Goal: Task Accomplishment & Management: Contribute content

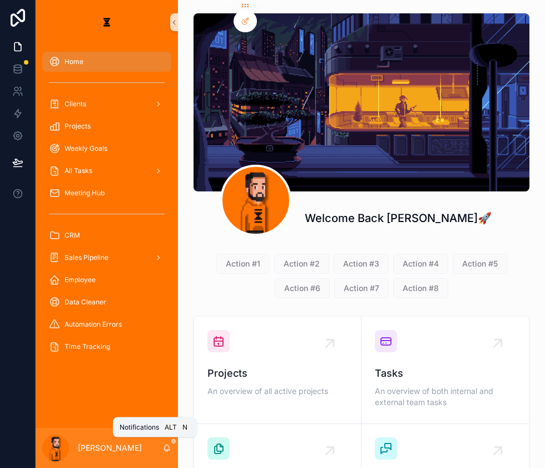
click at [164, 448] on icon "scrollable content" at bounding box center [167, 446] width 6 height 5
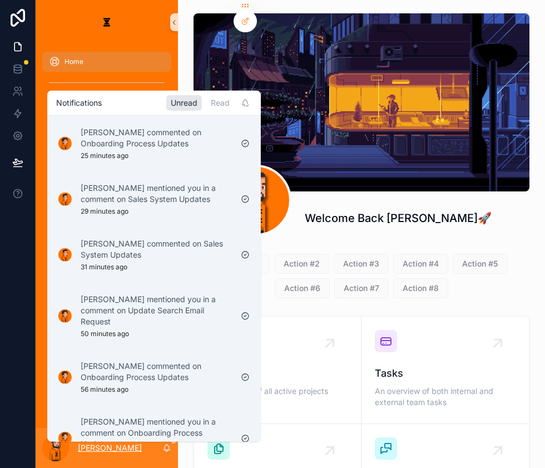
click at [100, 446] on p "[PERSON_NAME]" at bounding box center [110, 447] width 64 height 11
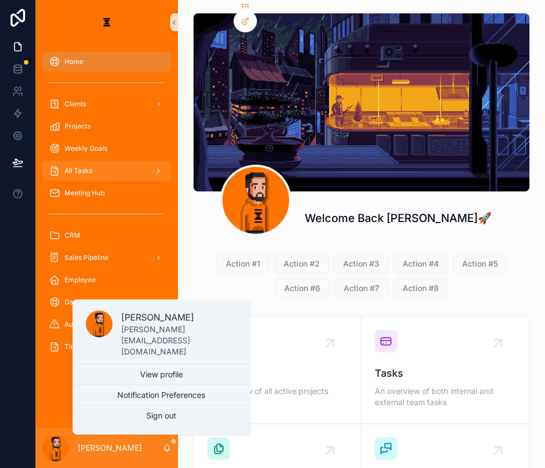
click at [83, 162] on div "All Tasks" at bounding box center [107, 171] width 116 height 18
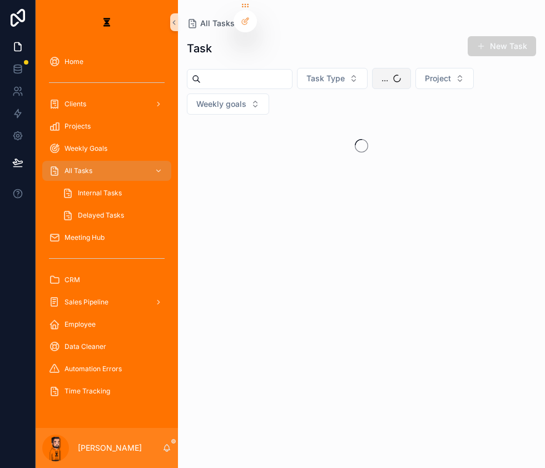
click at [376, 72] on button "..." at bounding box center [391, 78] width 39 height 21
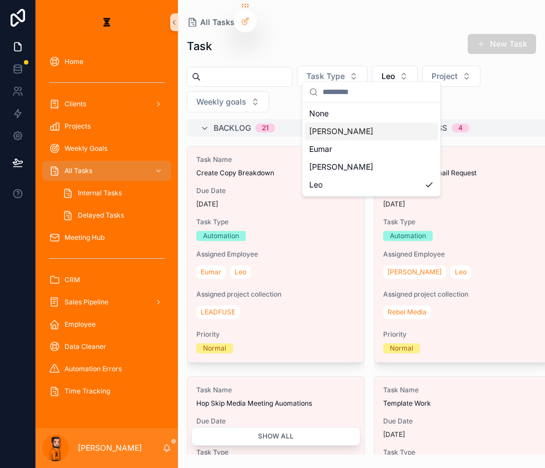
click at [348, 123] on div "[PERSON_NAME]" at bounding box center [371, 131] width 133 height 18
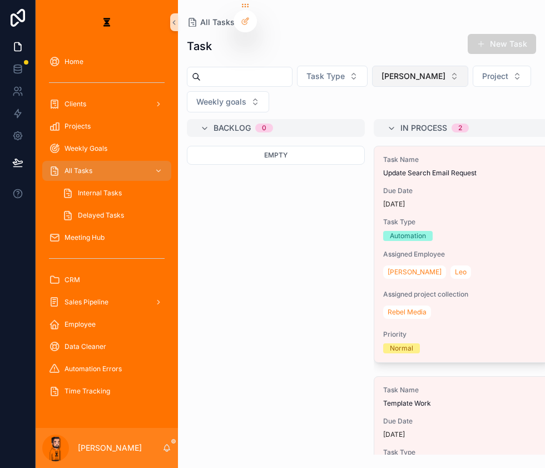
click at [381, 71] on span "[PERSON_NAME]" at bounding box center [413, 76] width 64 height 11
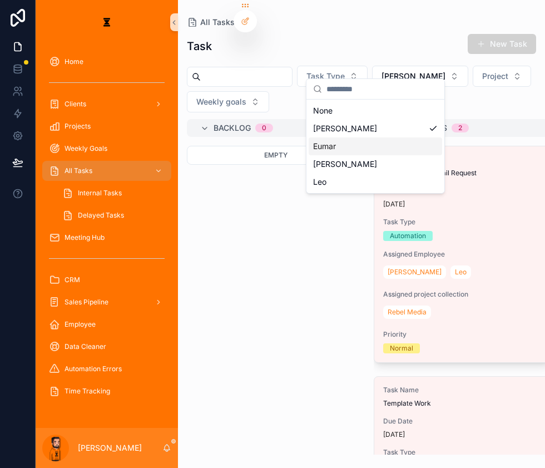
click at [343, 137] on div "Eumar" at bounding box center [375, 146] width 133 height 18
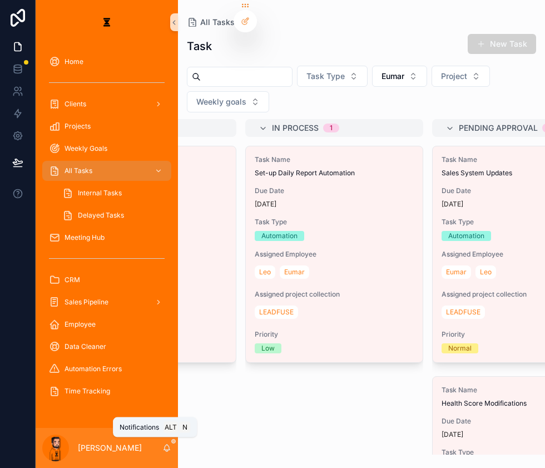
click at [162, 450] on icon "scrollable content" at bounding box center [166, 447] width 9 height 9
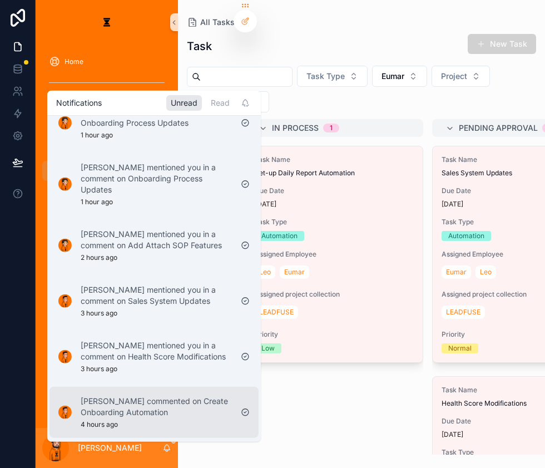
scroll to position [252, 0]
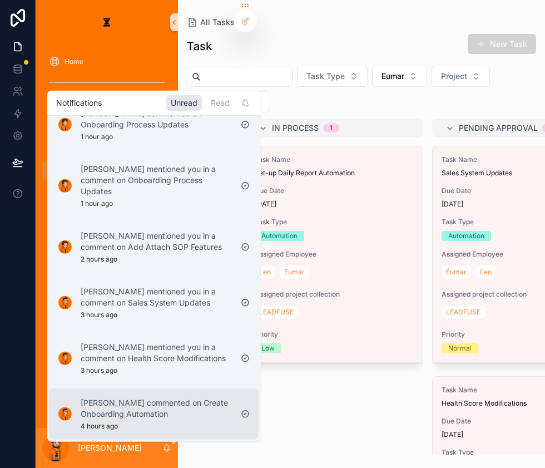
click at [153, 397] on p "[PERSON_NAME] commented on Create Onboarding Automation" at bounding box center [156, 408] width 151 height 22
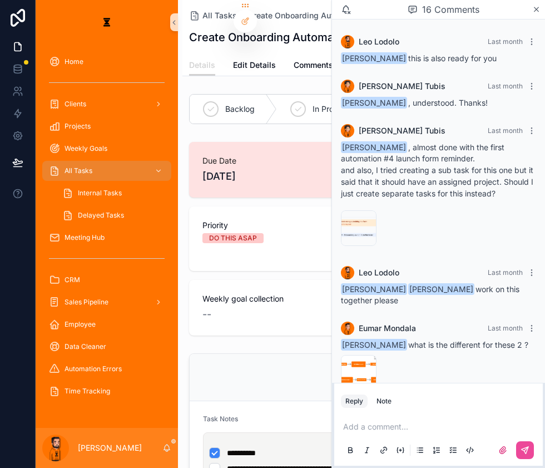
scroll to position [1105, 0]
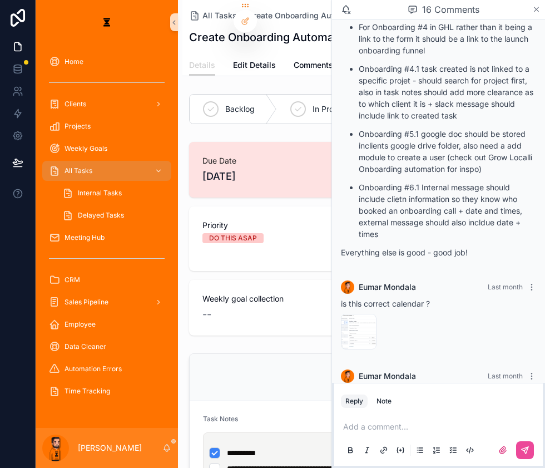
click at [533, 12] on icon "scrollable content" at bounding box center [536, 9] width 8 height 9
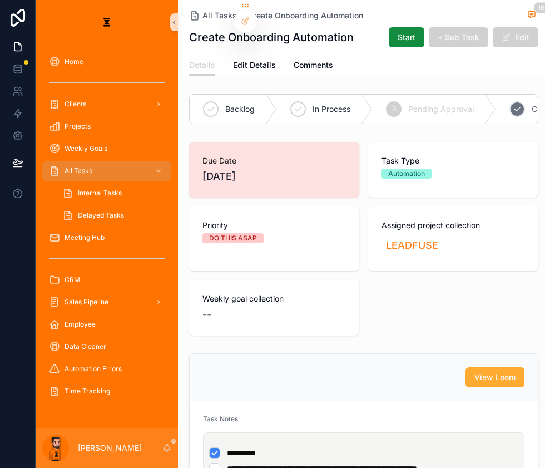
click at [496, 95] on div "4 Complete" at bounding box center [542, 109] width 93 height 29
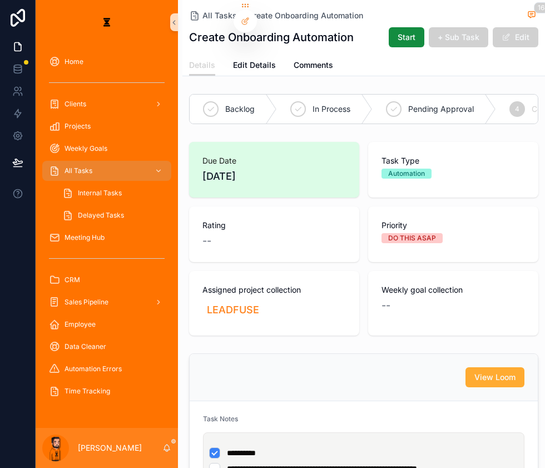
click at [162, 449] on icon "scrollable content" at bounding box center [166, 447] width 9 height 9
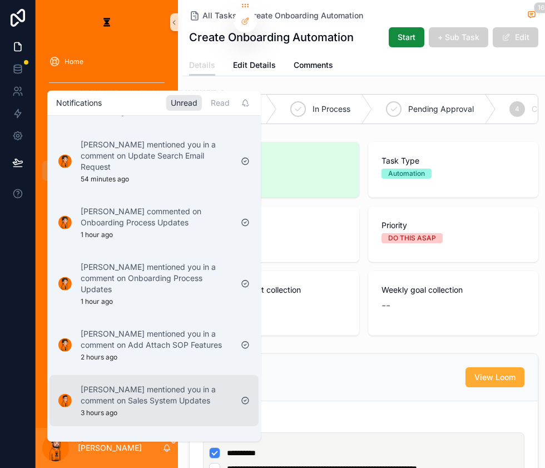
scroll to position [202, 0]
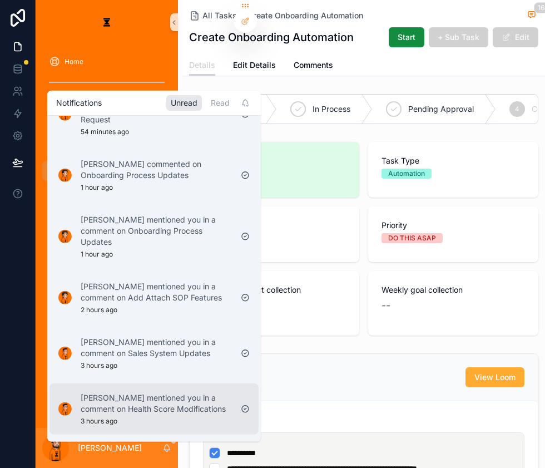
click at [167, 392] on p "[PERSON_NAME] mentioned you in a comment on Health Score Modifications" at bounding box center [156, 403] width 151 height 22
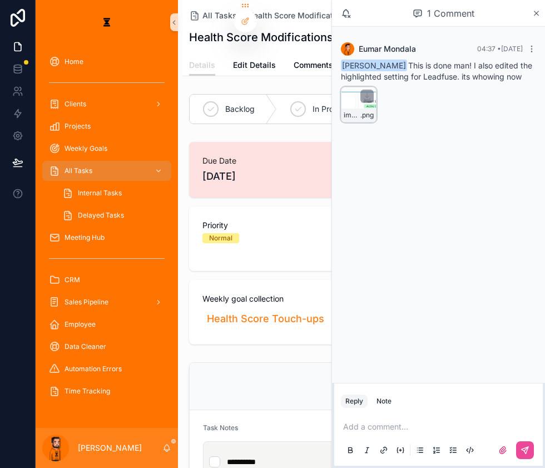
click at [369, 93] on div "image .png" at bounding box center [359, 105] width 36 height 36
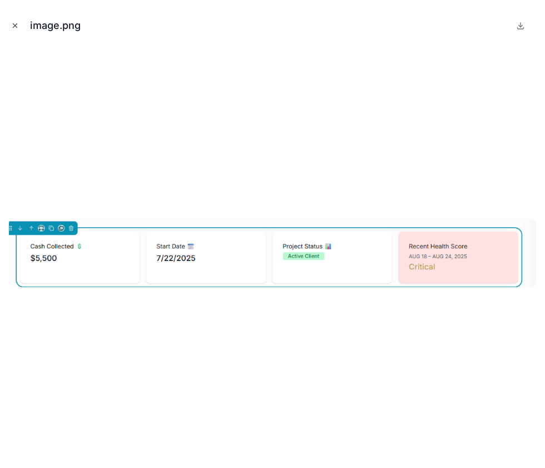
click at [11, 24] on icon "Close modal" at bounding box center [15, 26] width 8 height 8
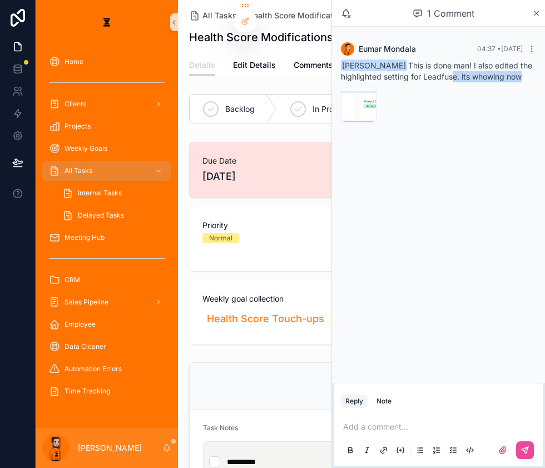
drag, startPoint x: 462, startPoint y: 68, endPoint x: 520, endPoint y: 69, distance: 58.4
click at [520, 69] on span "Leo Lodolo This is done man! I also edited the highlighted setting for Leadfuse…" at bounding box center [436, 71] width 191 height 21
drag, startPoint x: 520, startPoint y: 69, endPoint x: 439, endPoint y: 66, distance: 80.7
click at [439, 66] on span "Leo Lodolo This is done man! I also edited the highlighted setting for Leadfuse…" at bounding box center [436, 71] width 191 height 21
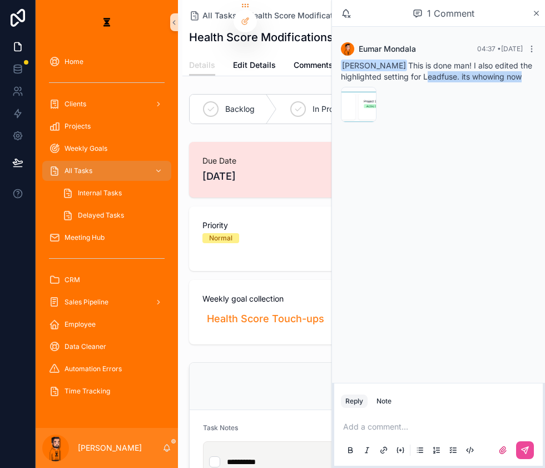
click at [439, 66] on span "Leo Lodolo This is done man! I also edited the highlighted setting for Leadfuse…" at bounding box center [436, 71] width 191 height 21
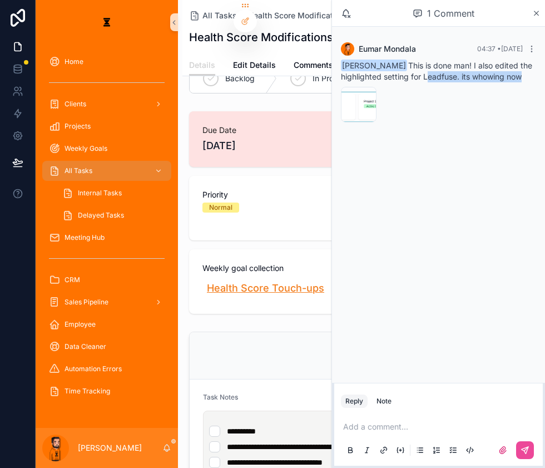
scroll to position [101, 0]
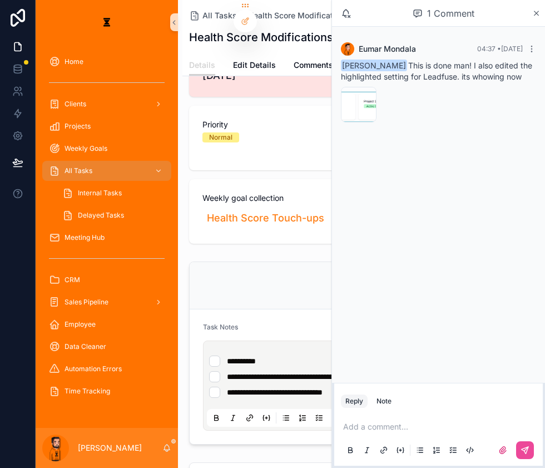
click at [414, 415] on div "Add a comment..." at bounding box center [438, 437] width 195 height 47
click at [405, 424] on p "scrollable content" at bounding box center [440, 426] width 195 height 11
click at [526, 448] on icon "scrollable content" at bounding box center [524, 449] width 9 height 9
click at [540, 17] on div "1 Comment" at bounding box center [438, 13] width 213 height 27
click at [533, 10] on icon "scrollable content" at bounding box center [536, 13] width 8 height 9
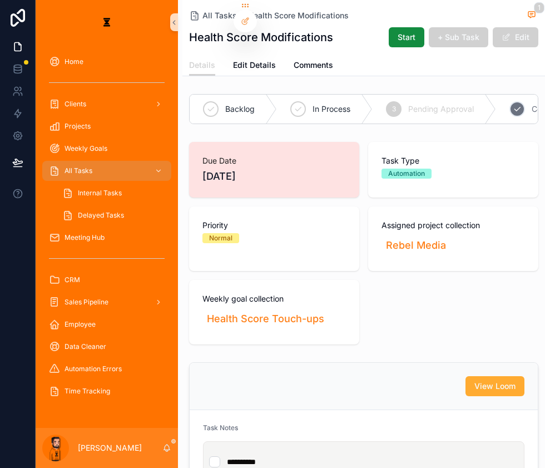
click at [513, 105] on icon "scrollable content" at bounding box center [517, 109] width 9 height 9
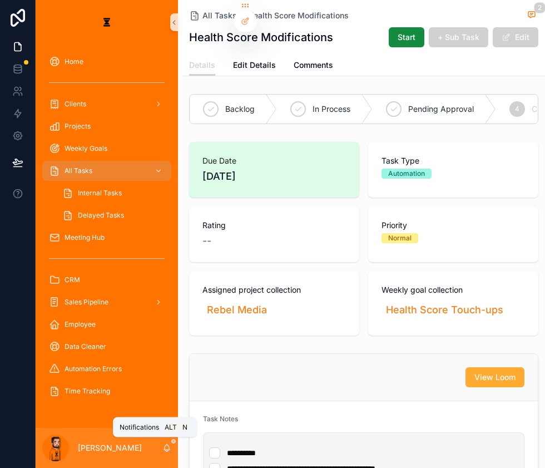
click at [162, 450] on icon "scrollable content" at bounding box center [166, 447] width 9 height 9
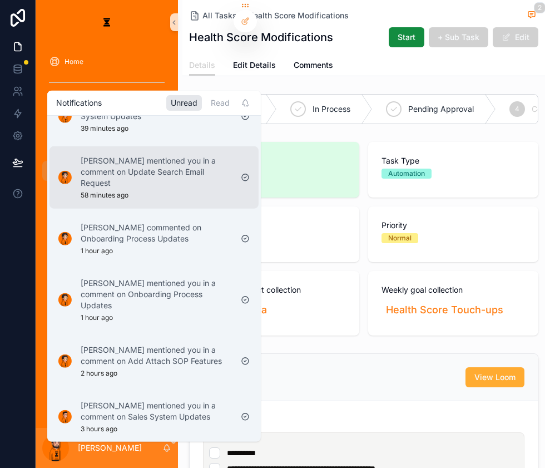
scroll to position [151, 0]
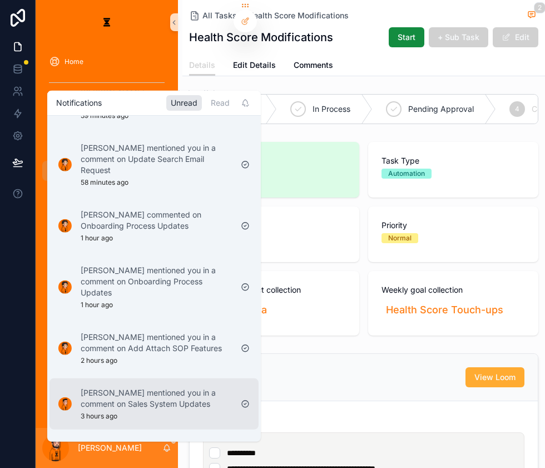
click at [125, 387] on p "[PERSON_NAME] mentioned you in a comment on Sales System Updates" at bounding box center [156, 398] width 151 height 22
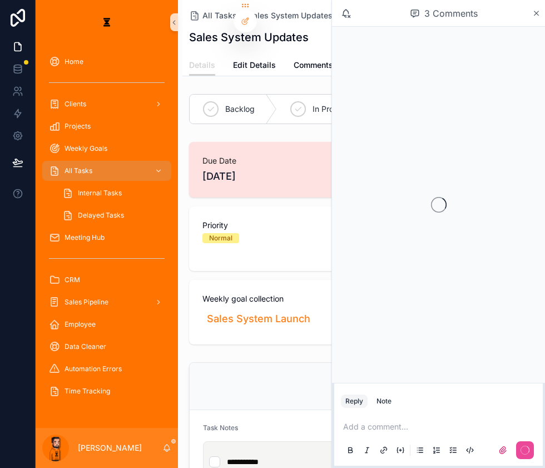
scroll to position [50, 0]
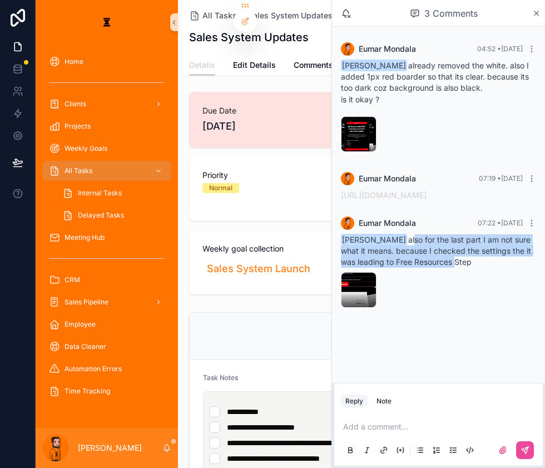
drag, startPoint x: 411, startPoint y: 229, endPoint x: 453, endPoint y: 245, distance: 44.5
click at [453, 245] on span "Leo Lodolo also for the last part I am not sure what it means. because I checke…" at bounding box center [436, 251] width 190 height 32
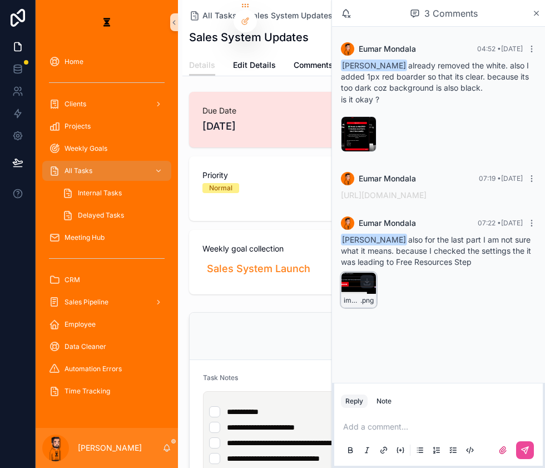
click at [371, 272] on div "image .png" at bounding box center [359, 290] width 36 height 36
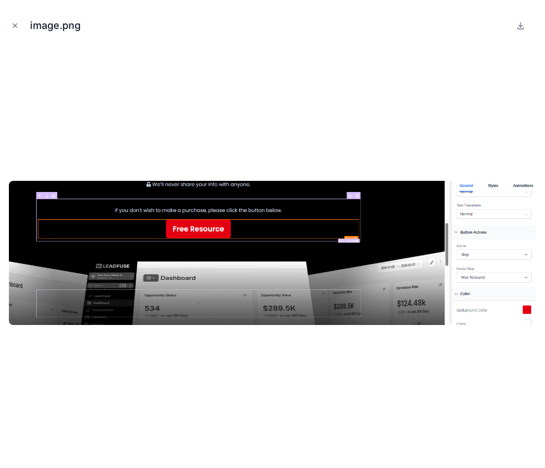
click at [381, 136] on div at bounding box center [272, 253] width 527 height 412
click at [275, 137] on div at bounding box center [272, 253] width 527 height 412
click at [11, 24] on icon "Close modal" at bounding box center [15, 26] width 8 height 8
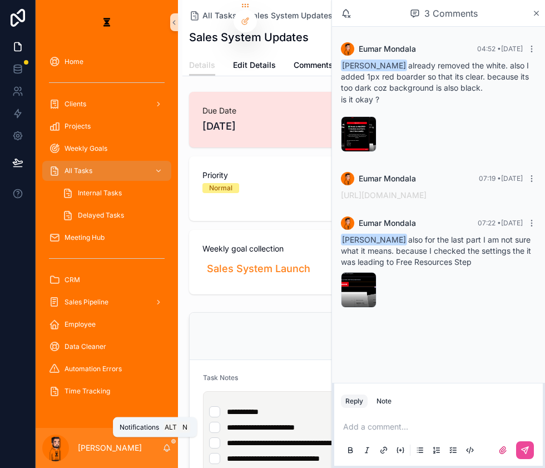
click at [164, 449] on icon "scrollable content" at bounding box center [167, 446] width 6 height 5
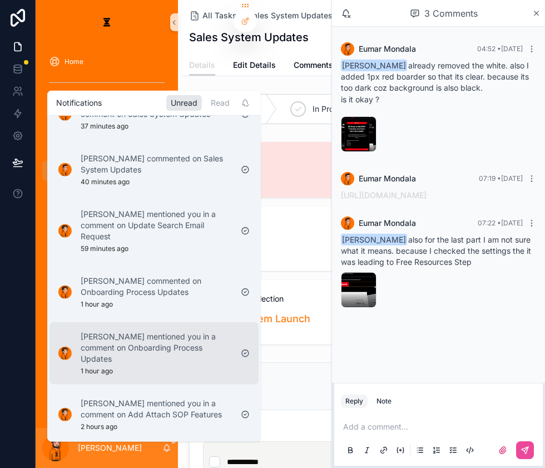
scroll to position [101, 0]
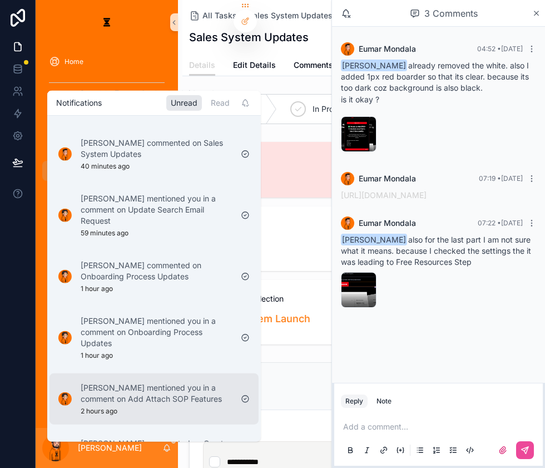
click at [157, 382] on p "[PERSON_NAME] mentioned you in a comment on Add Attach SOP Features" at bounding box center [156, 393] width 151 height 22
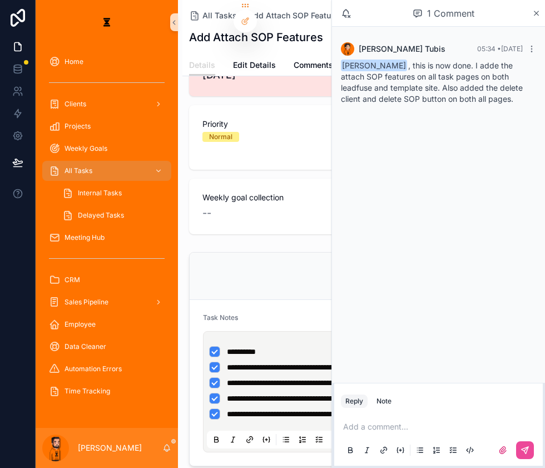
scroll to position [151, 0]
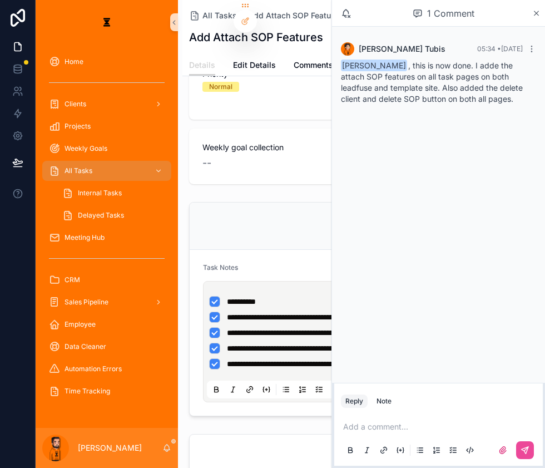
click at [457, 410] on div "Add a comment..." at bounding box center [438, 438] width 209 height 56
click at [452, 416] on div "Add a comment..." at bounding box center [438, 437] width 195 height 47
click at [450, 422] on p "scrollable content" at bounding box center [440, 426] width 195 height 11
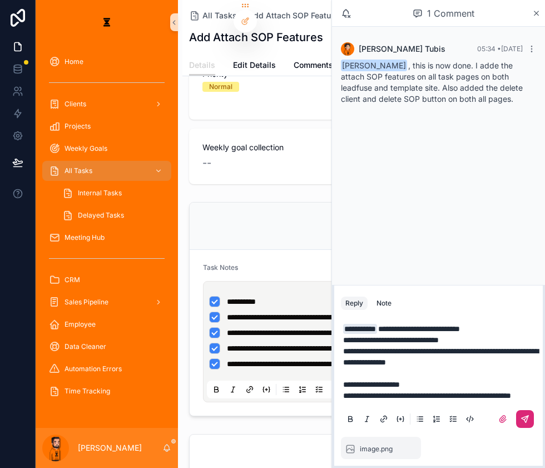
click at [527, 424] on button "scrollable content" at bounding box center [525, 419] width 18 height 18
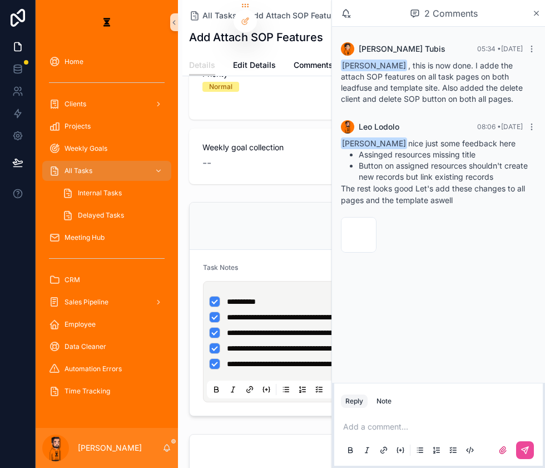
scroll to position [0, 0]
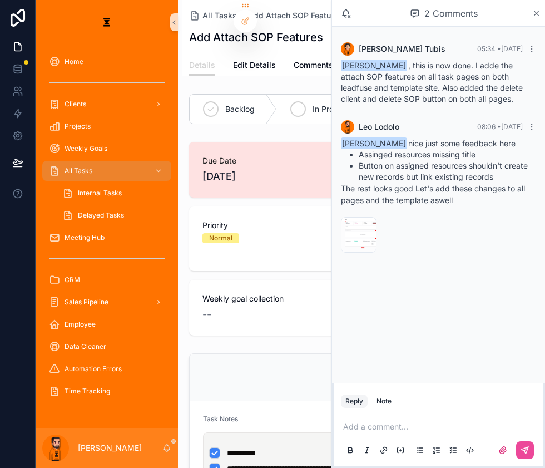
click at [282, 101] on div "In Process" at bounding box center [325, 109] width 96 height 29
click at [162, 452] on icon "scrollable content" at bounding box center [166, 447] width 9 height 9
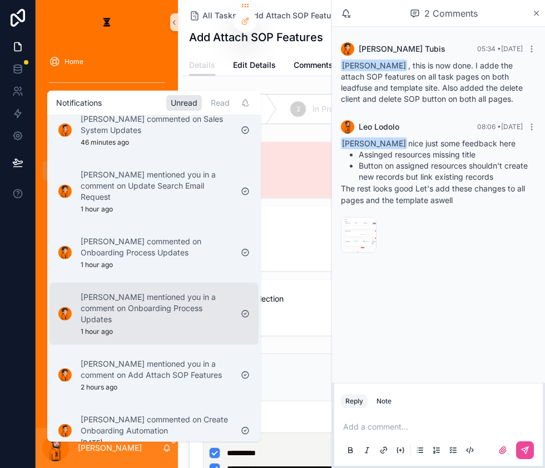
scroll to position [151, 0]
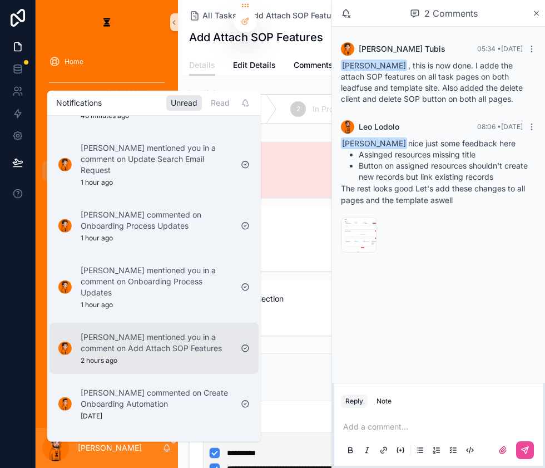
click at [158, 331] on p "[PERSON_NAME] mentioned you in a comment on Add Attach SOP Features" at bounding box center [156, 342] width 151 height 22
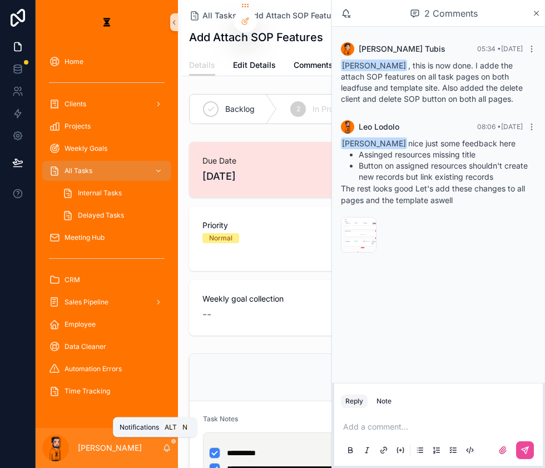
click at [162, 447] on icon "scrollable content" at bounding box center [166, 447] width 9 height 9
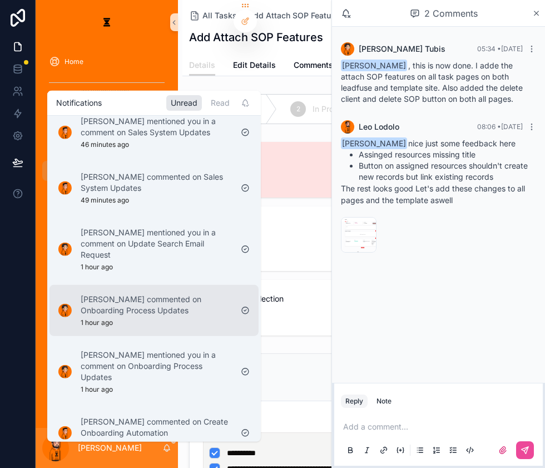
scroll to position [151, 0]
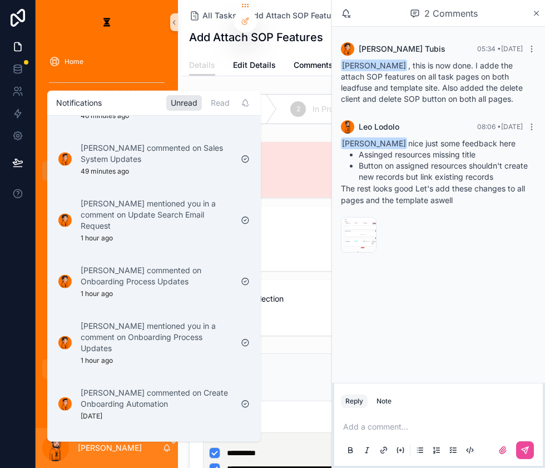
click at [148, 320] on p "[PERSON_NAME] mentioned you in a comment on Onboarding Process Updates" at bounding box center [156, 336] width 151 height 33
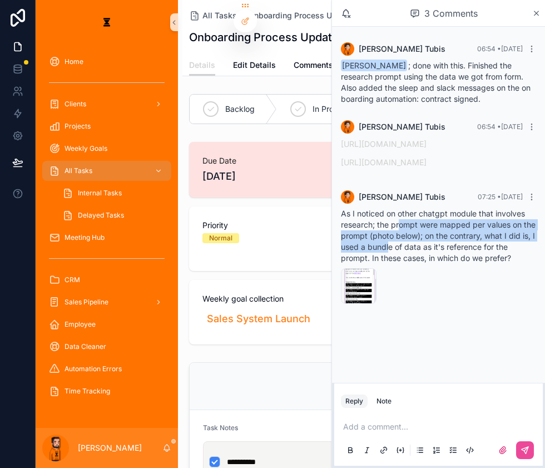
drag, startPoint x: 417, startPoint y: 216, endPoint x: 432, endPoint y: 237, distance: 25.9
click at [432, 237] on span "As I noticed on other chatgpt module that involves research; the prompt were ma…" at bounding box center [438, 236] width 195 height 54
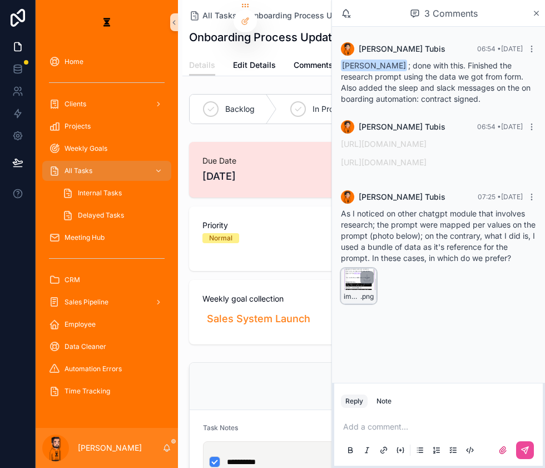
click at [371, 268] on div "image .png" at bounding box center [359, 286] width 36 height 36
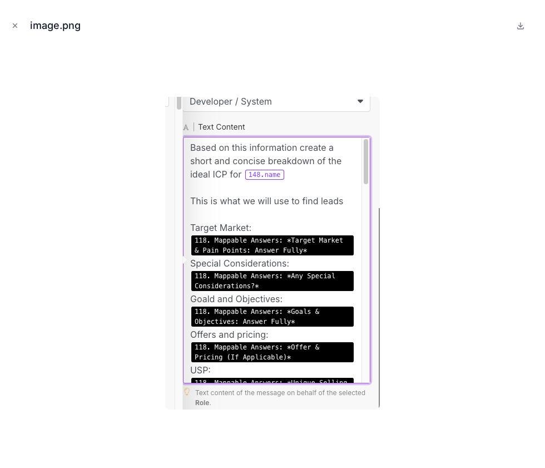
click at [391, 250] on div at bounding box center [272, 253] width 527 height 412
drag, startPoint x: 391, startPoint y: 250, endPoint x: 326, endPoint y: 279, distance: 71.7
click at [326, 279] on div at bounding box center [272, 253] width 527 height 412
click at [391, 244] on div at bounding box center [272, 253] width 527 height 412
click at [12, 22] on icon "Close modal" at bounding box center [15, 26] width 8 height 8
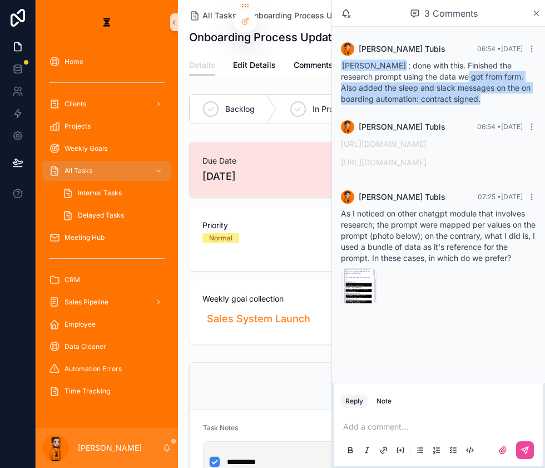
drag, startPoint x: 448, startPoint y: 68, endPoint x: 464, endPoint y: 83, distance: 22.4
click at [464, 83] on div "Leo Lodolo ; done with this. Finished the research prompt using the data we got…" at bounding box center [438, 82] width 195 height 44
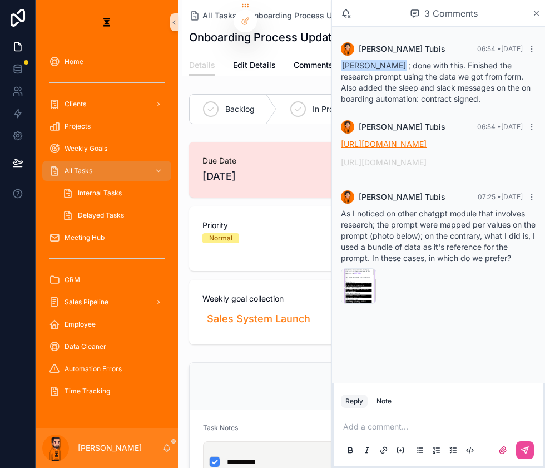
click at [427, 139] on link "[URL][DOMAIN_NAME]" at bounding box center [384, 143] width 86 height 9
click at [434, 421] on p "scrollable content" at bounding box center [440, 426] width 195 height 11
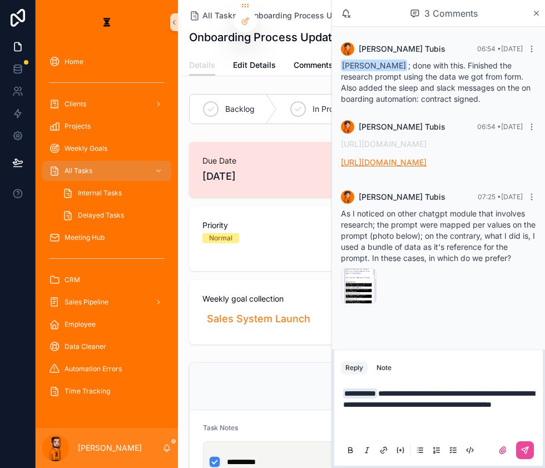
click at [427, 157] on link "[URL][DOMAIN_NAME]" at bounding box center [384, 161] width 86 height 9
click at [459, 418] on p "**********" at bounding box center [440, 410] width 195 height 44
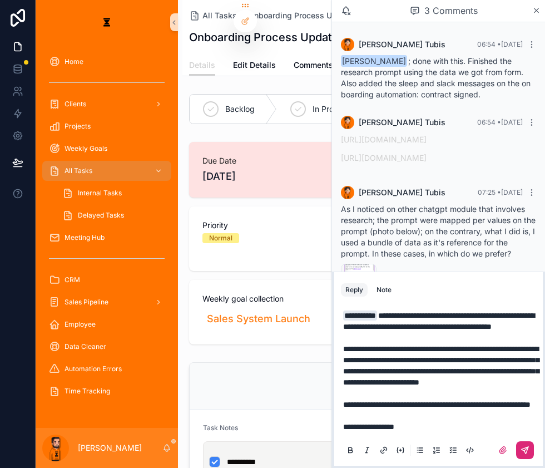
click at [522, 441] on button "scrollable content" at bounding box center [525, 450] width 18 height 18
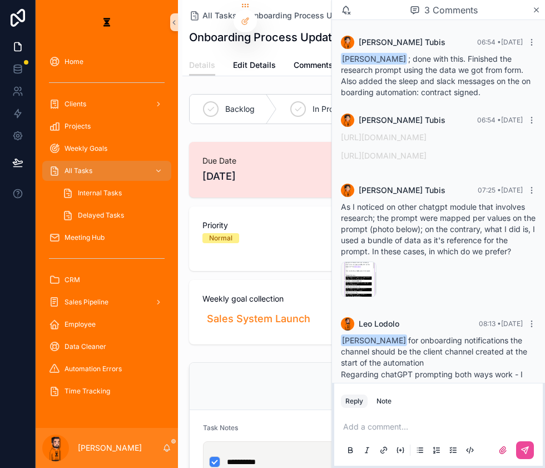
scroll to position [73, 0]
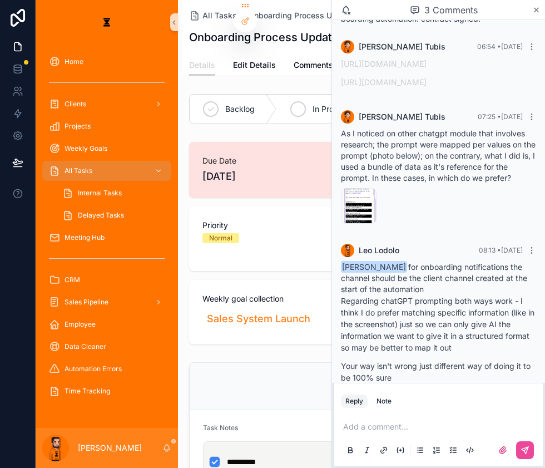
click at [313, 103] on span "In Process" at bounding box center [332, 108] width 38 height 11
click at [162, 452] on icon "scrollable content" at bounding box center [166, 447] width 9 height 9
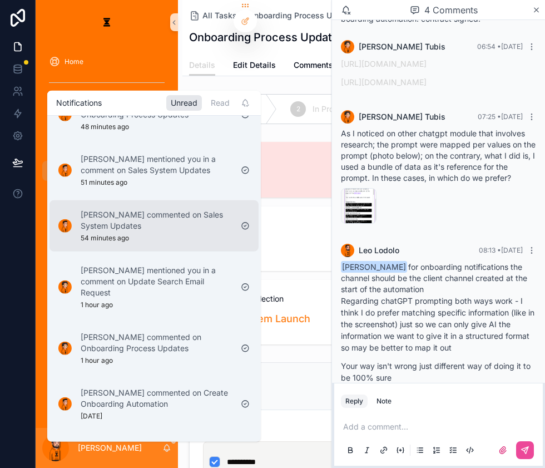
scroll to position [101, 0]
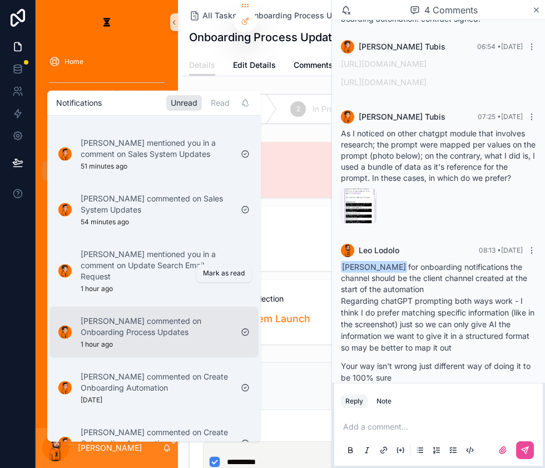
click at [241, 328] on icon "scrollable content" at bounding box center [245, 332] width 9 height 9
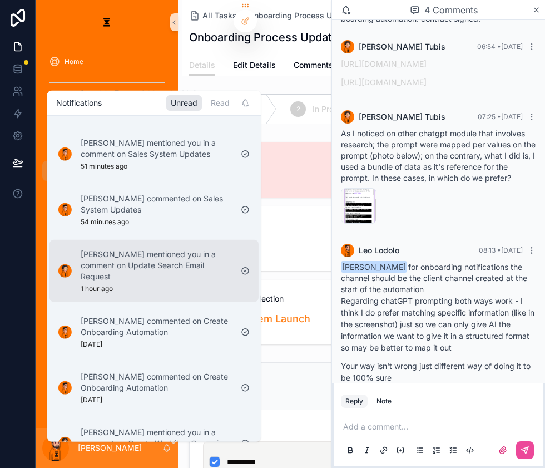
click at [178, 249] on p "[PERSON_NAME] mentioned you in a comment on Update Search Email Request" at bounding box center [156, 265] width 151 height 33
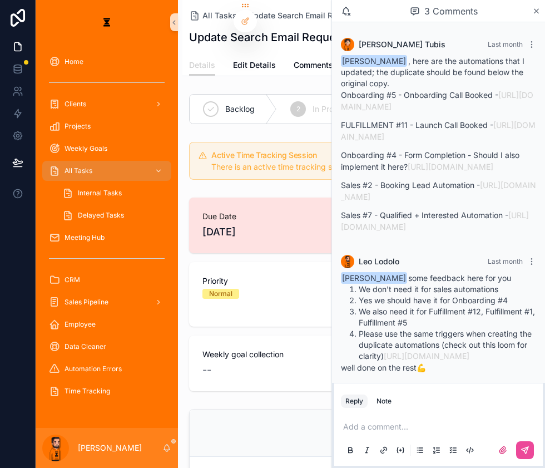
scroll to position [52, 0]
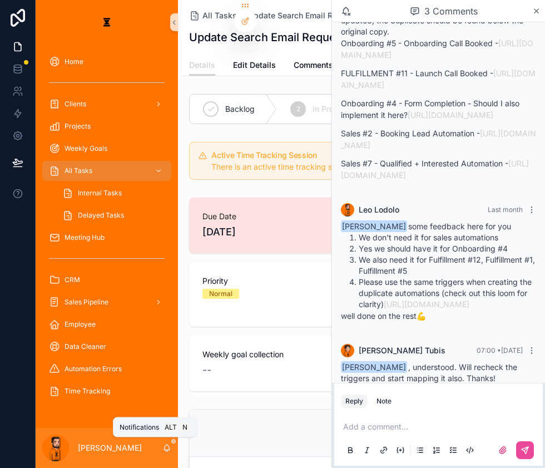
click at [162, 448] on icon "scrollable content" at bounding box center [166, 447] width 9 height 9
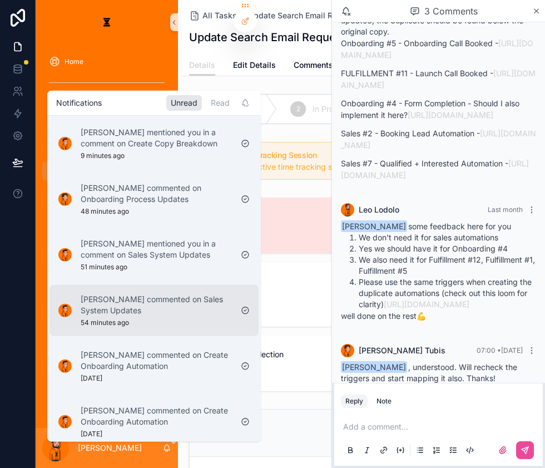
click at [173, 294] on p "[PERSON_NAME] commented on Sales System Updates" at bounding box center [156, 305] width 151 height 22
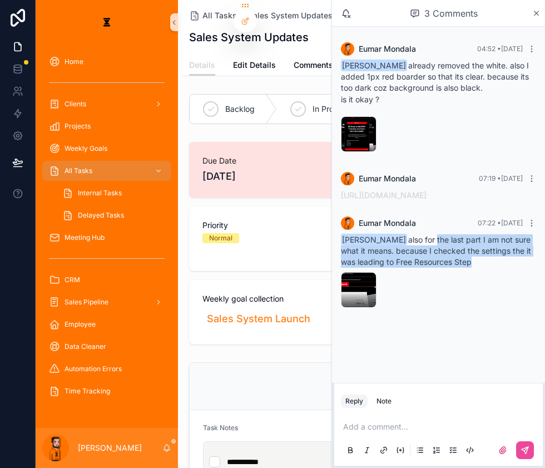
drag, startPoint x: 430, startPoint y: 228, endPoint x: 474, endPoint y: 254, distance: 50.4
click at [475, 252] on div "Leo Lodolo also for the last part I am not sure what it means. because I checke…" at bounding box center [438, 250] width 195 height 33
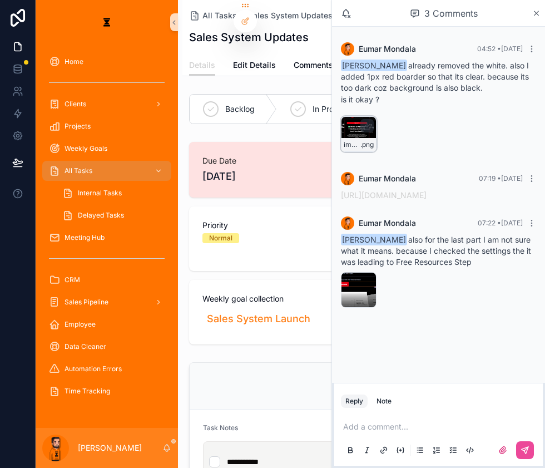
click at [376, 116] on div "image .png" at bounding box center [359, 134] width 36 height 36
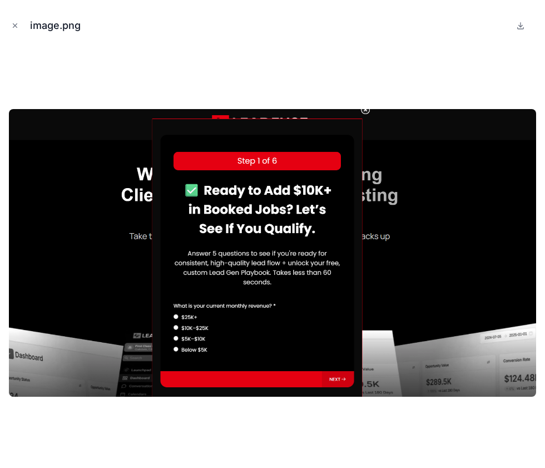
click at [432, 78] on div at bounding box center [272, 253] width 527 height 412
click at [16, 24] on icon "Close modal" at bounding box center [15, 26] width 8 height 8
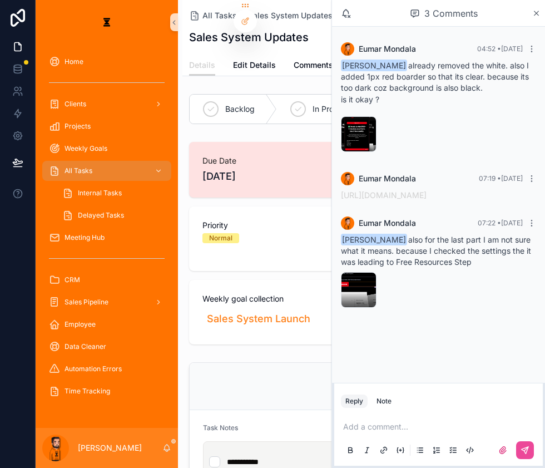
click at [413, 421] on p "scrollable content" at bounding box center [440, 426] width 195 height 11
click at [427, 190] on div "https://www.loom.com/share/30190ddd7f2644569bc93b40e5cde2c5?sid=531ee855-3ed4-4…" at bounding box center [438, 195] width 195 height 11
click at [423, 190] on link "https://www.loom.com/share/30190ddd7f2644569bc93b40e5cde2c5?sid=531ee855-3ed4-4…" at bounding box center [384, 194] width 86 height 9
click at [432, 423] on p "scrollable content" at bounding box center [440, 426] width 195 height 11
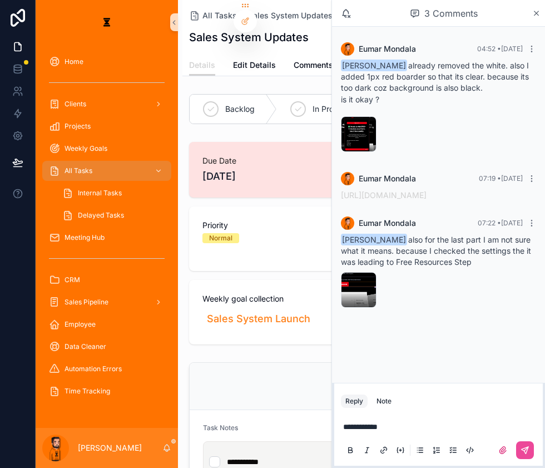
click at [450, 421] on p "**********" at bounding box center [440, 426] width 195 height 11
click at [525, 441] on button "scrollable content" at bounding box center [525, 450] width 18 height 18
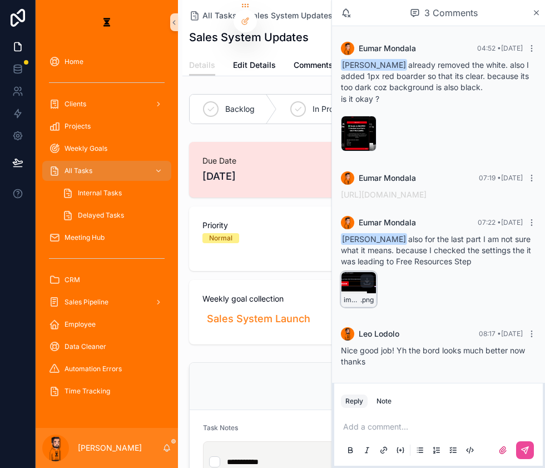
click at [366, 271] on div "image .png" at bounding box center [359, 289] width 36 height 36
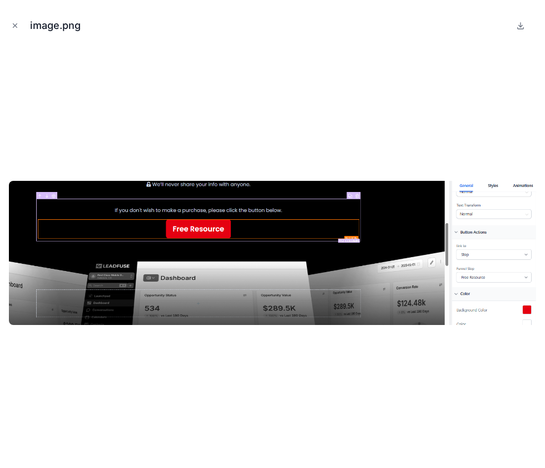
click at [373, 157] on div at bounding box center [272, 253] width 527 height 412
click at [12, 22] on icon "Close modal" at bounding box center [15, 26] width 8 height 8
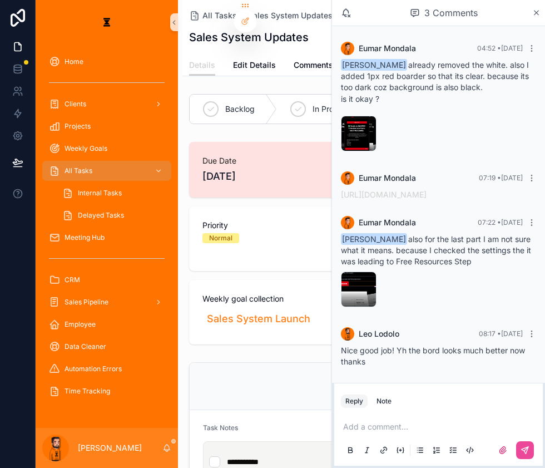
click at [406, 423] on p "scrollable content" at bounding box center [440, 426] width 195 height 11
click at [529, 451] on button "scrollable content" at bounding box center [525, 450] width 18 height 18
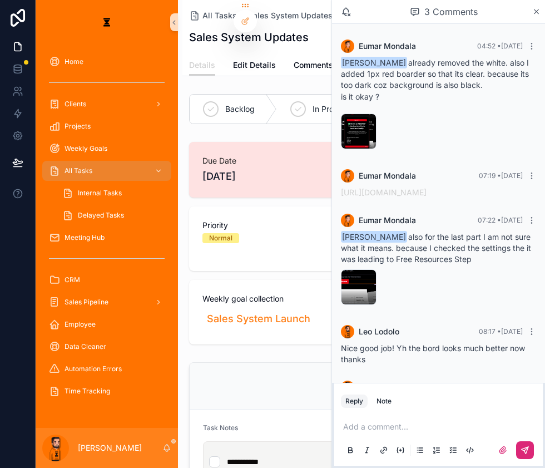
scroll to position [9, 0]
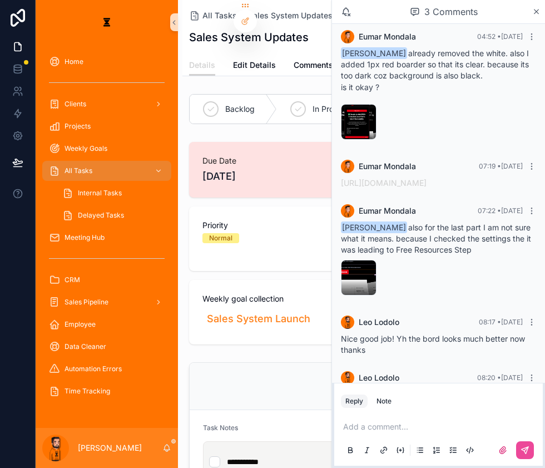
click at [535, 16] on div "3 Comments" at bounding box center [438, 12] width 213 height 24
click at [535, 1] on div "3 Comments" at bounding box center [438, 12] width 213 height 24
click at [537, 9] on icon "scrollable content" at bounding box center [536, 11] width 8 height 9
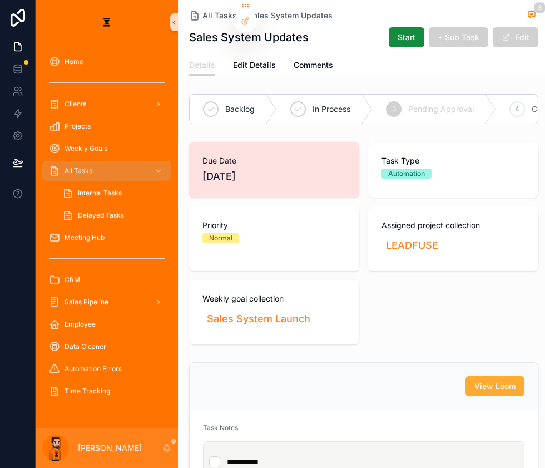
click at [532, 13] on div "All Tasks Sales System Updates 3 Sales System Updates Start + Sub Task Edit Det…" at bounding box center [363, 38] width 363 height 76
click at [525, 9] on span "scrollable content" at bounding box center [531, 14] width 13 height 11
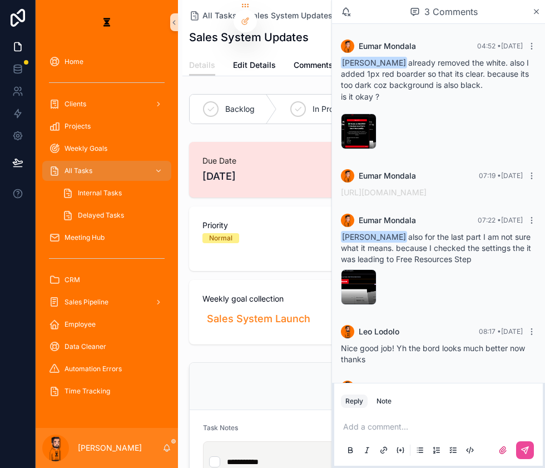
scroll to position [9, 0]
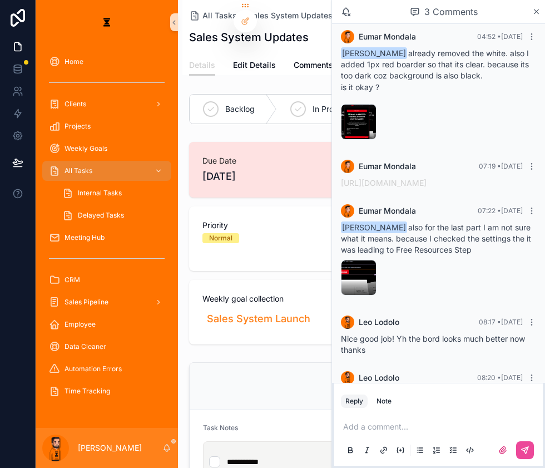
click at [537, 9] on icon "scrollable content" at bounding box center [536, 11] width 8 height 9
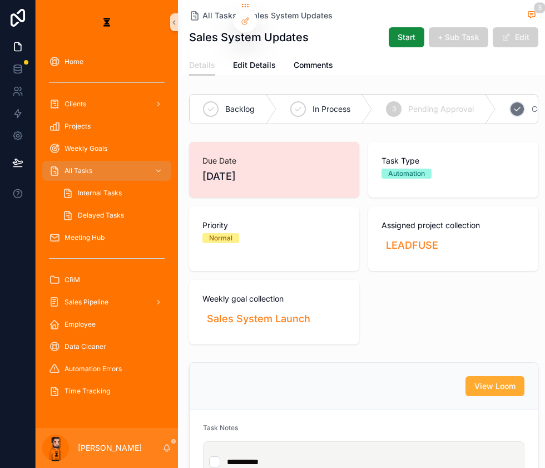
click at [496, 108] on div "4 Complete" at bounding box center [542, 109] width 93 height 29
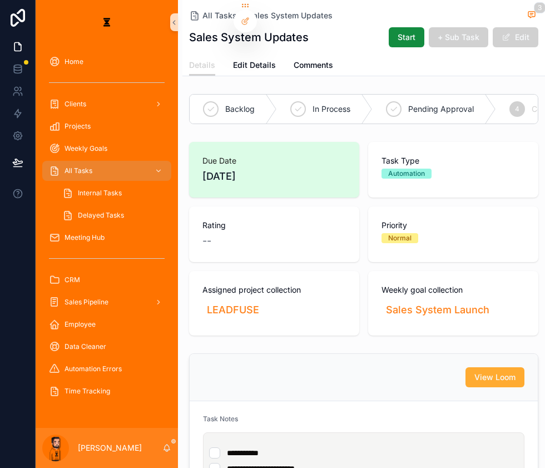
drag, startPoint x: 336, startPoint y: 22, endPoint x: 342, endPoint y: 21, distance: 5.8
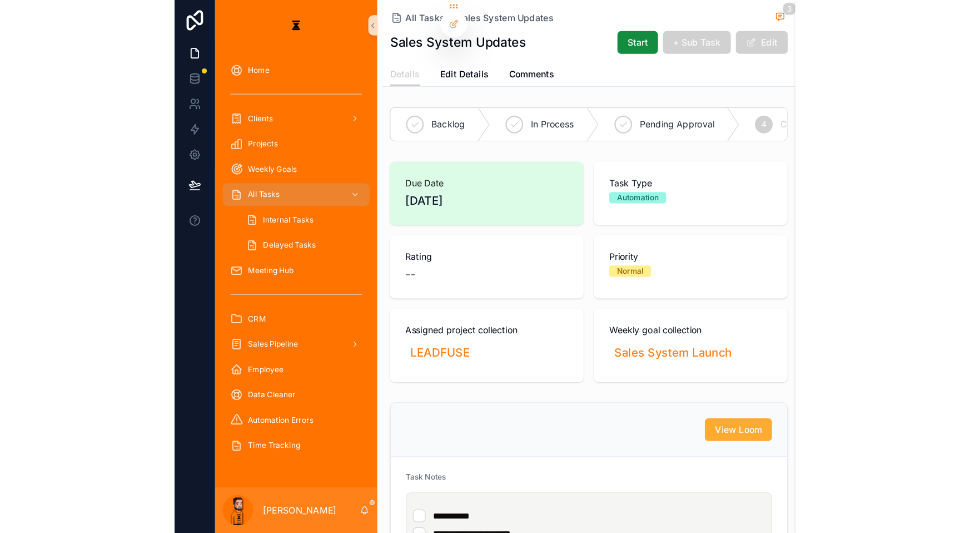
scroll to position [9, 0]
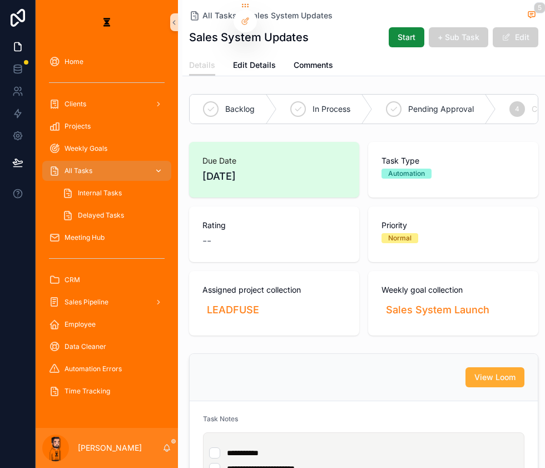
click at [110, 162] on div "All Tasks" at bounding box center [107, 171] width 116 height 18
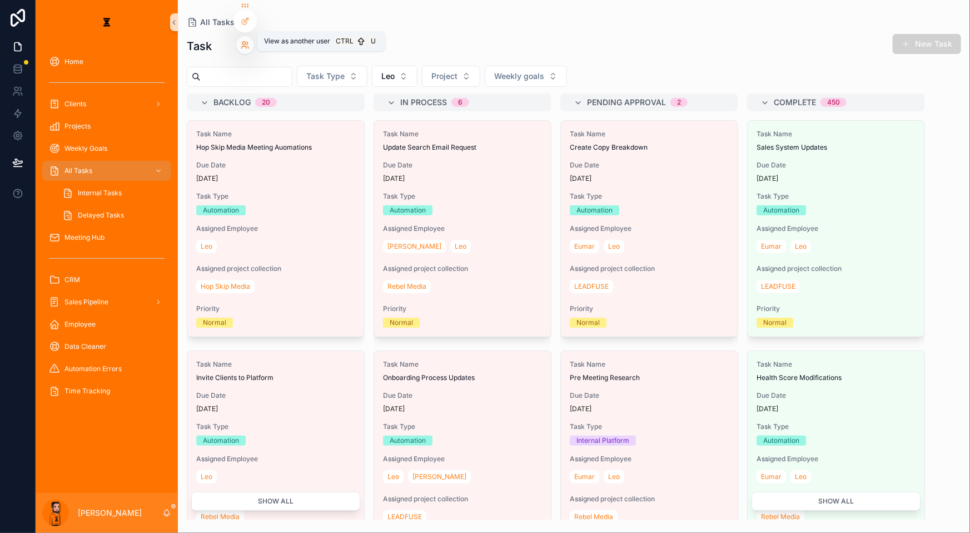
click at [244, 46] on icon at bounding box center [244, 47] width 4 height 2
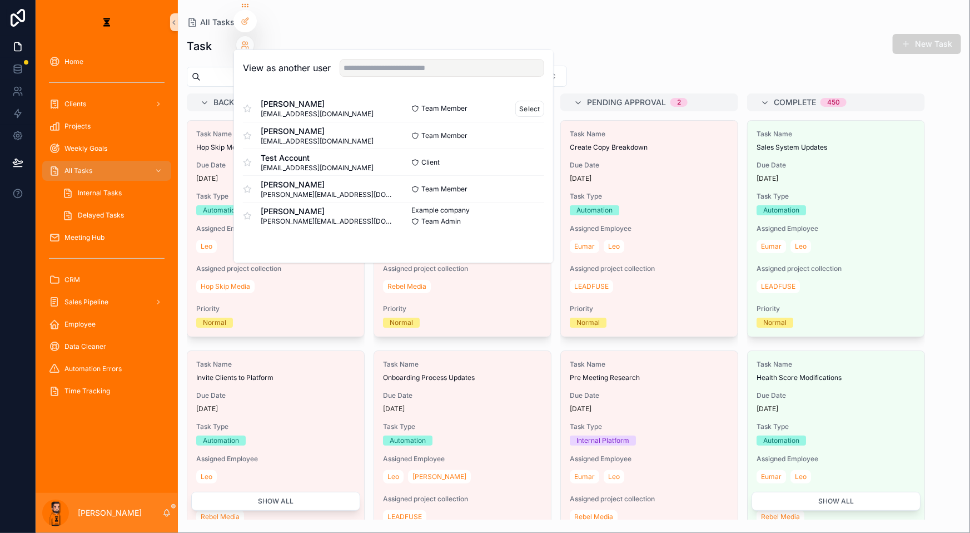
click at [492, 95] on div "Hazen Tubis hazenfluxomate@gmail.com Team Member Select" at bounding box center [393, 108] width 301 height 27
click at [515, 101] on button "Select" at bounding box center [529, 109] width 29 height 16
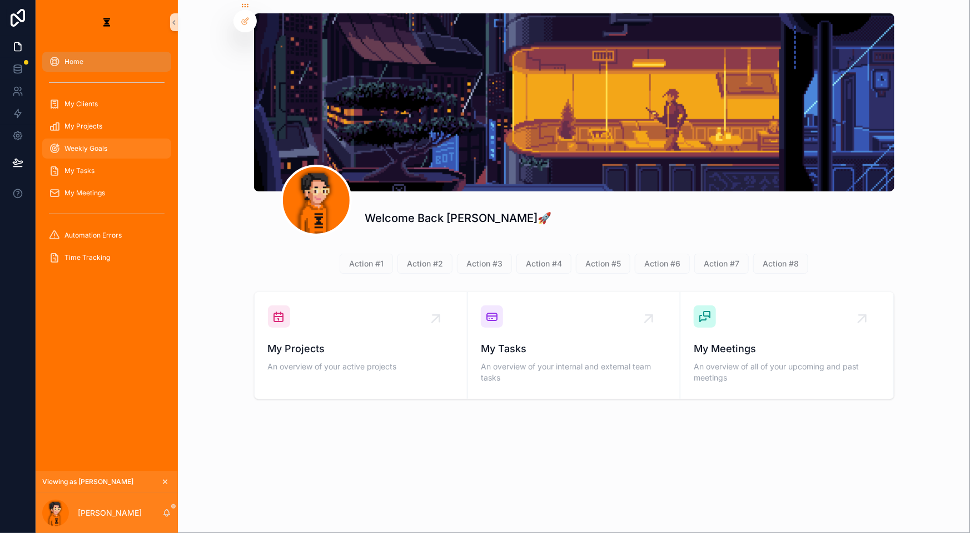
click at [92, 144] on span "Weekly Goals" at bounding box center [86, 148] width 43 height 9
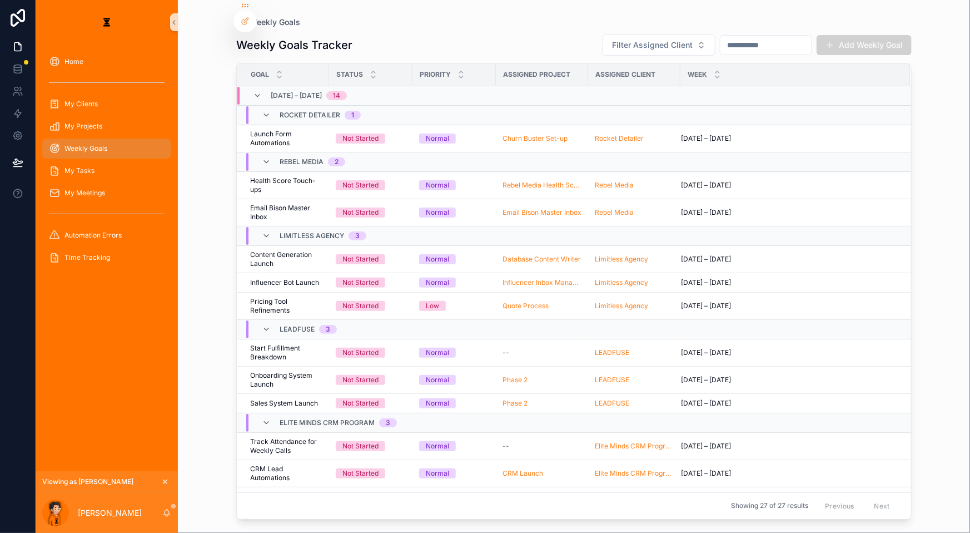
click at [254, 88] on div "[DATE] – [DATE] 14" at bounding box center [300, 96] width 94 height 18
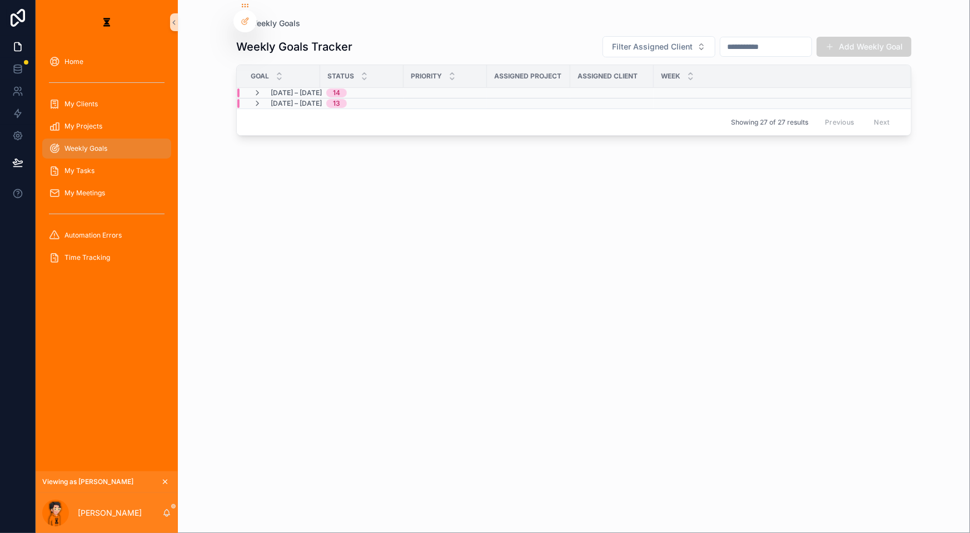
click at [271, 99] on span "[DATE] – [DATE]" at bounding box center [296, 103] width 51 height 9
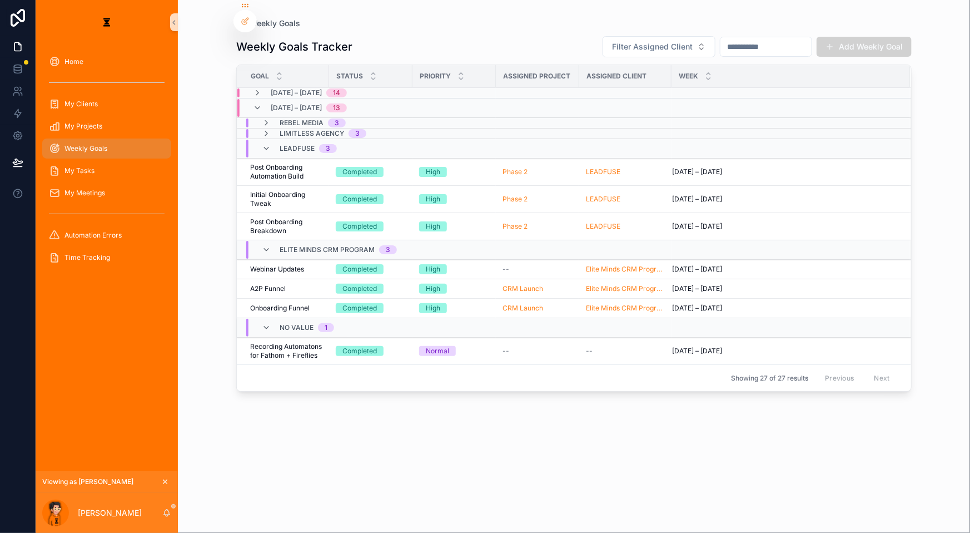
click at [253, 99] on div "[DATE] – [DATE] 13" at bounding box center [300, 108] width 94 height 18
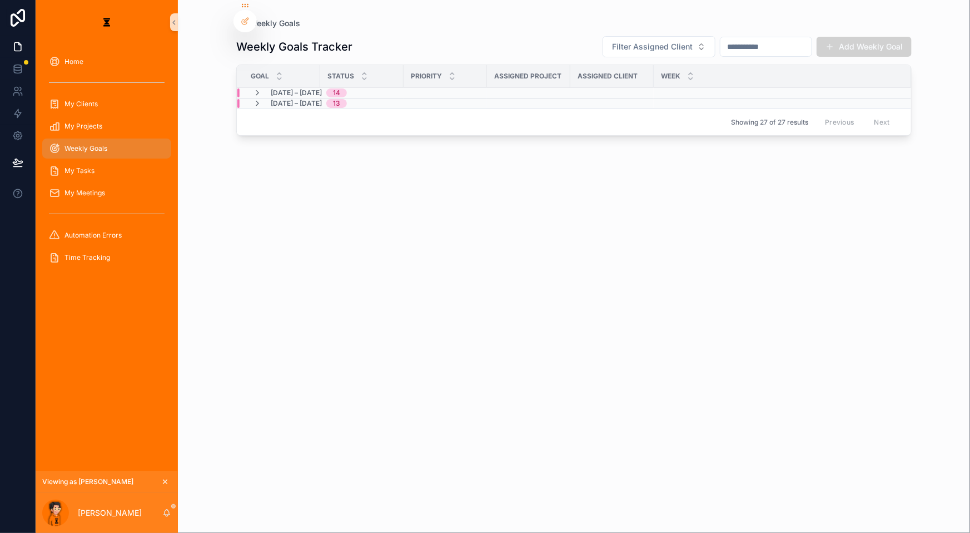
click at [271, 88] on span "[DATE] – [DATE]" at bounding box center [296, 92] width 51 height 9
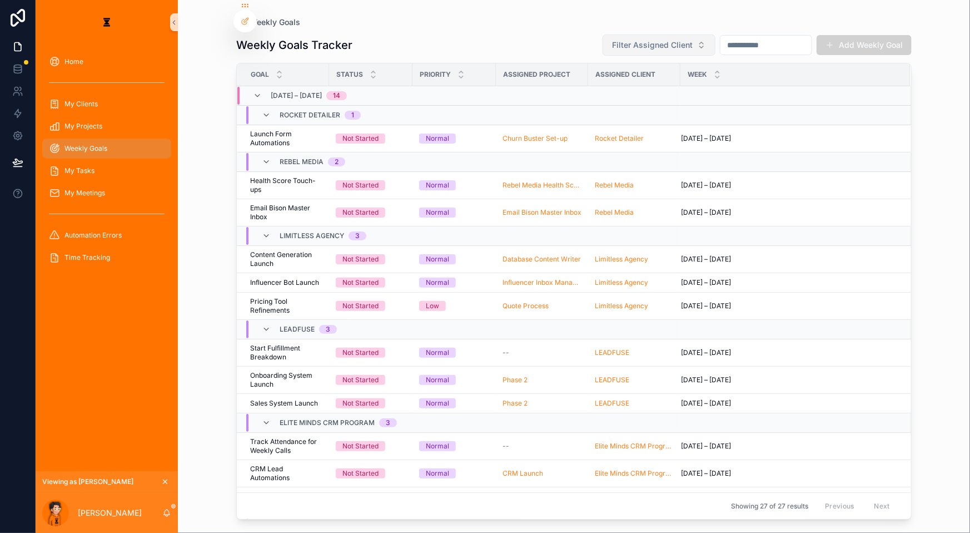
click at [661, 47] on button "Filter Assigned Client" at bounding box center [659, 44] width 113 height 21
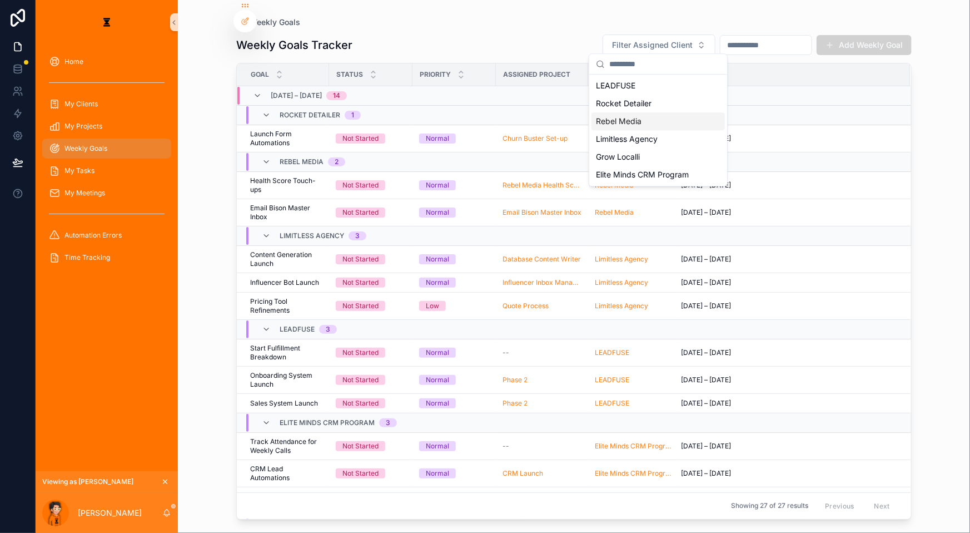
click at [945, 70] on div "Weekly Goals Weekly Goals Tracker Filter Assigned Client Add Weekly Goal Goal S…" at bounding box center [574, 266] width 792 height 533
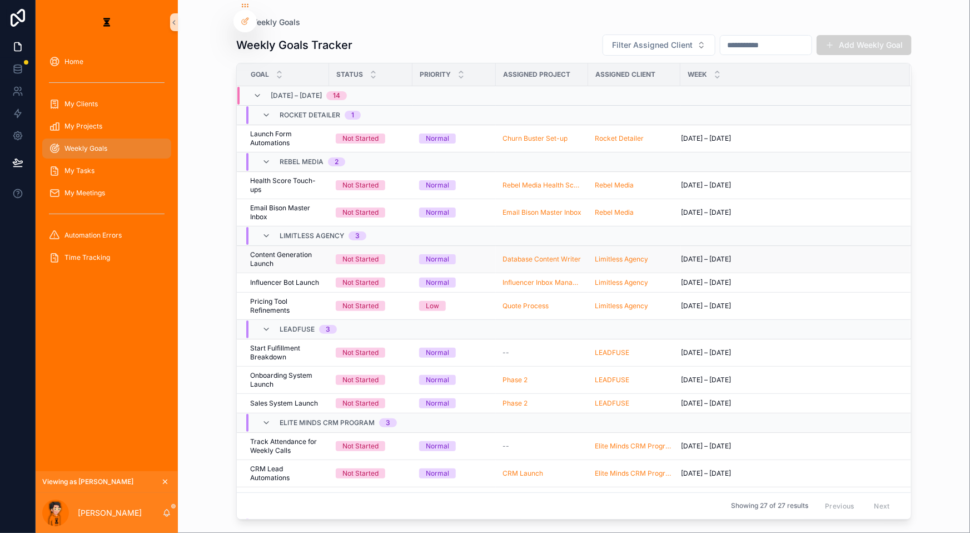
click at [289, 250] on span "Content Generation Launch" at bounding box center [286, 259] width 72 height 18
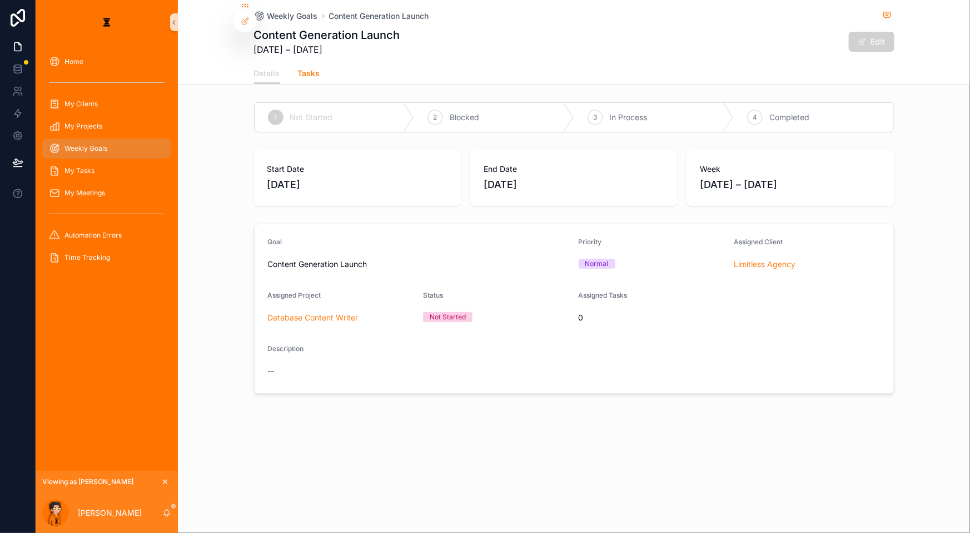
click at [320, 63] on link "Tasks" at bounding box center [309, 74] width 22 height 22
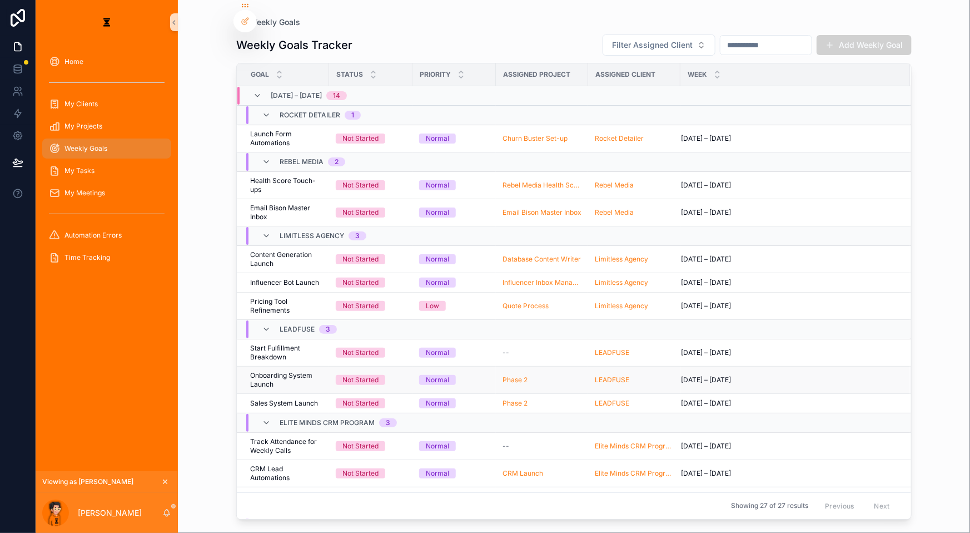
click at [272, 371] on span "Onboarding System Launch" at bounding box center [286, 380] width 72 height 18
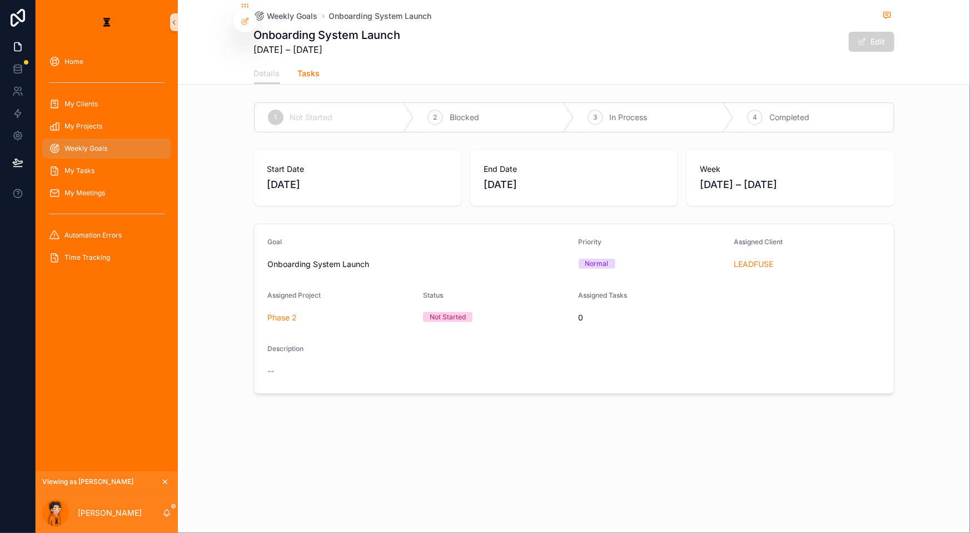
click at [320, 68] on span "Tasks" at bounding box center [309, 73] width 22 height 11
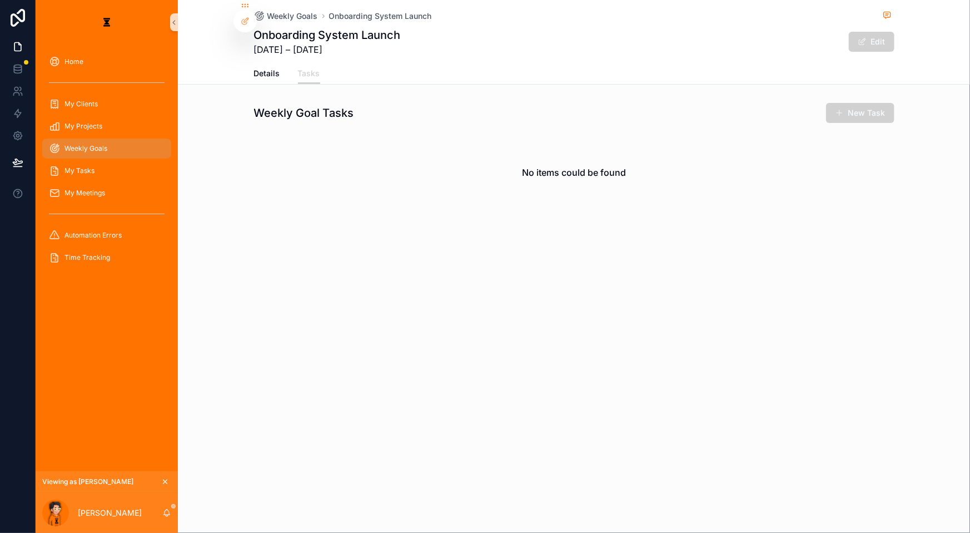
drag, startPoint x: 412, startPoint y: 102, endPoint x: 431, endPoint y: 116, distance: 23.1
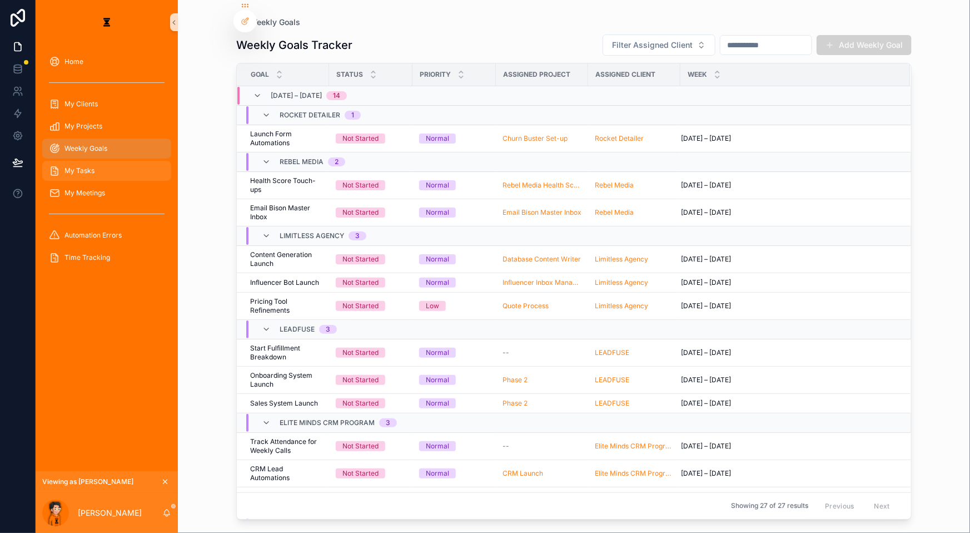
click at [113, 162] on div "My Tasks" at bounding box center [107, 171] width 116 height 18
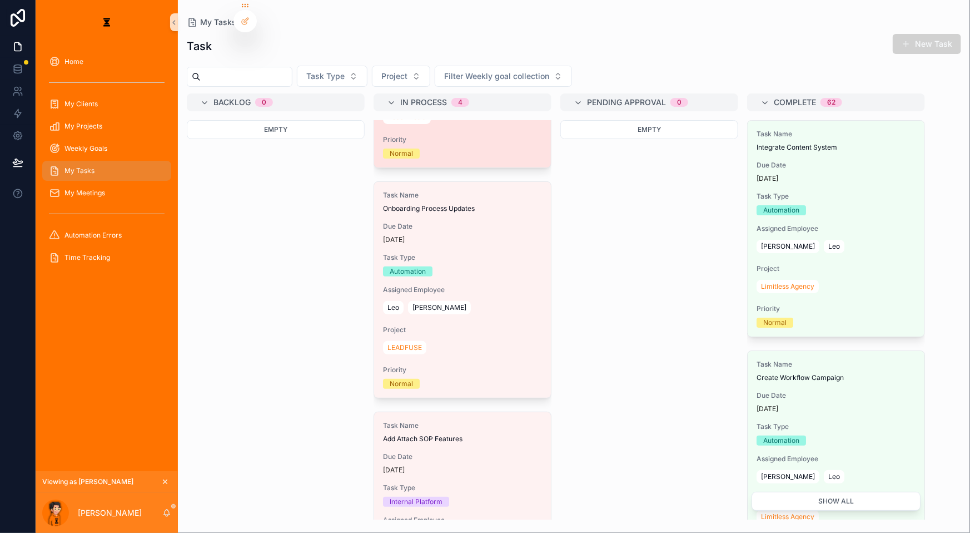
scroll to position [151, 0]
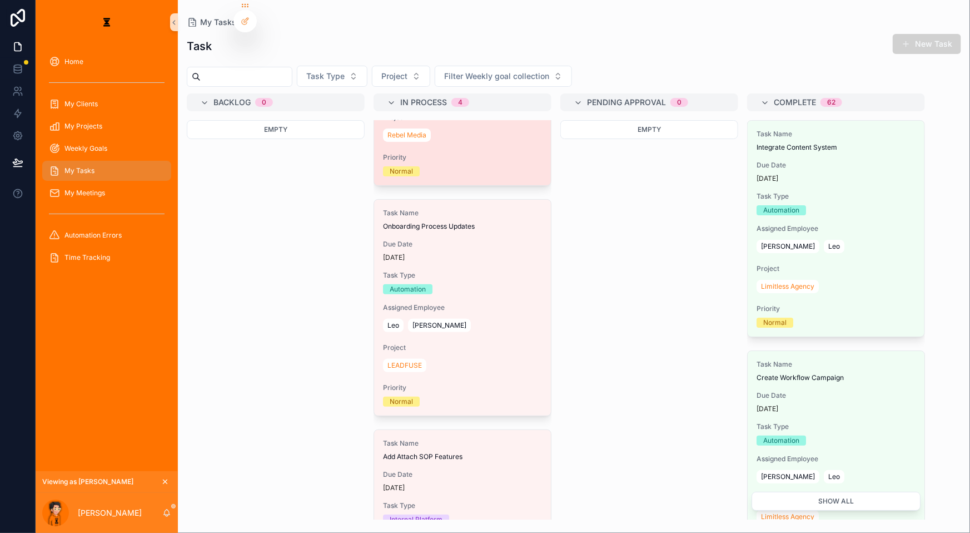
click at [424, 253] on div "[DATE]" at bounding box center [462, 257] width 159 height 9
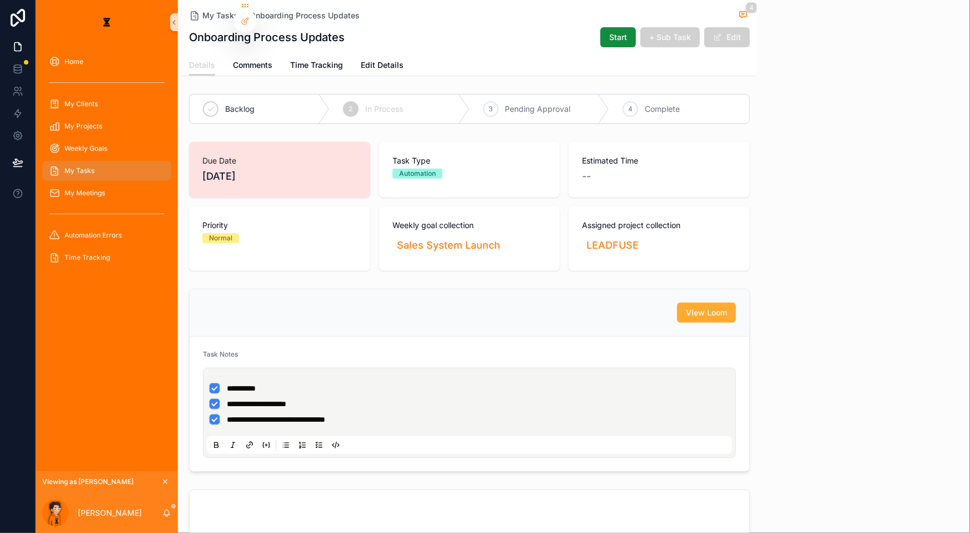
scroll to position [12, 0]
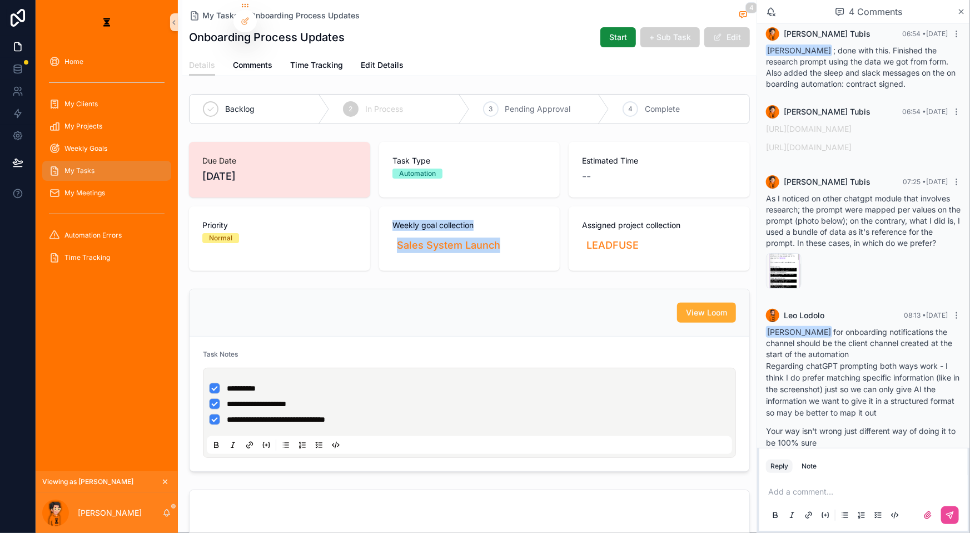
drag, startPoint x: 521, startPoint y: 213, endPoint x: 378, endPoint y: 198, distance: 144.2
click at [379, 206] on div "Weekly goal collection Sales System Launch" at bounding box center [469, 238] width 181 height 65
click at [503, 220] on span "Weekly goal collection" at bounding box center [470, 225] width 155 height 11
drag, startPoint x: 376, startPoint y: 197, endPoint x: 505, endPoint y: 224, distance: 131.7
click at [505, 224] on div "Due Date [DATE] Task Type Automation Estimated Time -- Priority Normal Weekly g…" at bounding box center [469, 206] width 561 height 129
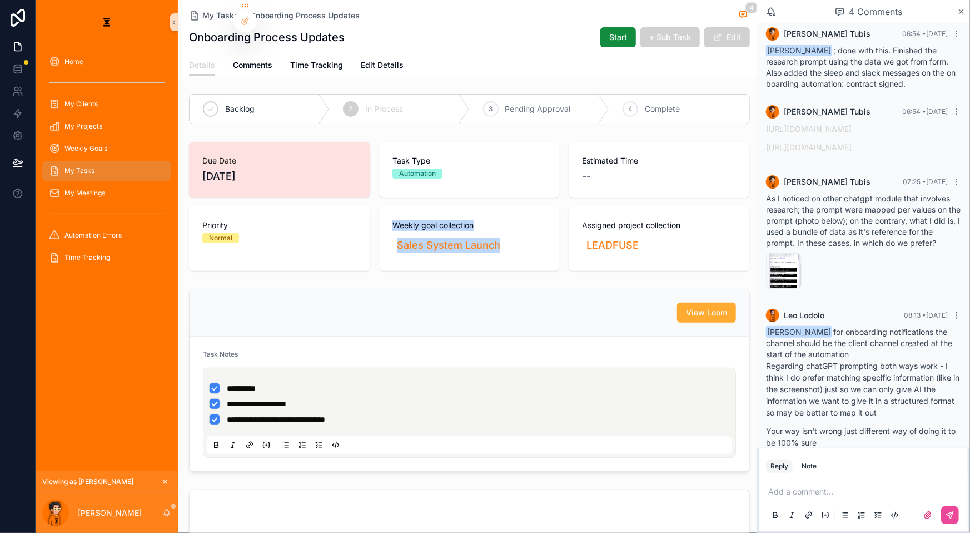
click at [517, 233] on div "Sales System Launch" at bounding box center [470, 245] width 155 height 24
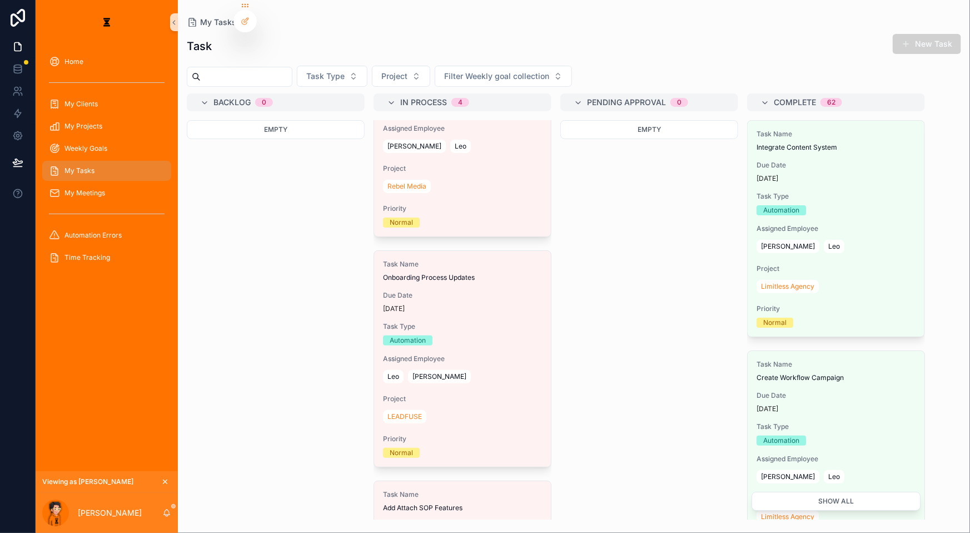
scroll to position [350, 0]
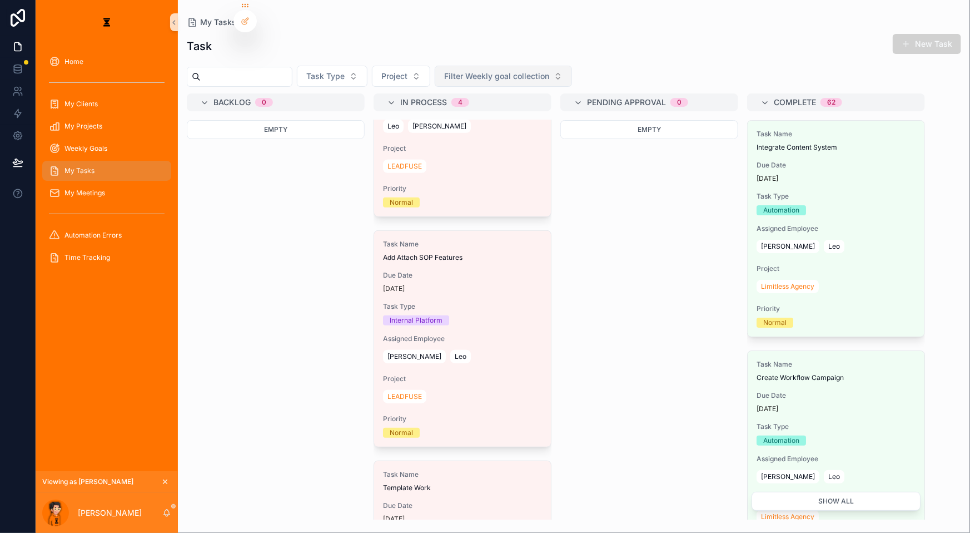
click at [457, 66] on button "Filter Weekly goal collection" at bounding box center [503, 76] width 137 height 21
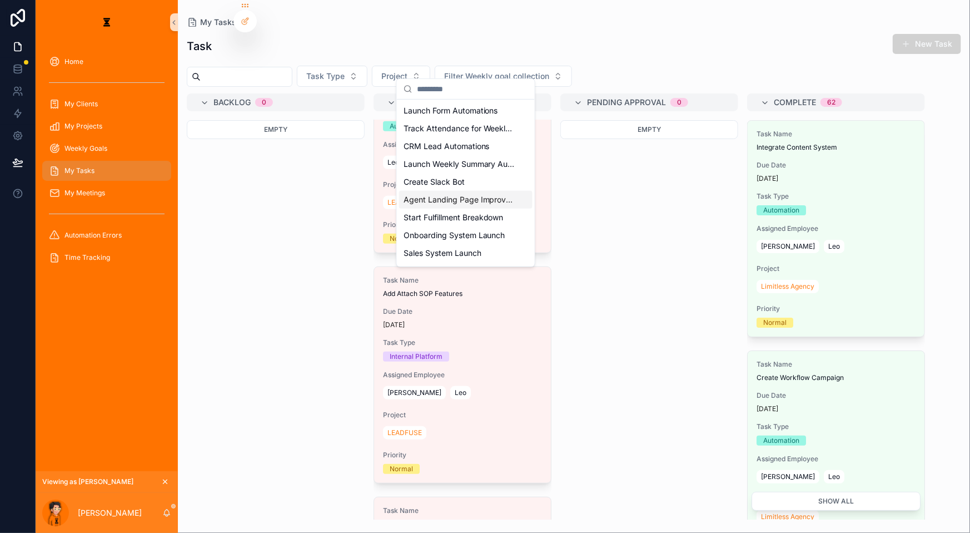
scroll to position [300, 0]
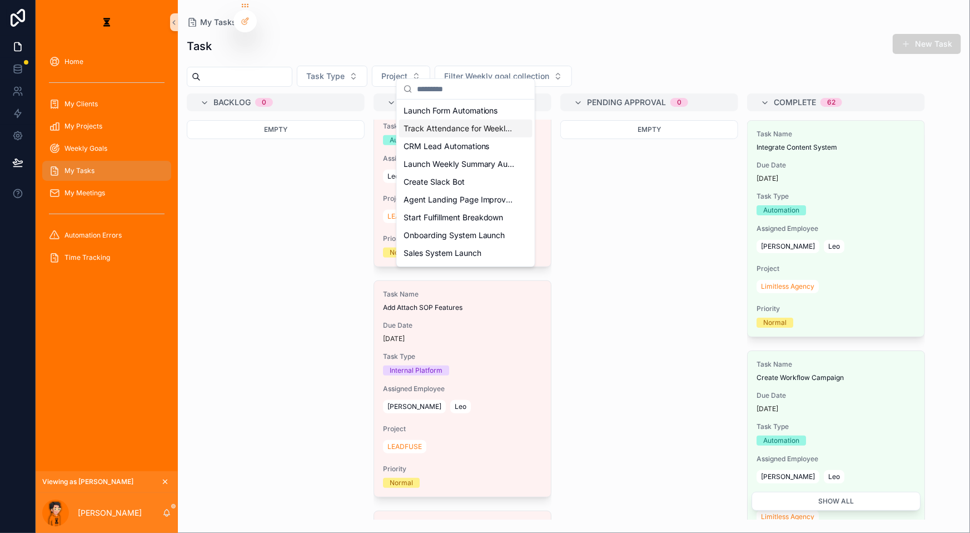
click at [598, 53] on div "Task New Task Task Type Project Filter Weekly goal collection Backlog 0 Empty I…" at bounding box center [574, 273] width 792 height 493
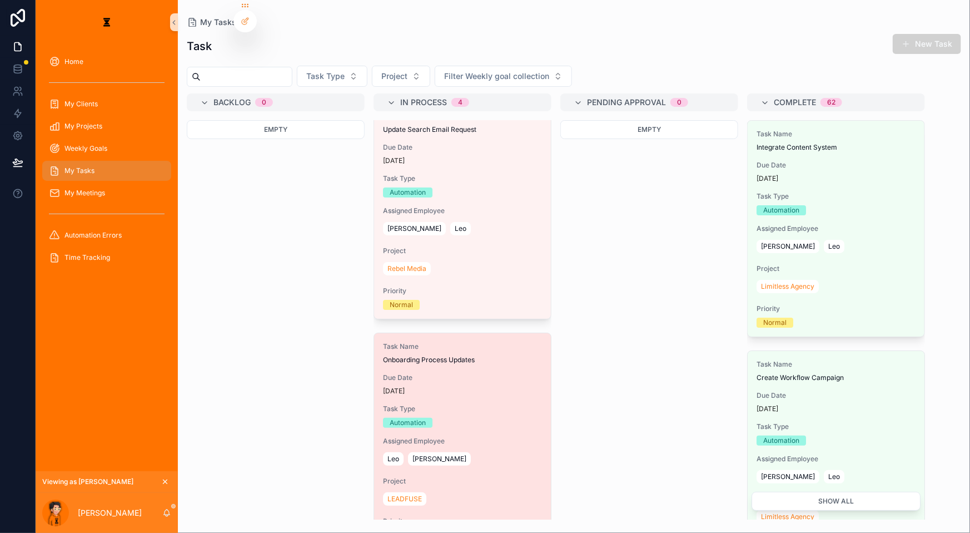
scroll to position [0, 0]
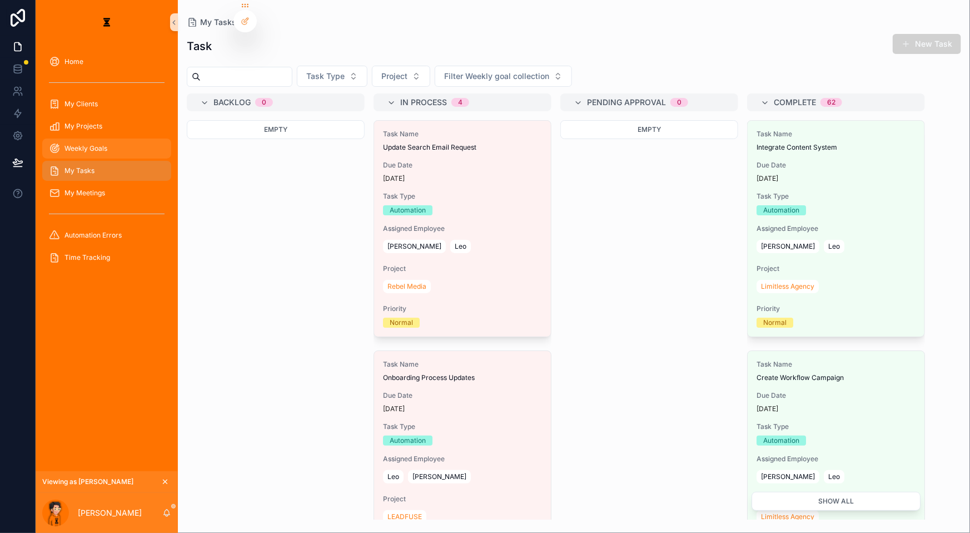
click at [81, 144] on span "Weekly Goals" at bounding box center [86, 148] width 43 height 9
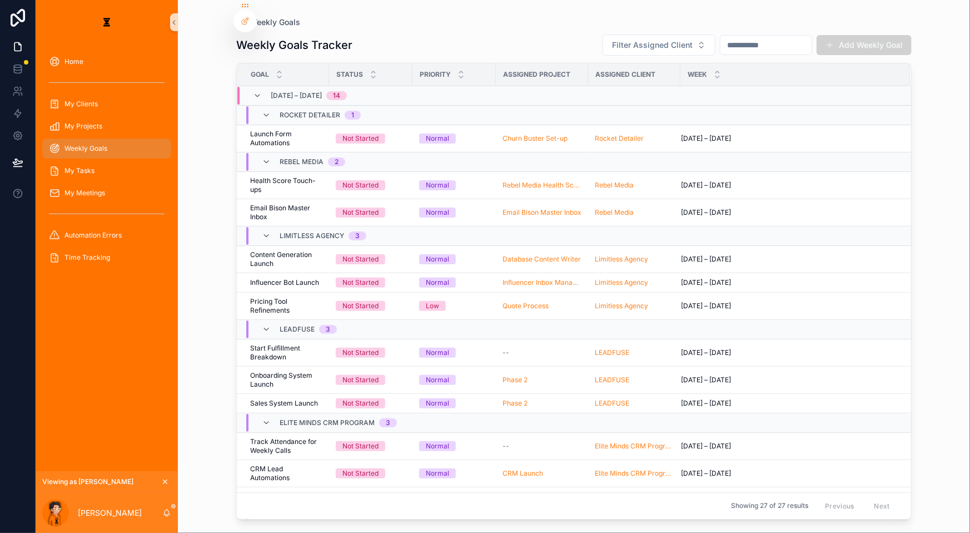
click at [909, 1] on div "Weekly Goals Weekly Goals Tracker Filter Assigned Client Add Weekly Goal Goal S…" at bounding box center [574, 259] width 711 height 519
click at [159, 485] on button "scrollable content" at bounding box center [165, 481] width 12 height 12
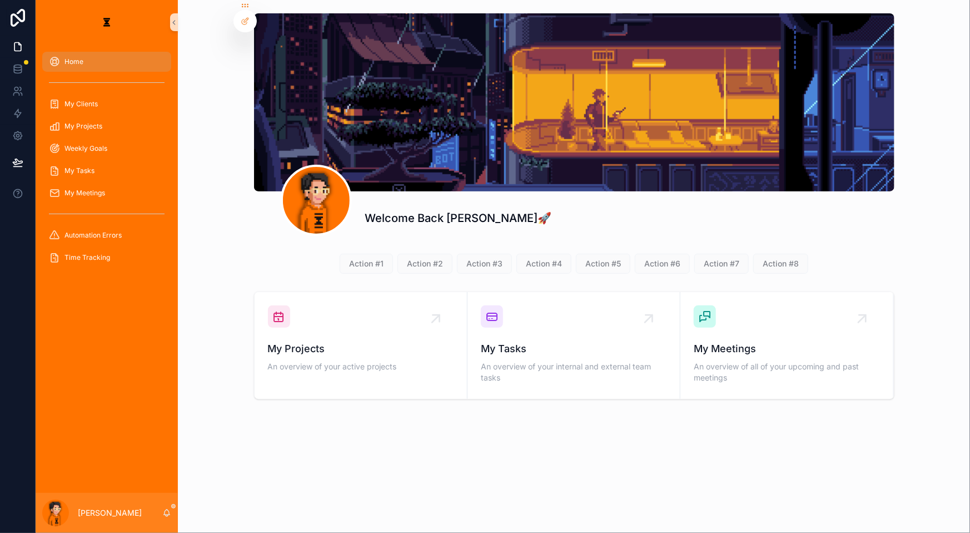
click at [147, 488] on div "Home My Clients My Projects Weekly Goals My Tasks My Meetings Automation Errors…" at bounding box center [107, 268] width 142 height 448
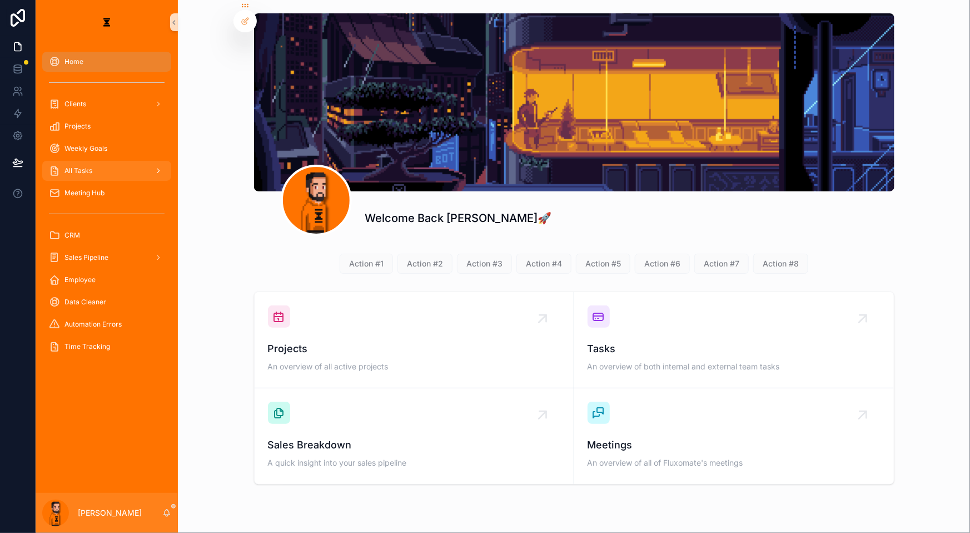
click at [102, 162] on div "All Tasks" at bounding box center [107, 171] width 116 height 18
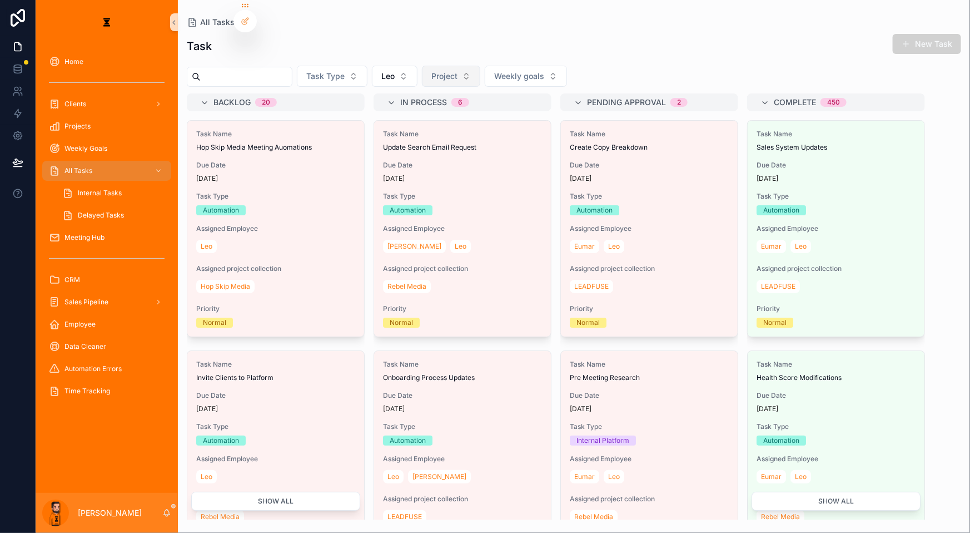
click at [427, 66] on button "Project" at bounding box center [451, 76] width 58 height 21
click at [379, 66] on button "Leo" at bounding box center [395, 76] width 46 height 21
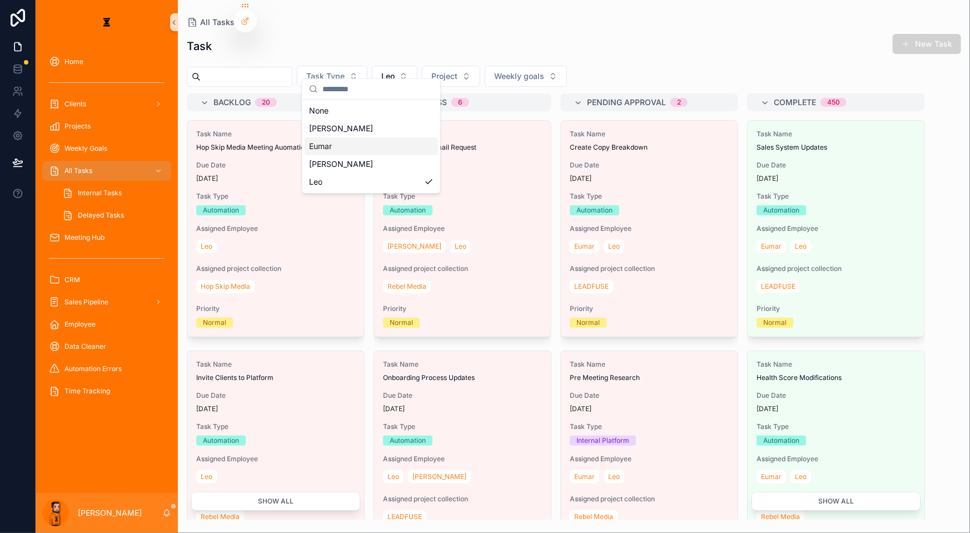
click at [341, 137] on div "Eumar" at bounding box center [371, 146] width 133 height 18
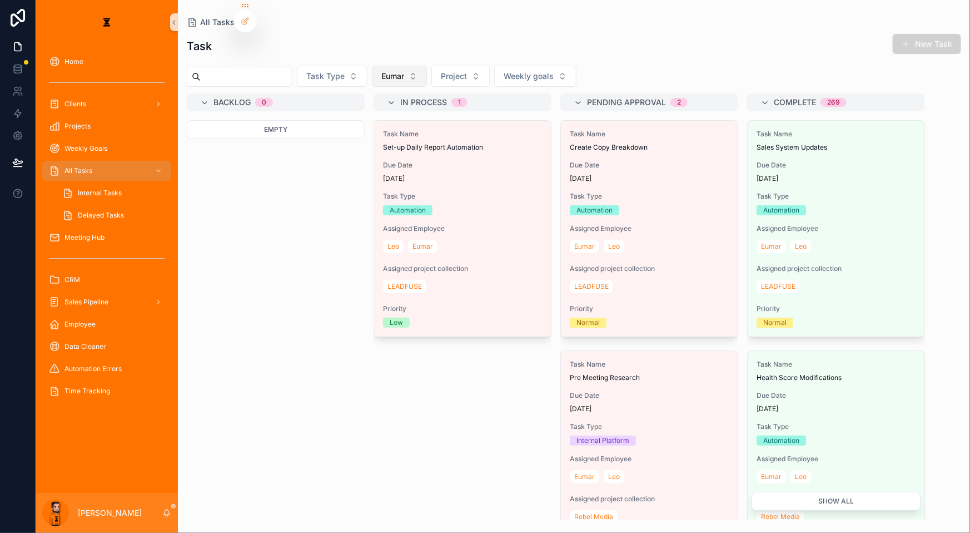
click at [387, 66] on button "Eumar" at bounding box center [399, 76] width 55 height 21
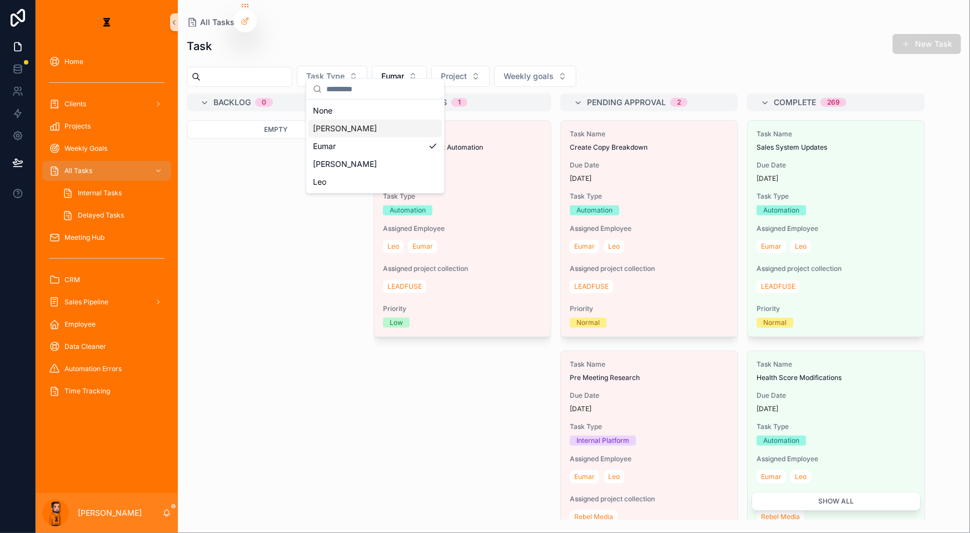
click at [359, 127] on div "[PERSON_NAME]" at bounding box center [375, 129] width 133 height 18
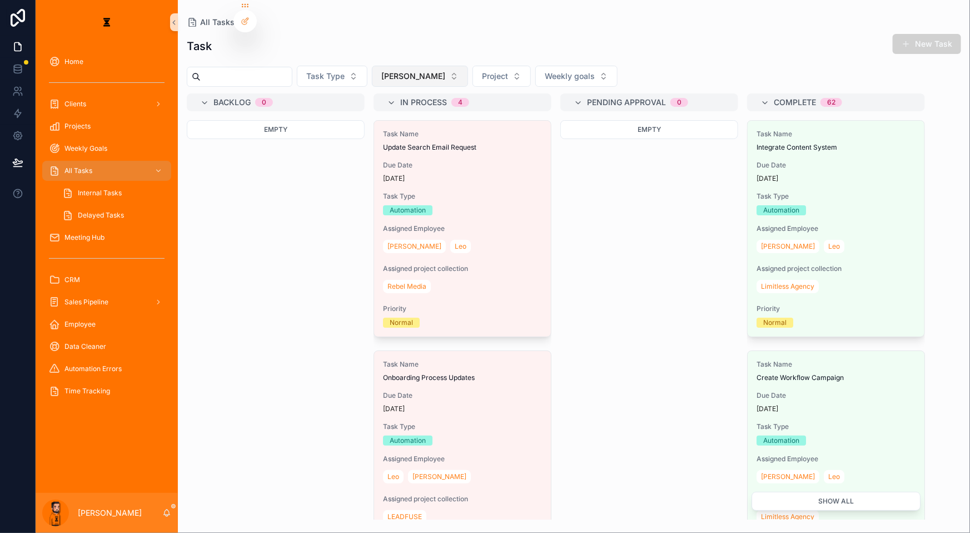
click at [393, 71] on button "[PERSON_NAME]" at bounding box center [420, 76] width 96 height 21
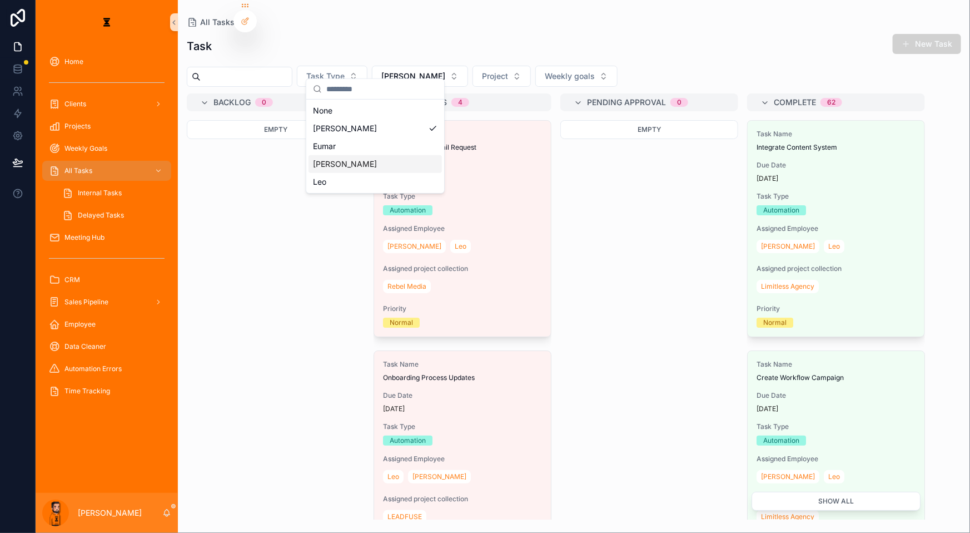
click at [336, 155] on div "[PERSON_NAME]" at bounding box center [375, 164] width 133 height 18
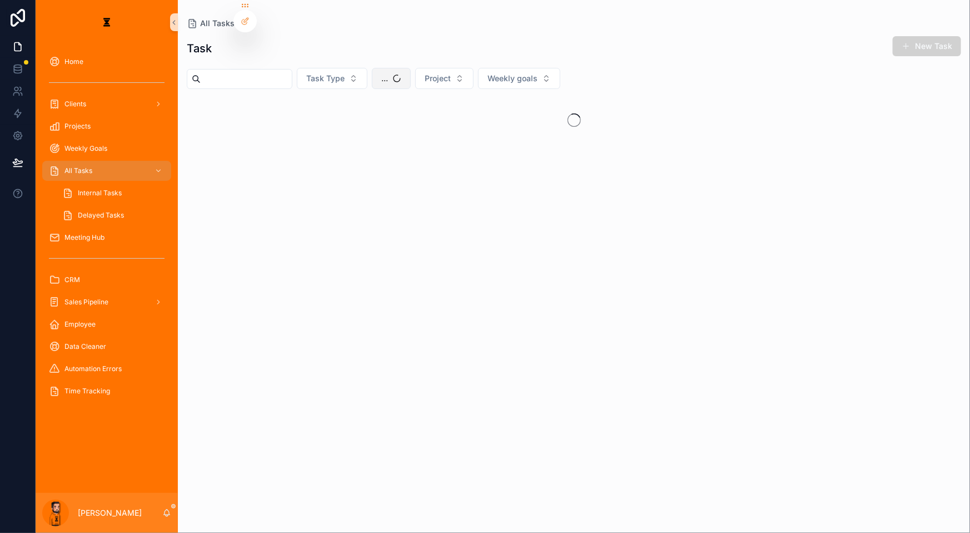
click at [372, 68] on button "..." at bounding box center [391, 78] width 39 height 21
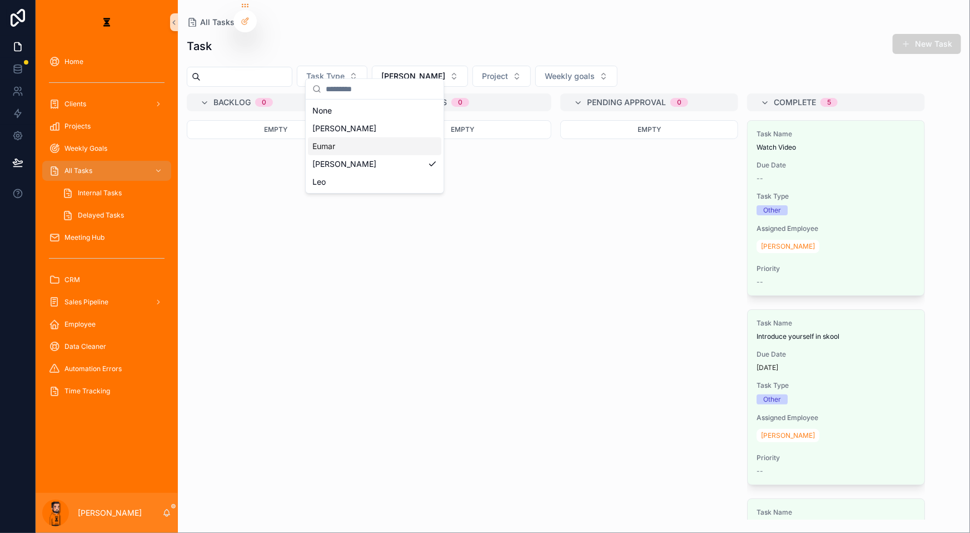
click at [351, 138] on div "Eumar" at bounding box center [374, 146] width 133 height 18
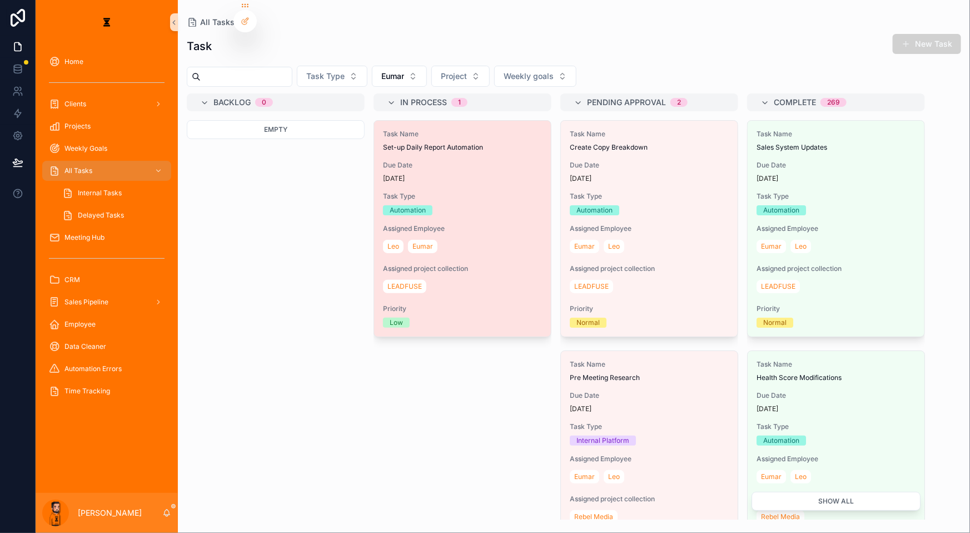
click at [418, 163] on div "Task Name Set-up Daily Report Automation Due Date [DATE] Task Type Automation A…" at bounding box center [462, 229] width 177 height 216
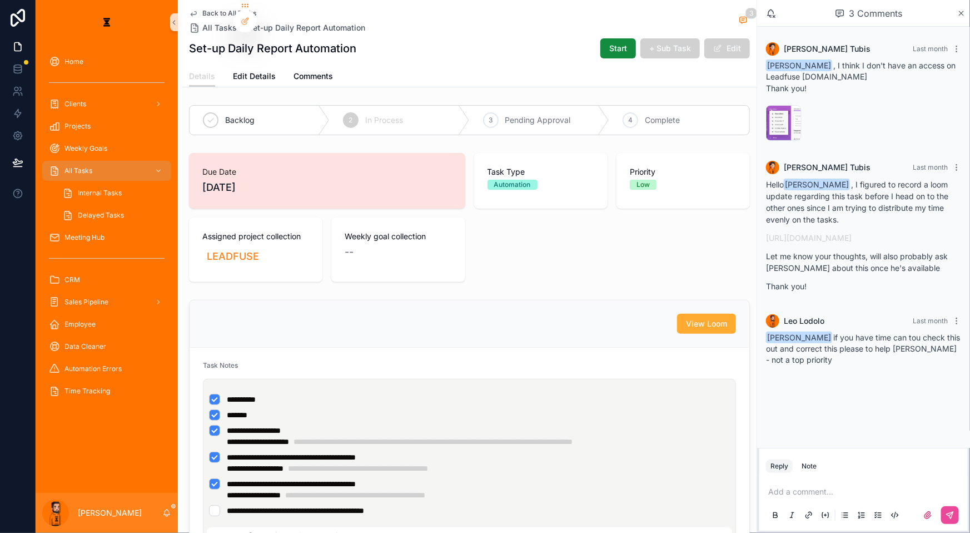
drag, startPoint x: 870, startPoint y: 334, endPoint x: 873, endPoint y: 348, distance: 14.2
click at [873, 348] on div "[PERSON_NAME] Last month [PERSON_NAME] , I think I don't have an access on Lead…" at bounding box center [863, 204] width 213 height 354
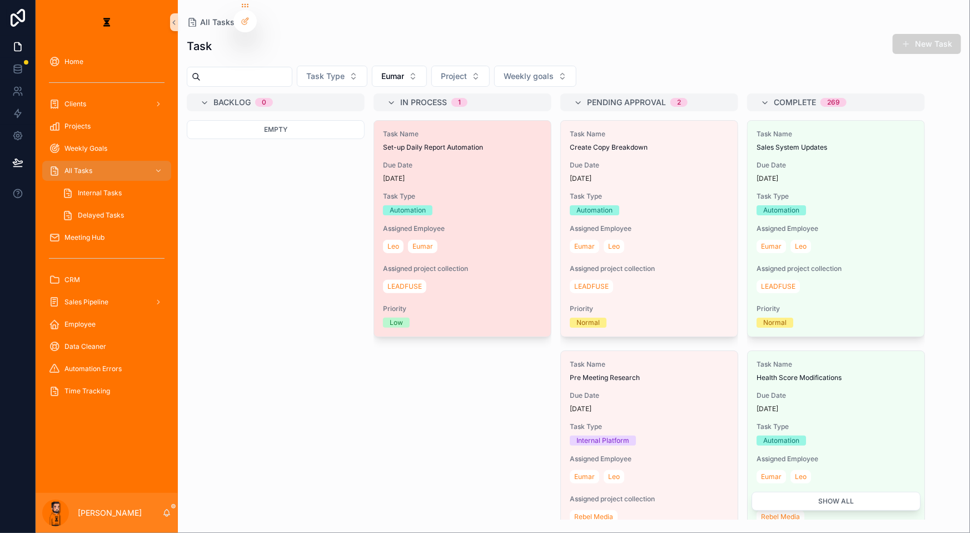
click at [437, 224] on div "Assigned Employee [PERSON_NAME]" at bounding box center [462, 239] width 159 height 31
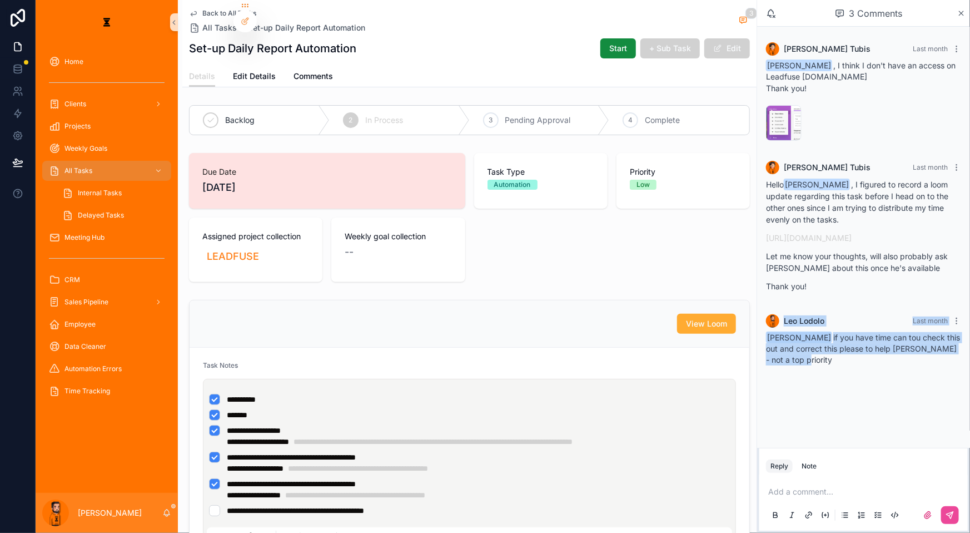
drag, startPoint x: 882, startPoint y: 354, endPoint x: 801, endPoint y: 291, distance: 103.1
click at [801, 291] on div "[PERSON_NAME] Last month [PERSON_NAME] , I think I don't have an access on Lead…" at bounding box center [863, 237] width 213 height 421
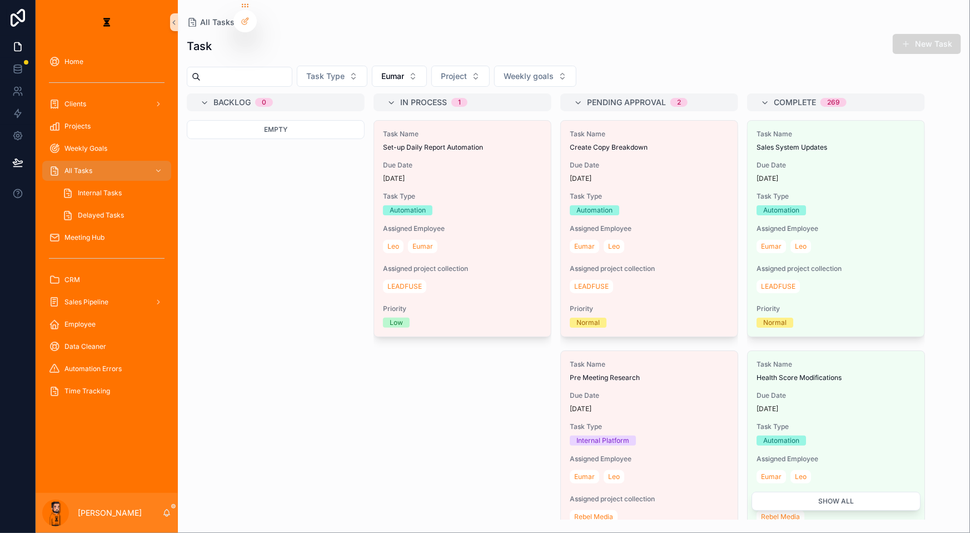
click at [923, 43] on button "New Task" at bounding box center [927, 44] width 68 height 20
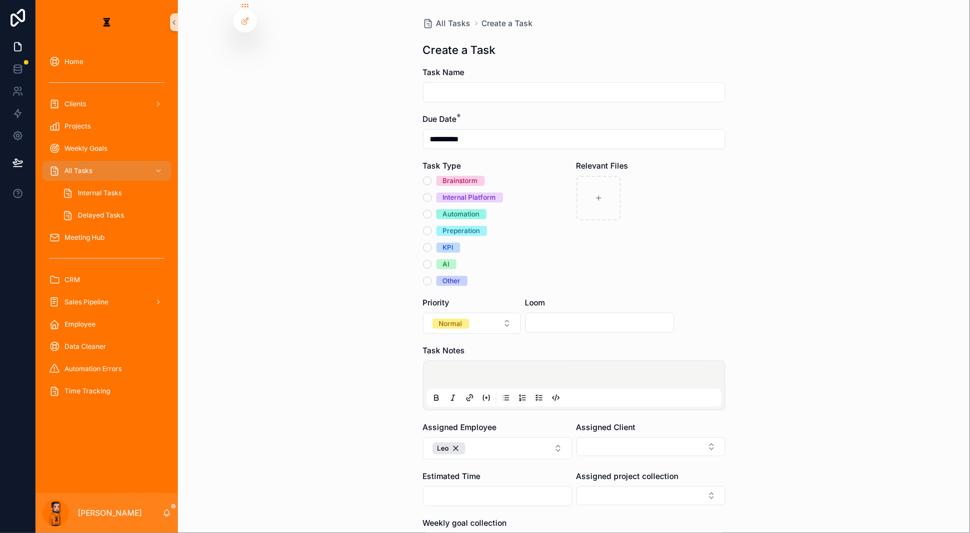
click at [457, 87] on input "scrollable content" at bounding box center [574, 93] width 301 height 16
type input "**********"
click at [442, 209] on span "Automation" at bounding box center [462, 214] width 50 height 10
click at [432, 210] on button "Automation" at bounding box center [427, 214] width 9 height 9
click at [546, 254] on form "**********" at bounding box center [574, 364] width 303 height 594
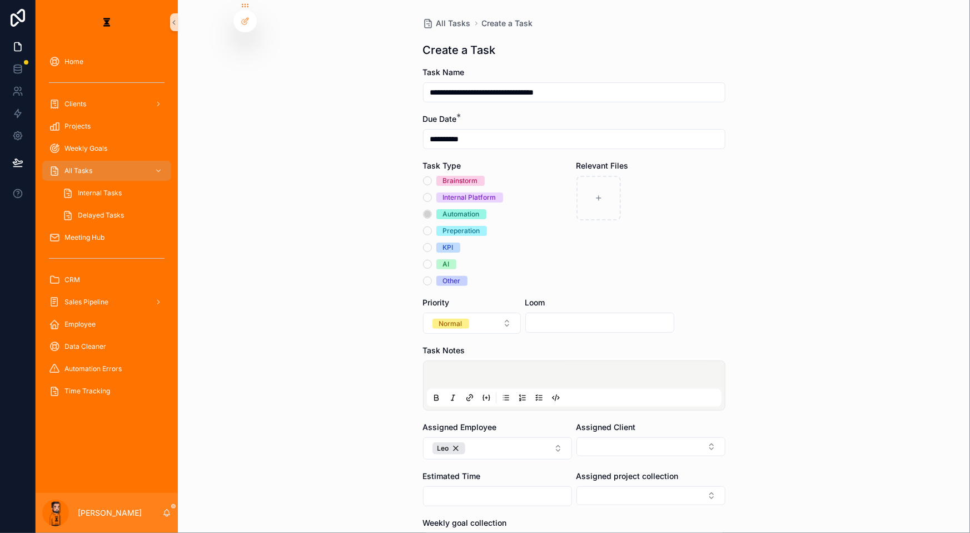
click at [556, 315] on input "scrollable content" at bounding box center [600, 323] width 148 height 16
click at [625, 297] on div "Loom" at bounding box center [599, 302] width 149 height 11
click at [506, 437] on button "Leo" at bounding box center [497, 448] width 149 height 22
click at [470, 467] on div "Eumar" at bounding box center [491, 474] width 133 height 18
click at [599, 437] on button "Select Button" at bounding box center [651, 446] width 149 height 19
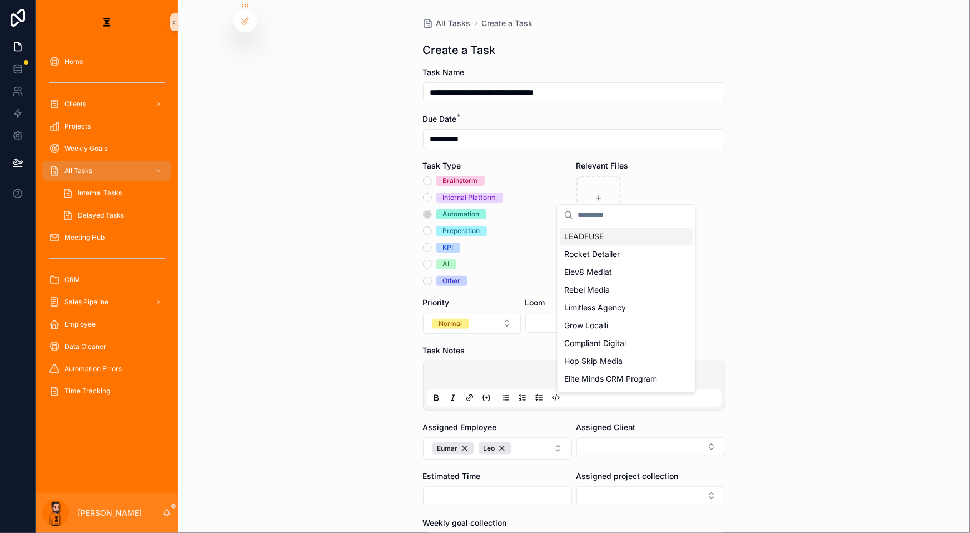
click at [651, 234] on div "LEADFUSE" at bounding box center [626, 236] width 133 height 18
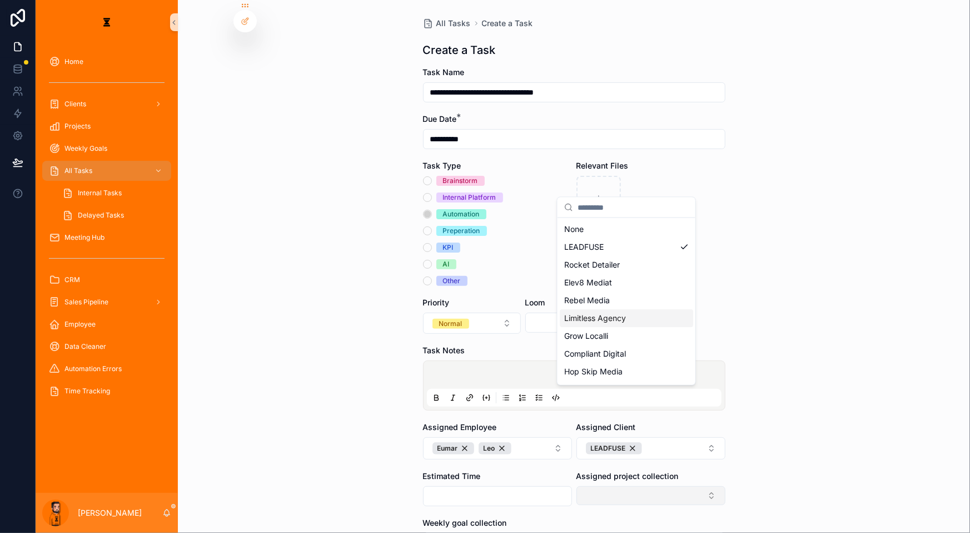
click at [585, 444] on div "**********" at bounding box center [503, 266] width 935 height 533
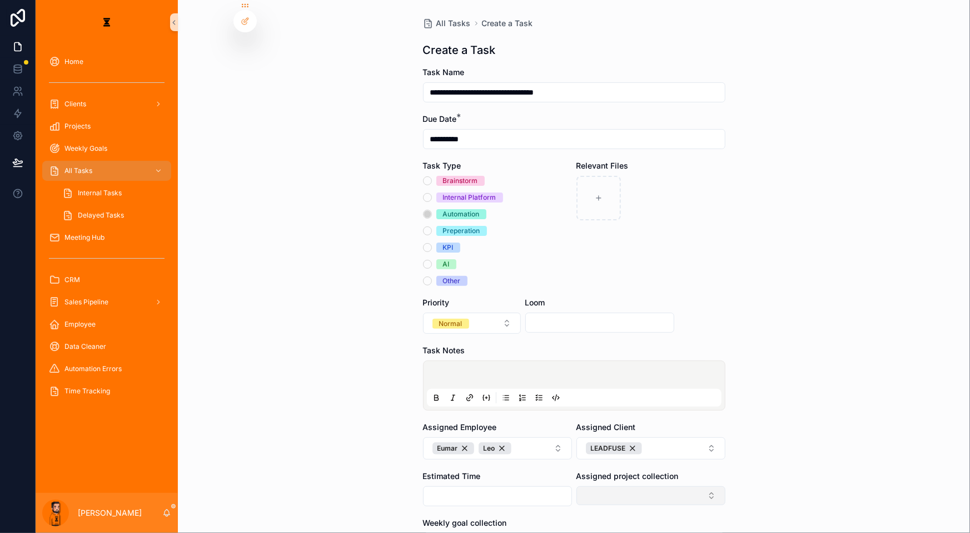
click at [586, 486] on button "Select Button" at bounding box center [651, 495] width 149 height 19
click at [592, 489] on div "Phase 2" at bounding box center [626, 497] width 133 height 18
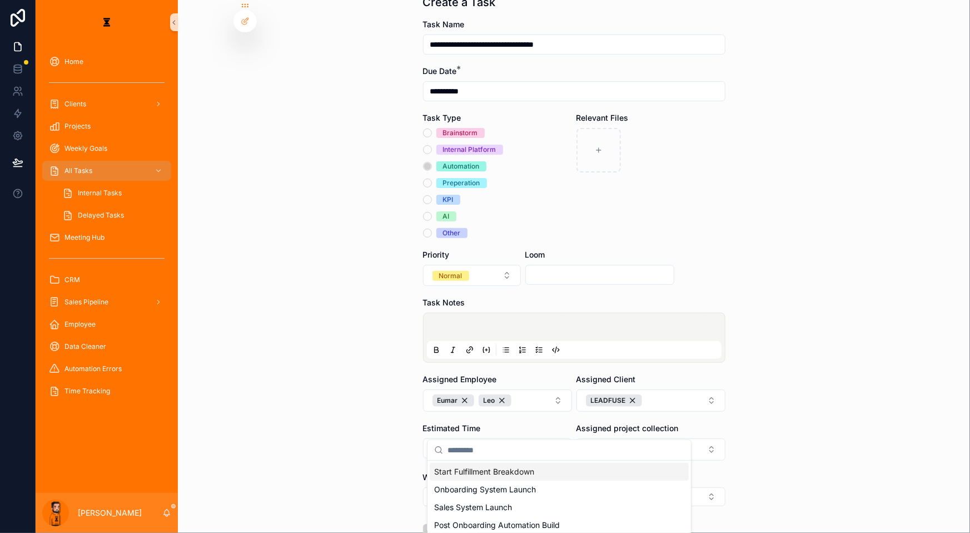
scroll to position [50, 0]
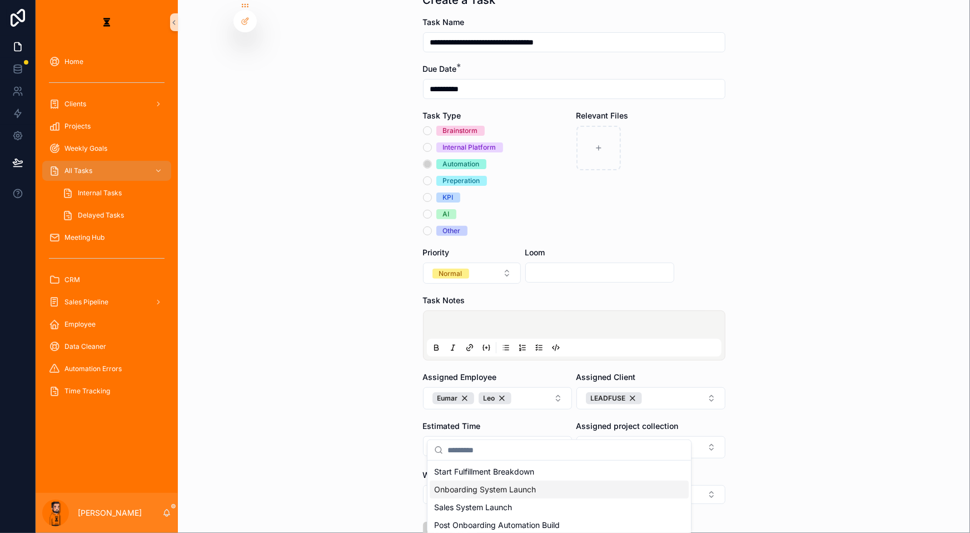
click at [523, 485] on div "Onboarding System Launch" at bounding box center [559, 489] width 259 height 18
click at [505, 321] on p "scrollable content" at bounding box center [576, 326] width 295 height 11
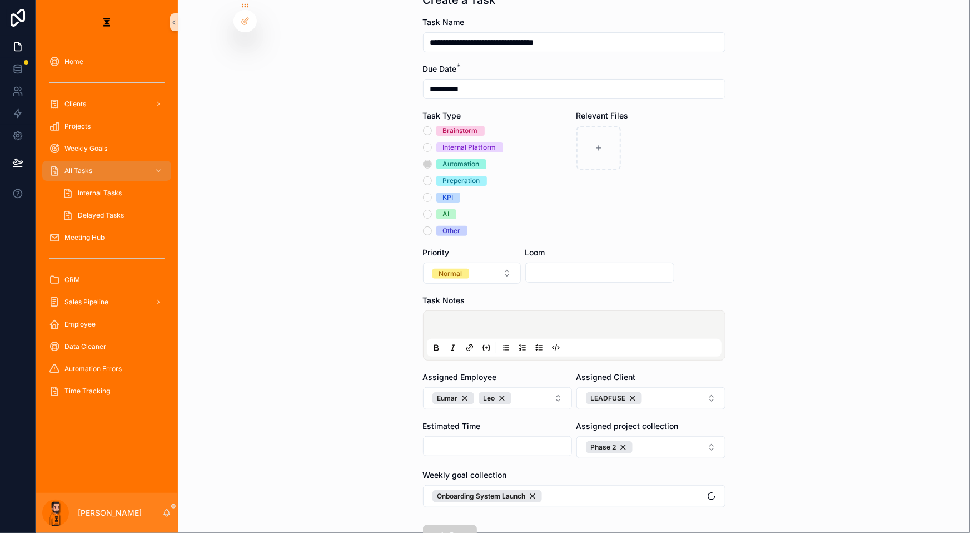
click at [536, 343] on icon "scrollable content" at bounding box center [539, 347] width 9 height 9
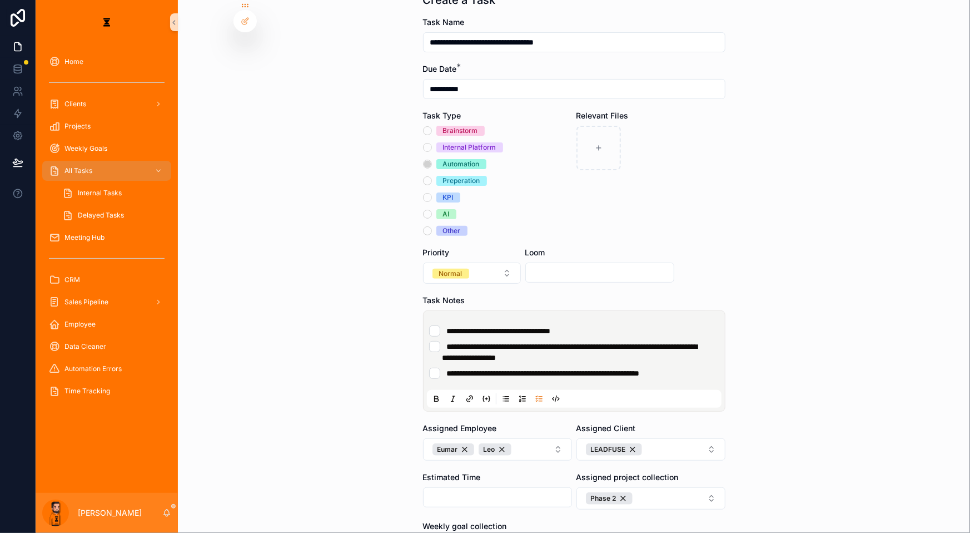
click at [664, 341] on li "**********" at bounding box center [574, 352] width 290 height 22
click at [674, 325] on ul "**********" at bounding box center [576, 351] width 295 height 53
click at [481, 262] on button "Normal" at bounding box center [472, 272] width 98 height 21
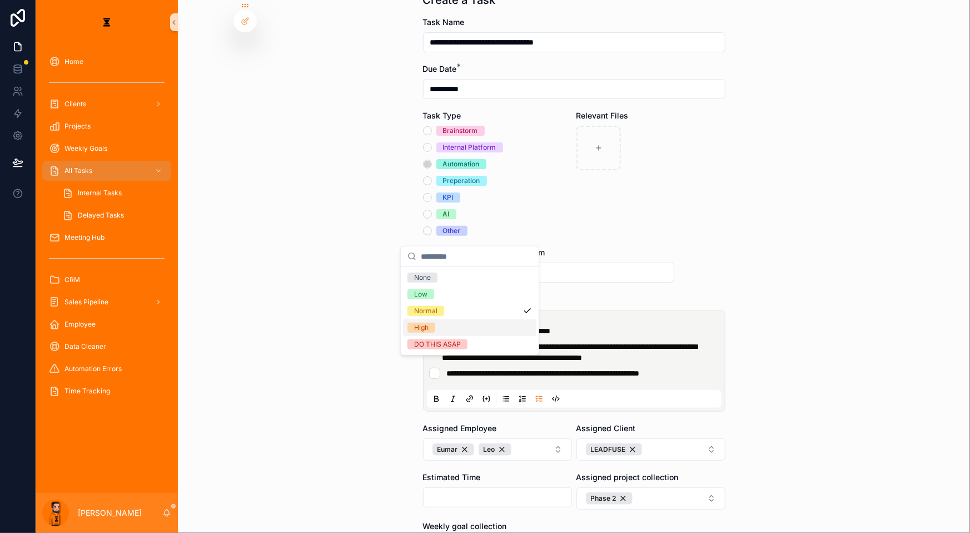
click at [447, 319] on div "High" at bounding box center [469, 327] width 133 height 17
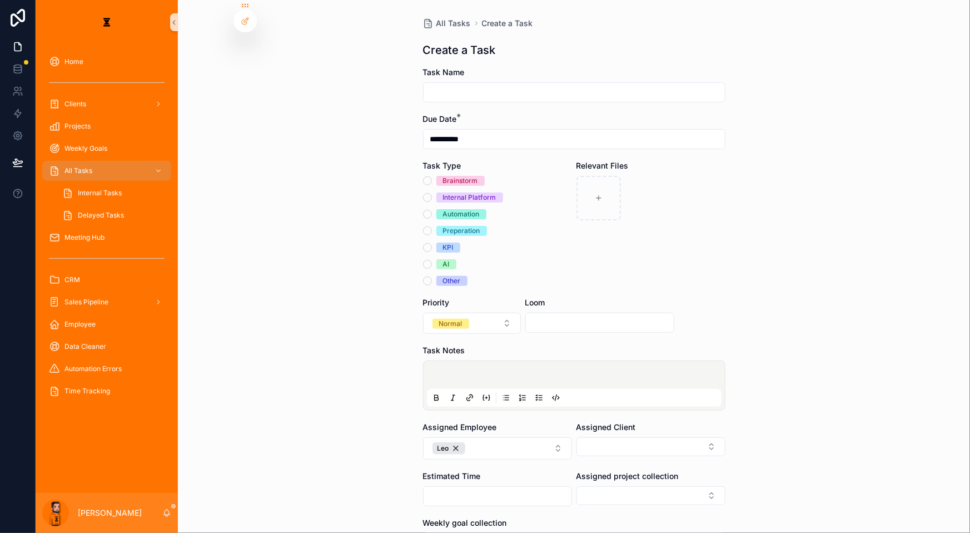
drag, startPoint x: 499, startPoint y: 52, endPoint x: 499, endPoint y: 46, distance: 5.6
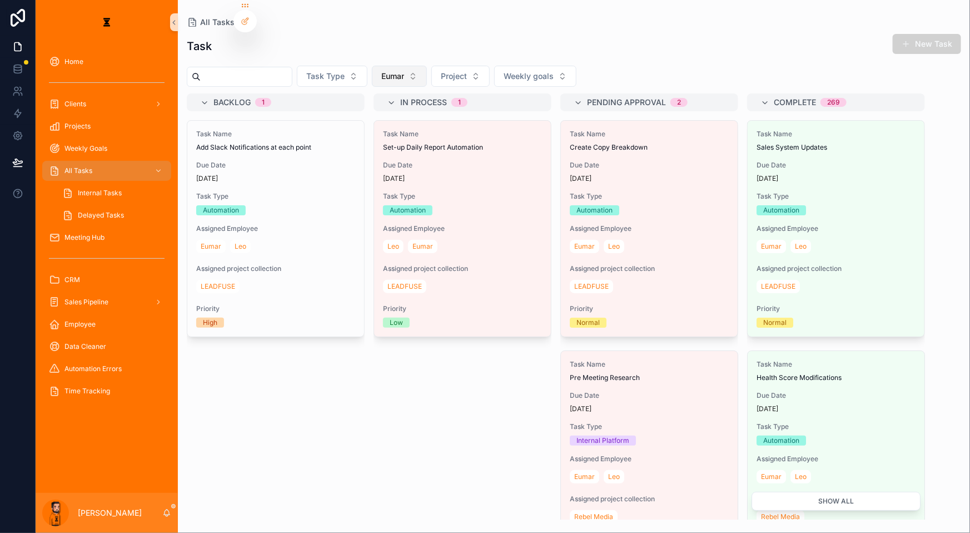
click at [386, 72] on button "Eumar" at bounding box center [399, 76] width 55 height 21
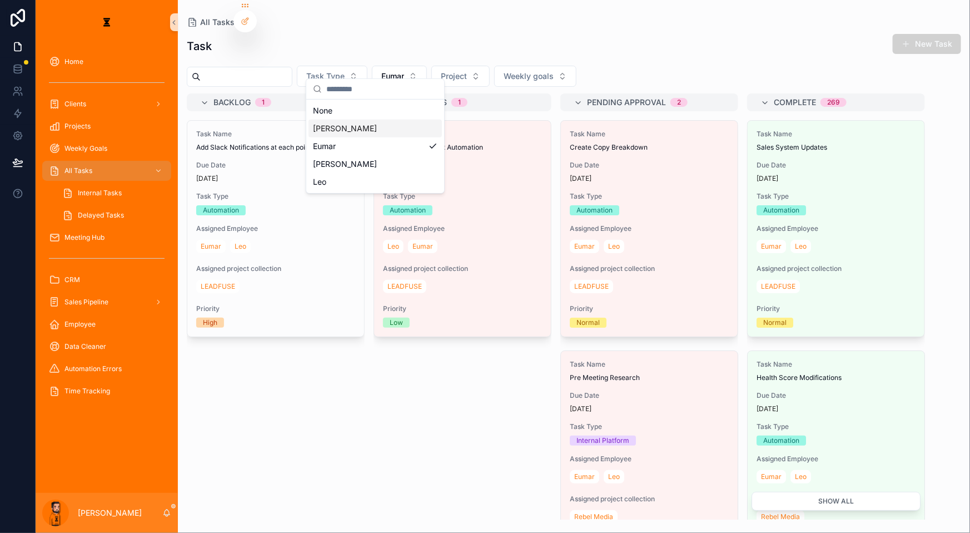
click at [356, 122] on div "[PERSON_NAME]" at bounding box center [375, 129] width 133 height 18
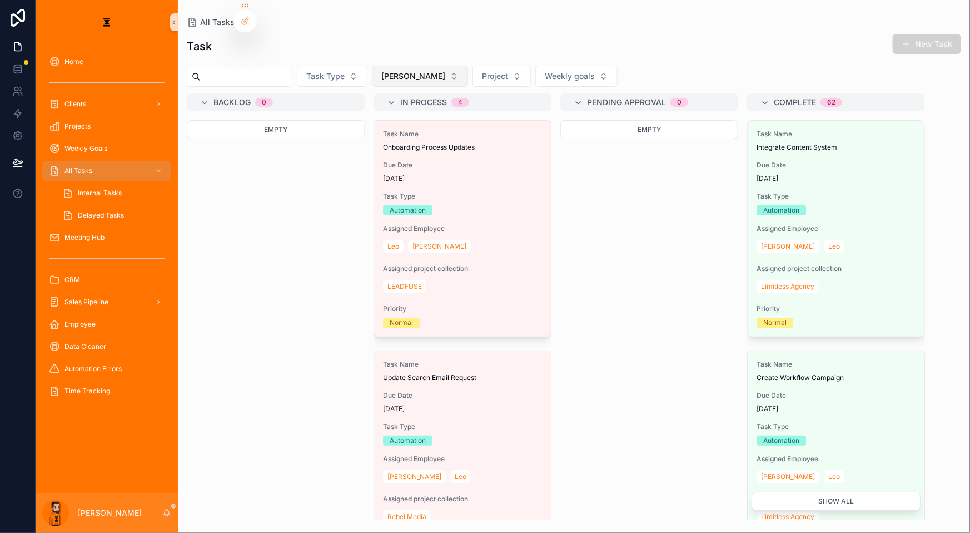
click at [400, 66] on button "[PERSON_NAME]" at bounding box center [420, 76] width 96 height 21
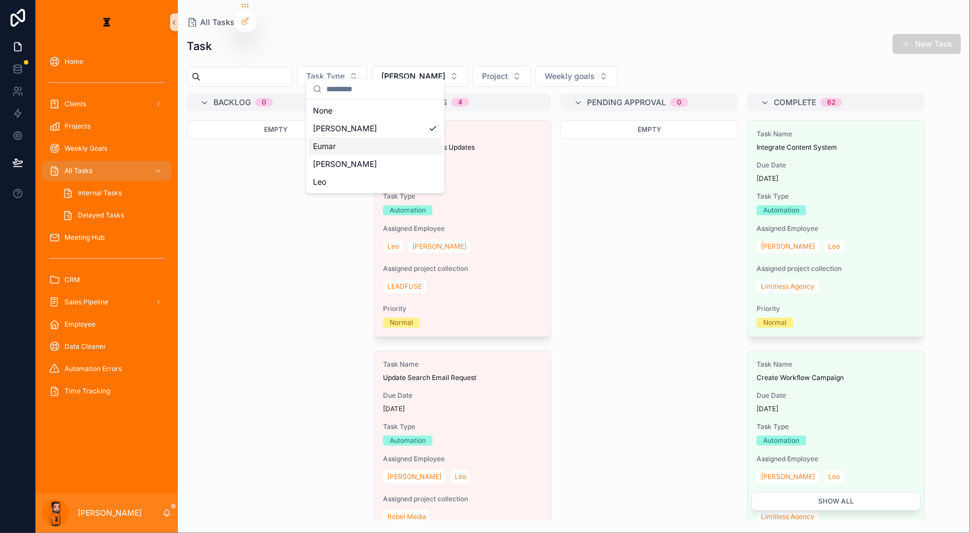
click at [340, 138] on div "Eumar" at bounding box center [375, 146] width 133 height 18
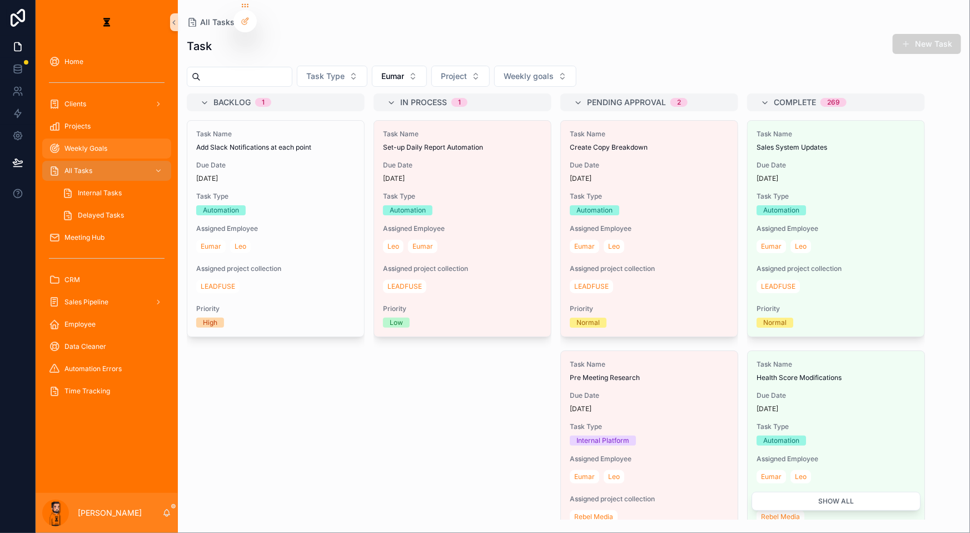
click at [72, 144] on span "Weekly Goals" at bounding box center [86, 148] width 43 height 9
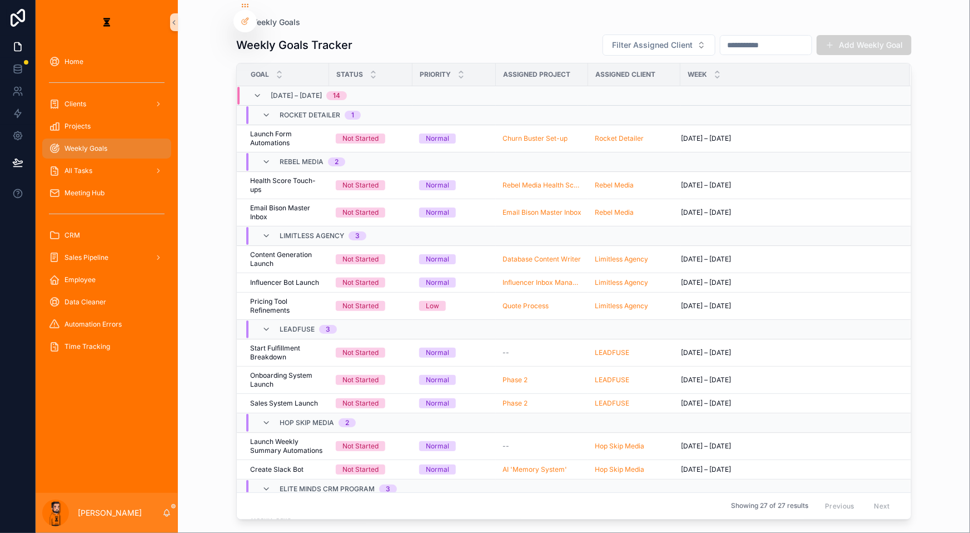
click at [271, 530] on span "CRM Lead Automations" at bounding box center [286, 539] width 72 height 18
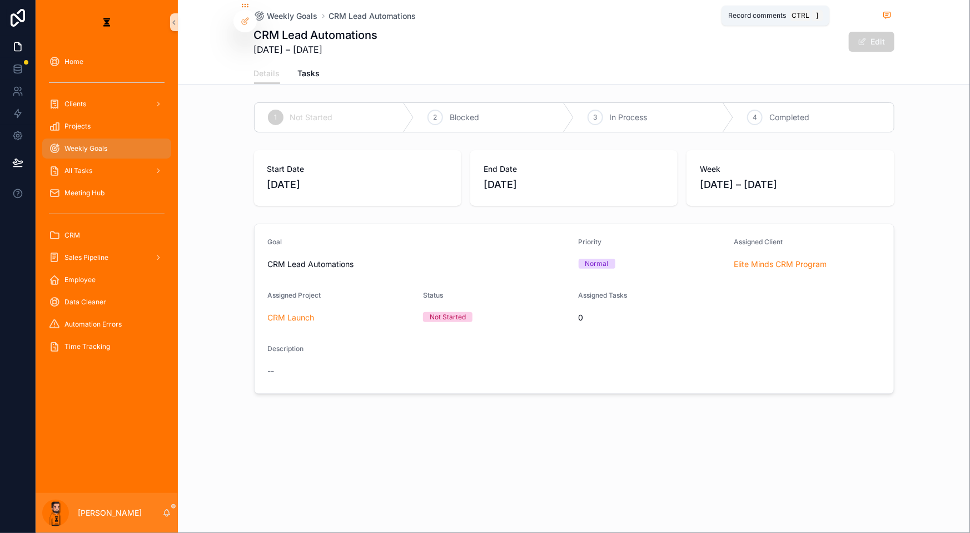
click at [883, 11] on icon "scrollable content" at bounding box center [887, 15] width 9 height 9
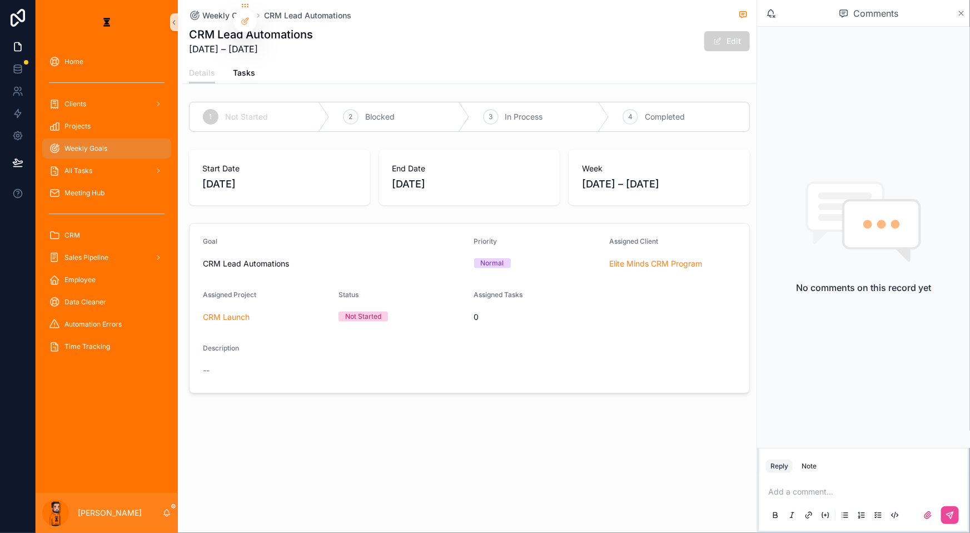
click at [959, 12] on icon "scrollable content" at bounding box center [962, 13] width 8 height 9
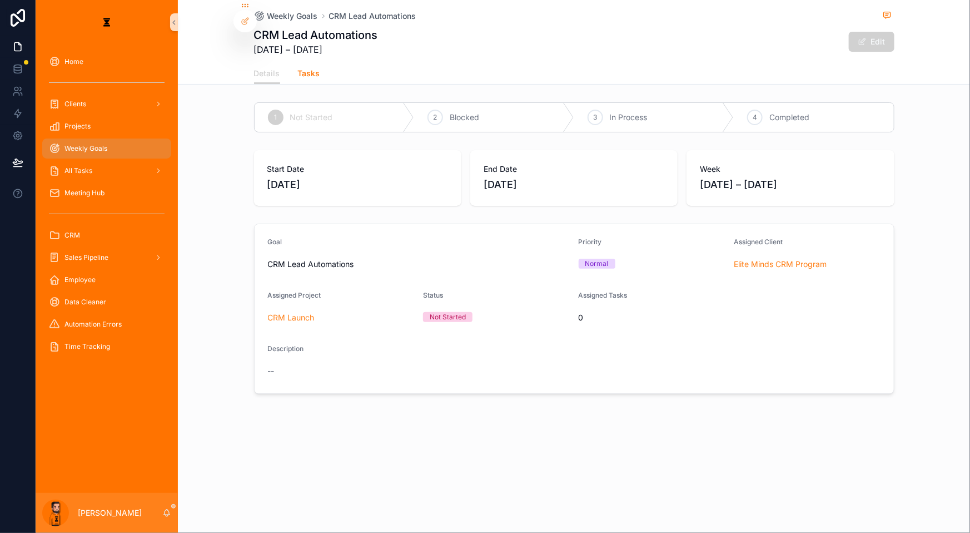
click at [320, 68] on span "Tasks" at bounding box center [309, 73] width 22 height 11
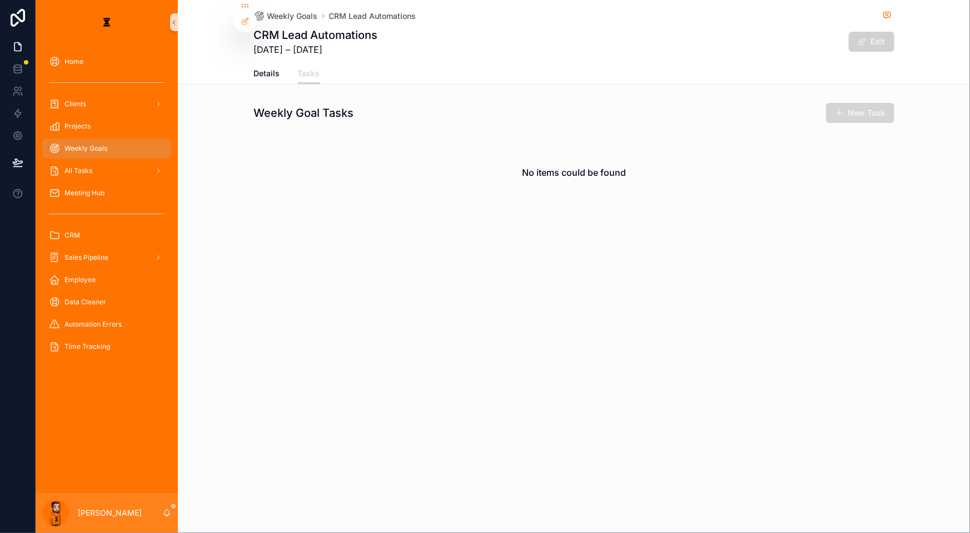
click at [826, 103] on button "New Task" at bounding box center [860, 113] width 68 height 20
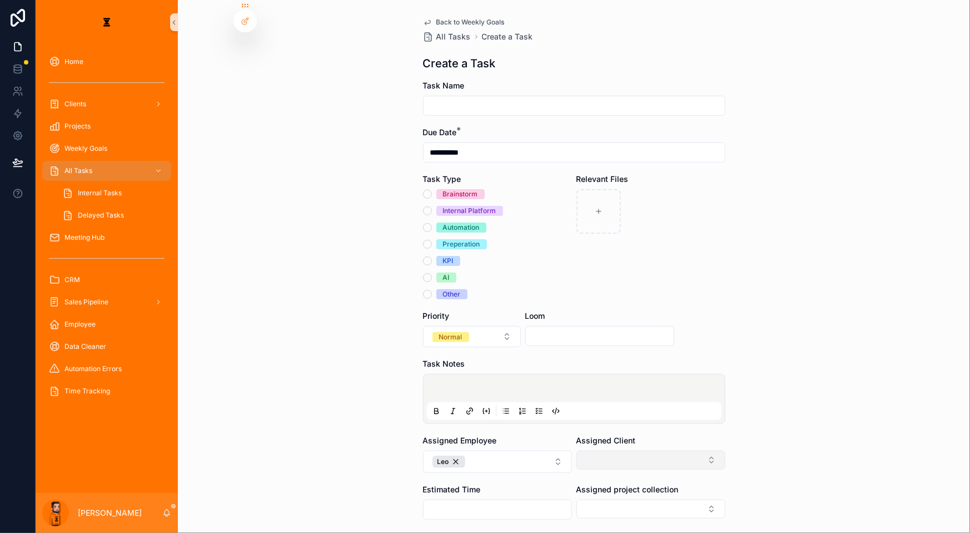
click at [614, 450] on button "Select Button" at bounding box center [651, 459] width 149 height 19
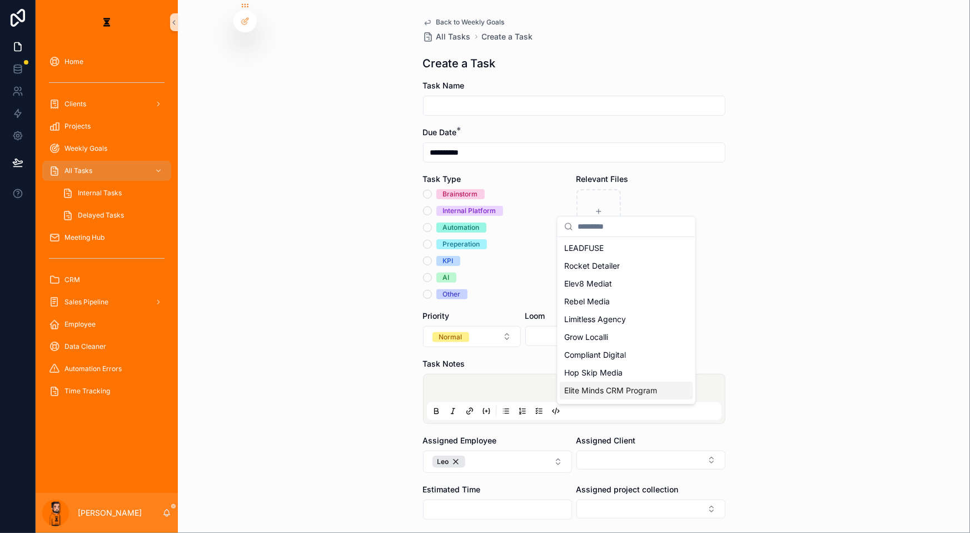
click at [603, 381] on div "Elite Minds CRM Program" at bounding box center [626, 390] width 133 height 18
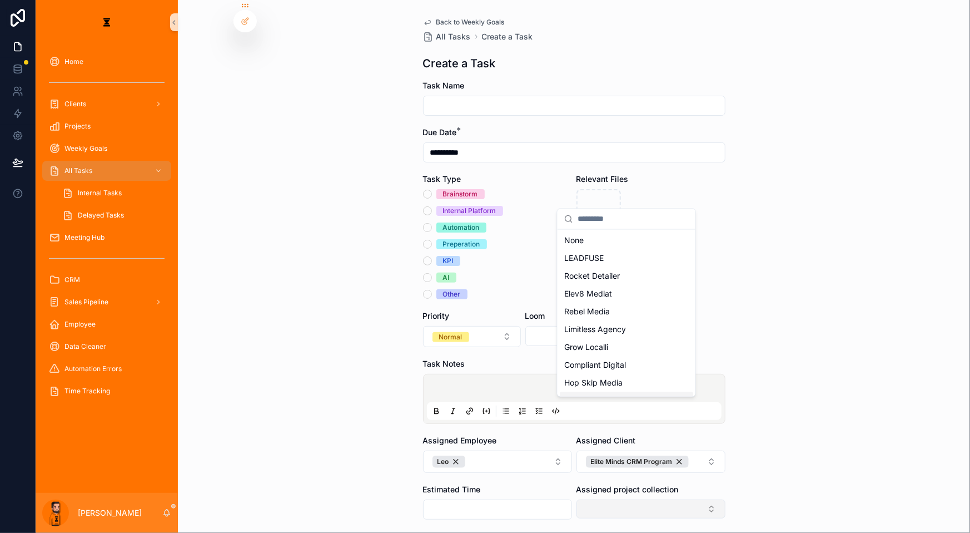
click at [595, 442] on div "**********" at bounding box center [503, 266] width 935 height 533
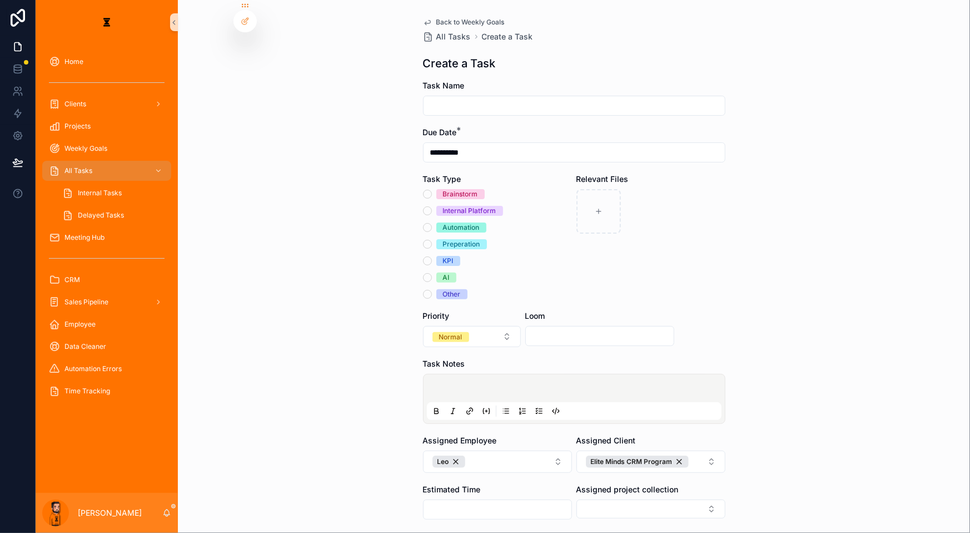
click at [610, 484] on div "Assigned project collection" at bounding box center [651, 502] width 149 height 36
click at [610, 499] on button "Select Button" at bounding box center [651, 508] width 149 height 19
click at [611, 502] on div "CRM Launch" at bounding box center [626, 509] width 133 height 18
click at [501, 450] on button "Leo" at bounding box center [497, 461] width 149 height 22
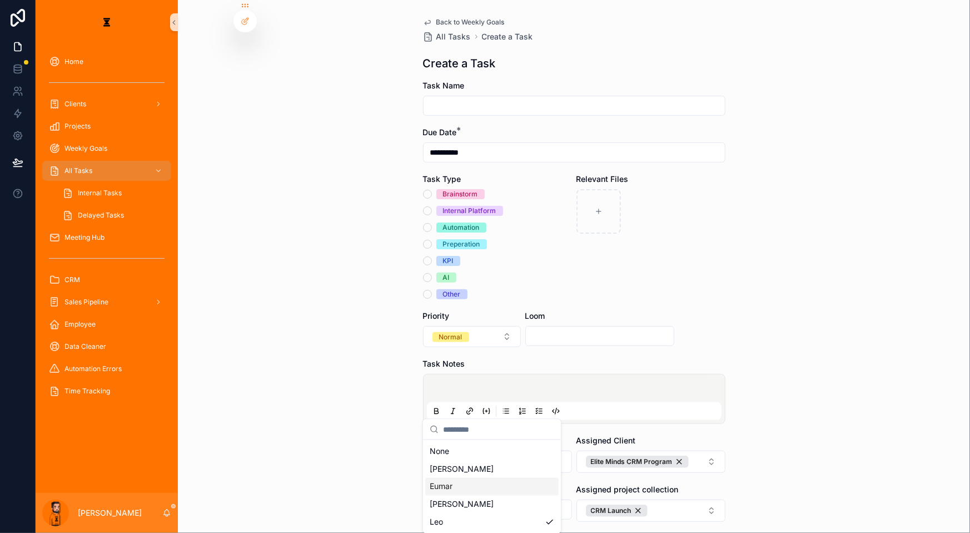
click at [460, 478] on div "Eumar" at bounding box center [491, 487] width 133 height 18
click at [514, 384] on p "scrollable content" at bounding box center [576, 389] width 295 height 11
click at [540, 406] on icon "scrollable content" at bounding box center [539, 410] width 9 height 9
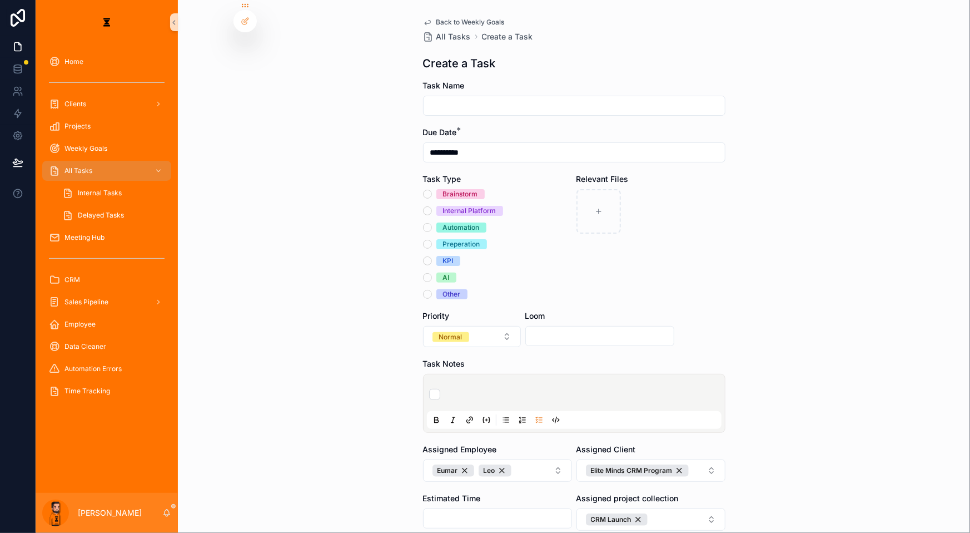
click at [517, 378] on div "scrollable content" at bounding box center [574, 403] width 295 height 51
click at [518, 389] on li "scrollable content" at bounding box center [574, 394] width 290 height 11
click at [476, 207] on div "Brainstorm Internal Platform Automation Preperation KPI AI Other" at bounding box center [497, 244] width 149 height 110
click at [475, 206] on div "Brainstorm Internal Platform Automation Preperation KPI AI Other" at bounding box center [497, 244] width 149 height 110
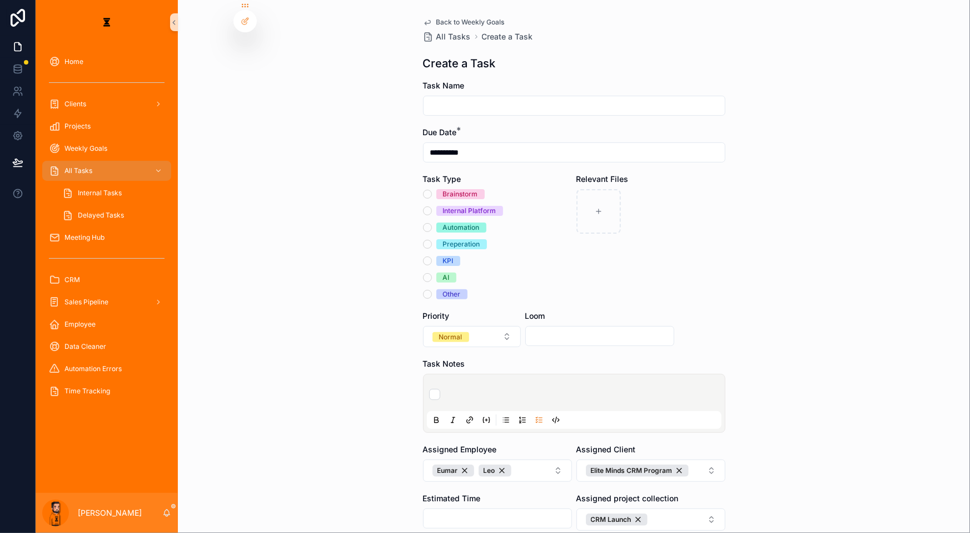
click at [467, 205] on div "Brainstorm Internal Platform Automation Preperation KPI AI Other" at bounding box center [497, 244] width 149 height 110
drag, startPoint x: 411, startPoint y: 203, endPoint x: 429, endPoint y: 205, distance: 17.9
click at [416, 204] on div "**********" at bounding box center [574, 266] width 792 height 533
click at [433, 205] on div "Brainstorm Internal Platform Automation Preperation KPI AI Other" at bounding box center [497, 244] width 149 height 110
click at [433, 222] on div "Automation" at bounding box center [497, 227] width 149 height 10
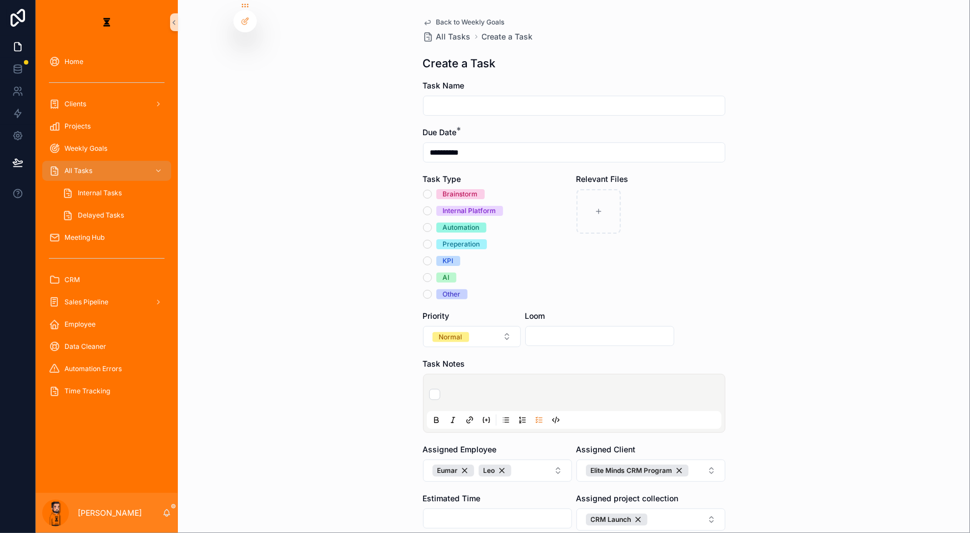
click at [433, 222] on div "Automation" at bounding box center [497, 227] width 149 height 10
click at [432, 223] on button "Automation" at bounding box center [427, 227] width 9 height 9
click at [554, 98] on input "scrollable content" at bounding box center [574, 106] width 301 height 16
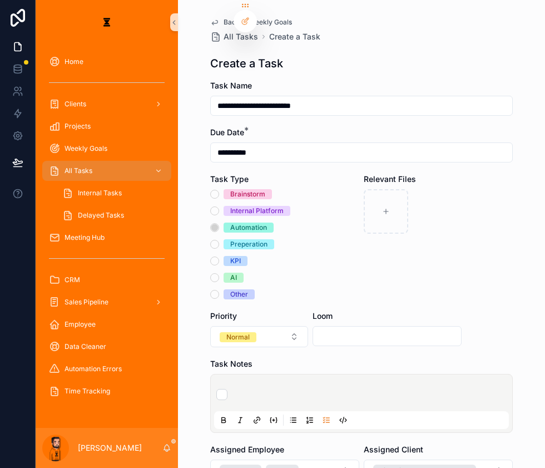
type input "**********"
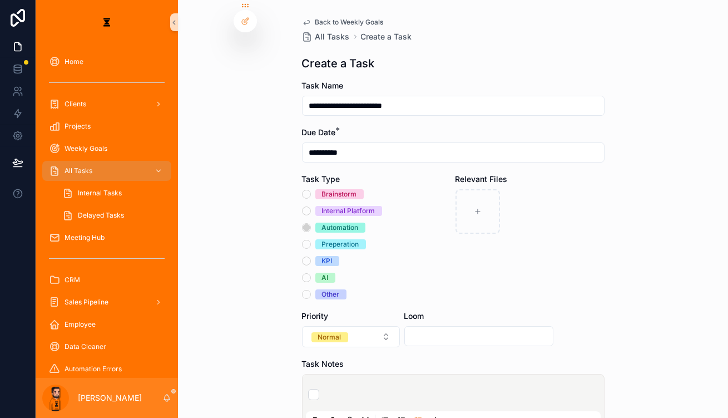
click at [349, 384] on div "scrollable content" at bounding box center [455, 394] width 295 height 20
click at [350, 389] on li "scrollable content" at bounding box center [453, 394] width 290 height 11
click at [331, 389] on li "scrollable content" at bounding box center [453, 394] width 290 height 11
type li "*"
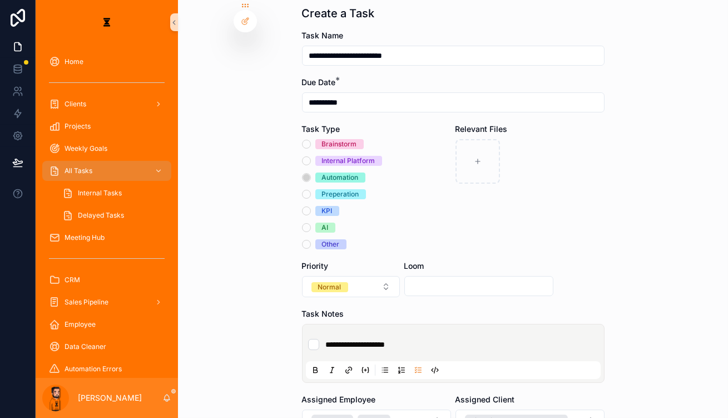
scroll to position [50, 0]
click at [420, 339] on li "**********" at bounding box center [453, 344] width 290 height 11
click at [314, 339] on li "**********" at bounding box center [453, 344] width 290 height 11
click at [441, 339] on li "**********" at bounding box center [453, 344] width 290 height 11
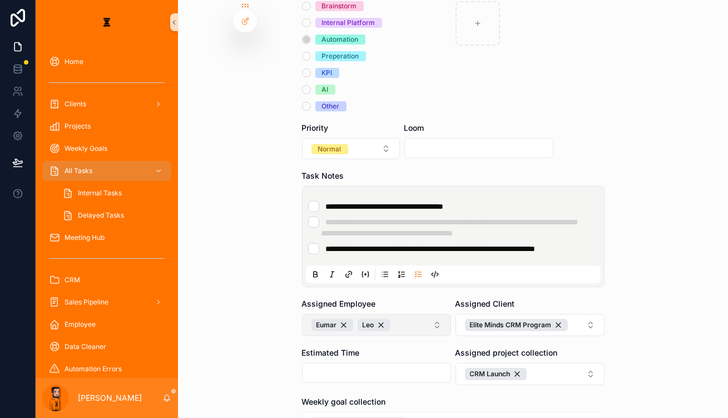
scroll to position [202, 0]
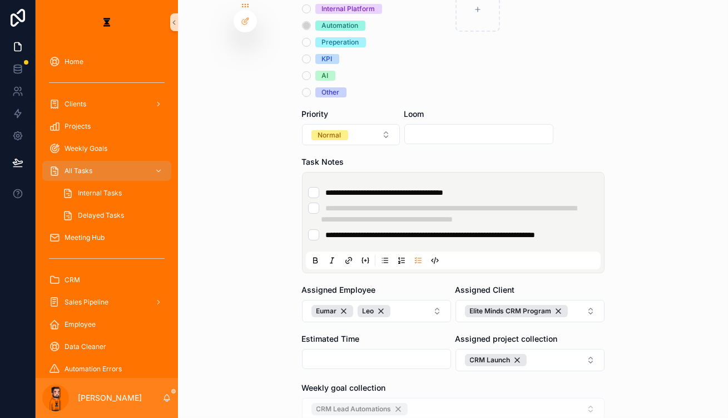
click at [329, 404] on form "**********" at bounding box center [453, 203] width 303 height 651
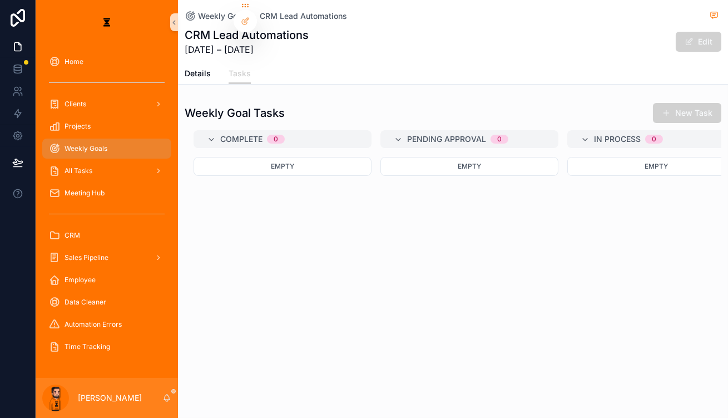
drag, startPoint x: 189, startPoint y: 121, endPoint x: 199, endPoint y: 118, distance: 10.6
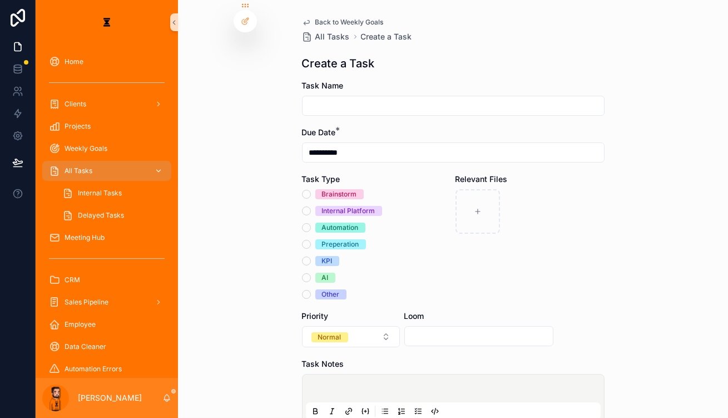
click at [92, 162] on div "All Tasks" at bounding box center [107, 171] width 116 height 18
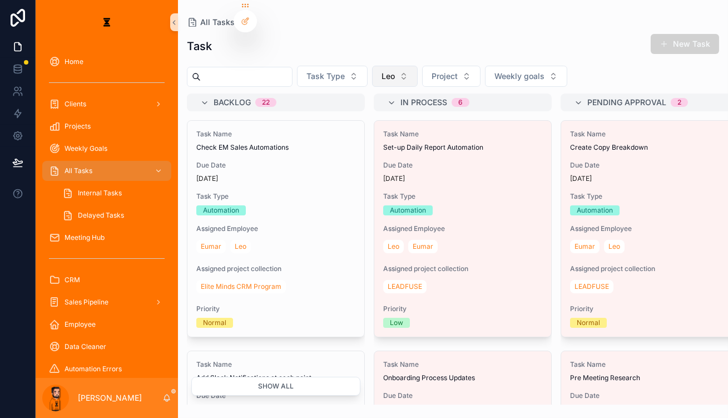
click at [378, 66] on button "Leo" at bounding box center [395, 76] width 46 height 21
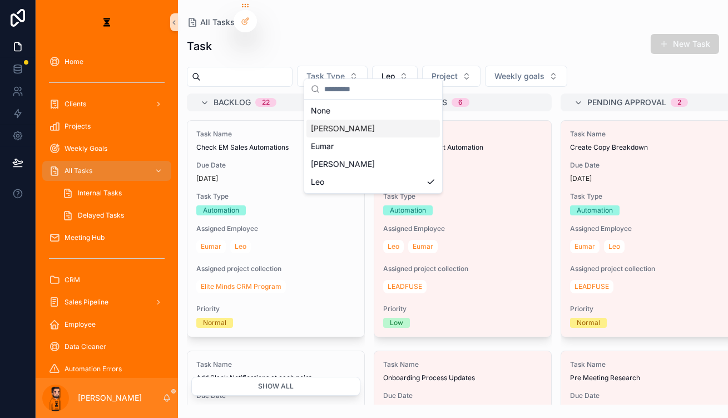
click at [347, 122] on div "[PERSON_NAME]" at bounding box center [372, 129] width 133 height 18
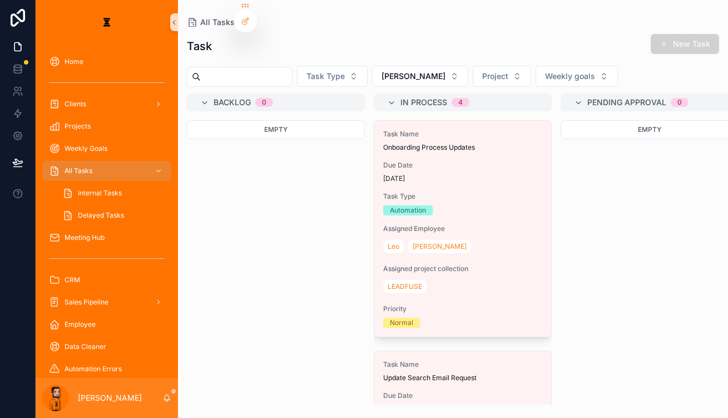
click at [152, 398] on div "[PERSON_NAME]" at bounding box center [107, 398] width 142 height 40
click at [162, 398] on icon "scrollable content" at bounding box center [166, 397] width 9 height 9
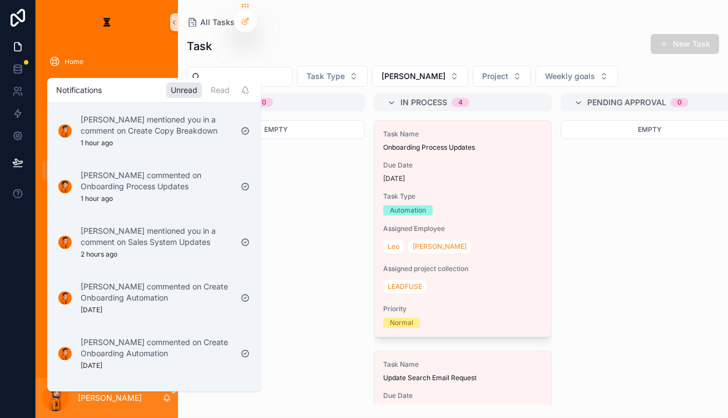
click at [408, 33] on div "Task New Task" at bounding box center [453, 46] width 532 height 26
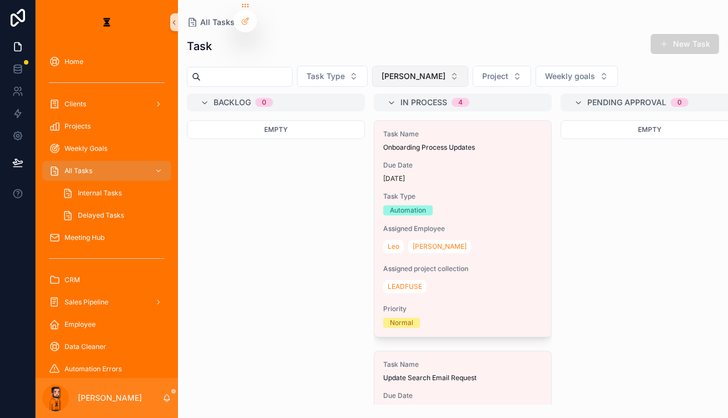
click at [388, 66] on button "[PERSON_NAME]" at bounding box center [420, 76] width 96 height 21
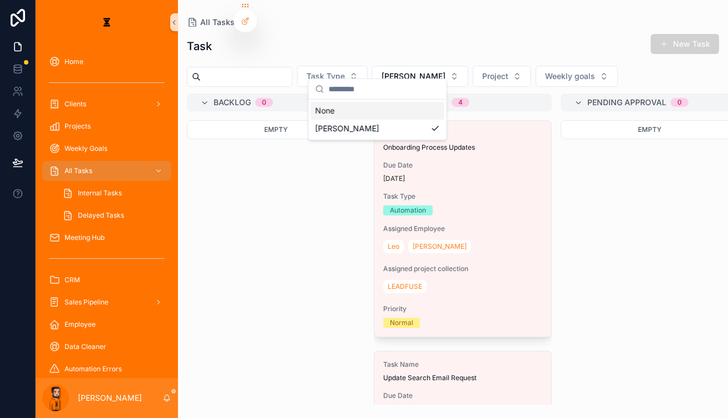
click at [442, 33] on div "Task New Task" at bounding box center [453, 46] width 532 height 26
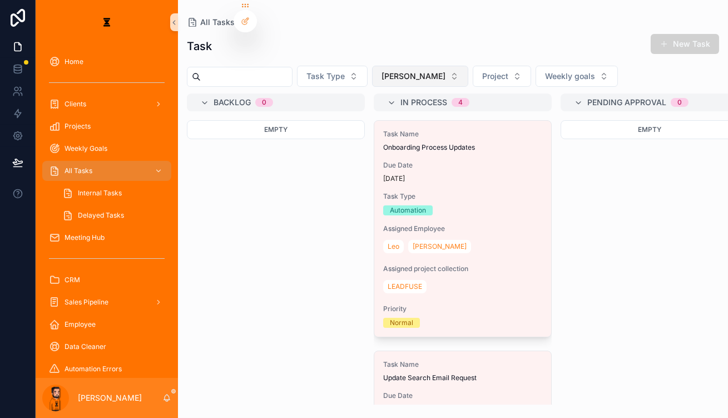
click at [375, 75] on button "[PERSON_NAME]" at bounding box center [420, 76] width 96 height 21
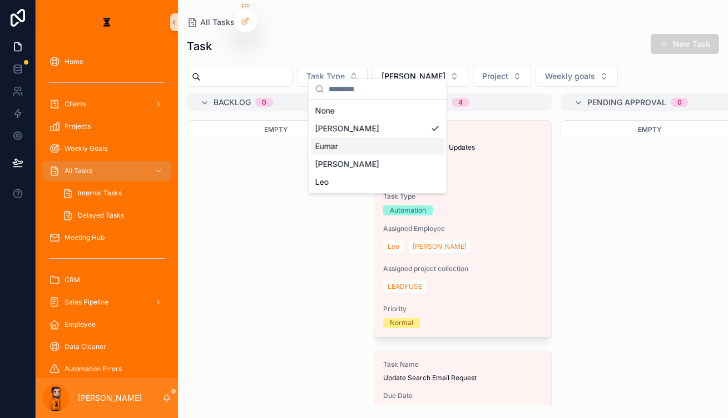
click at [345, 140] on div "Eumar" at bounding box center [377, 146] width 133 height 18
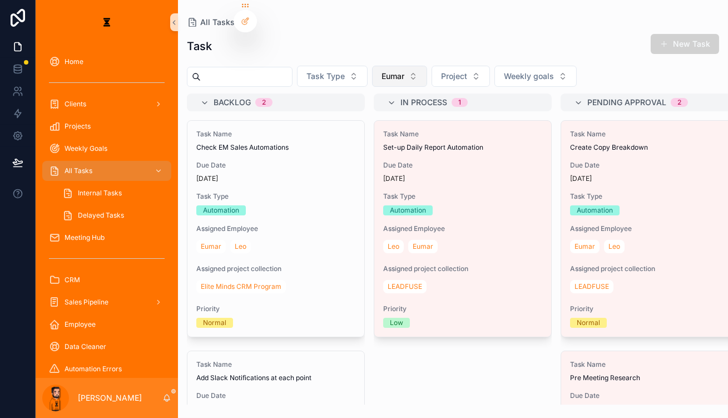
click at [387, 70] on button "Eumar" at bounding box center [399, 76] width 55 height 21
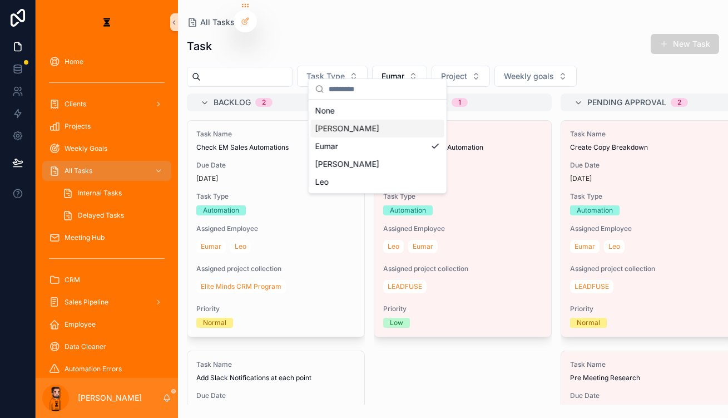
click at [346, 127] on div "[PERSON_NAME]" at bounding box center [377, 129] width 133 height 18
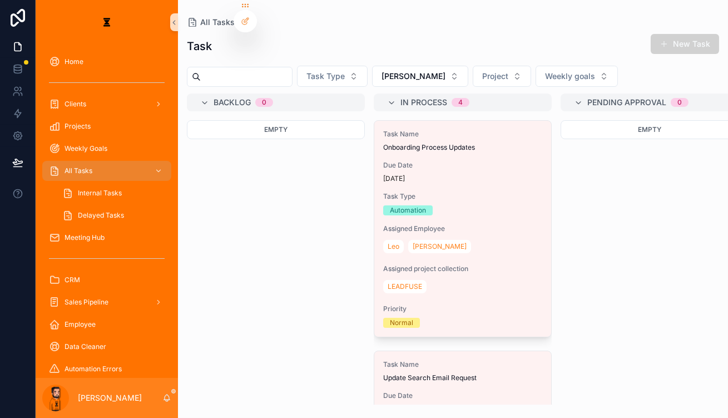
drag, startPoint x: 85, startPoint y: 118, endPoint x: 236, endPoint y: 108, distance: 151.0
click at [239, 120] on div "Empty" at bounding box center [276, 129] width 178 height 19
click at [668, 39] on span "scrollable content" at bounding box center [663, 43] width 9 height 9
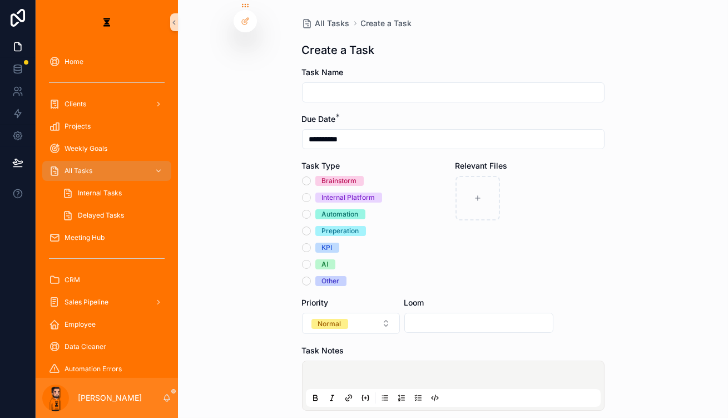
click at [391, 85] on input "scrollable content" at bounding box center [453, 93] width 301 height 16
type input "*"
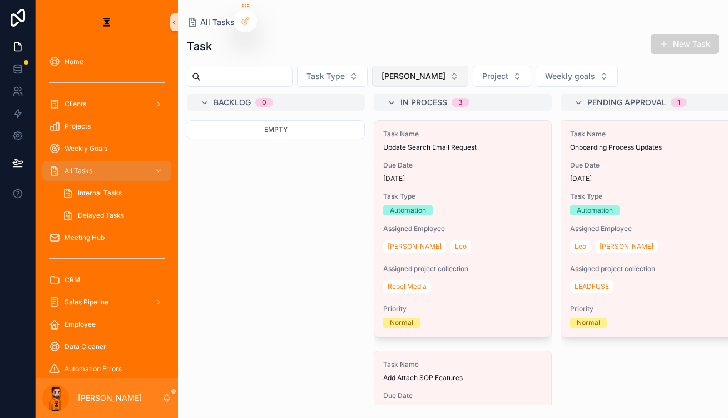
click at [381, 71] on span "[PERSON_NAME]" at bounding box center [413, 76] width 64 height 11
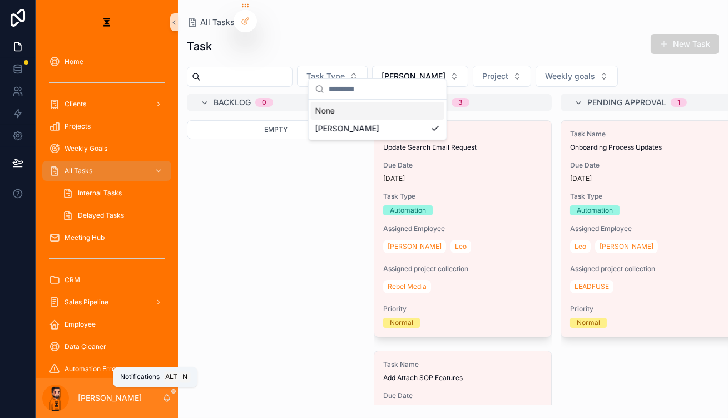
click at [166, 401] on icon "scrollable content" at bounding box center [167, 400] width 2 height 2
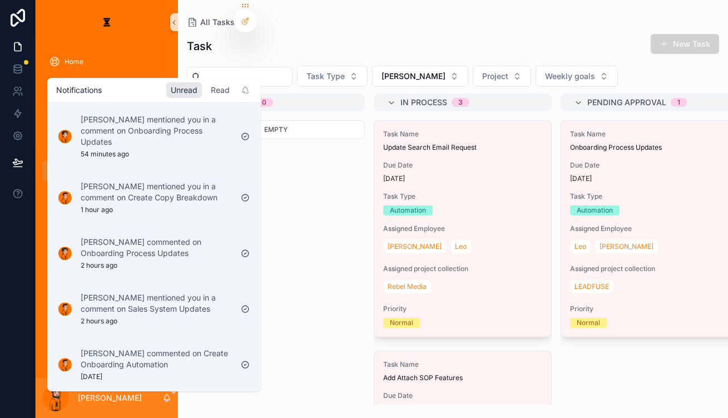
click at [206, 89] on div "Read" at bounding box center [220, 90] width 28 height 16
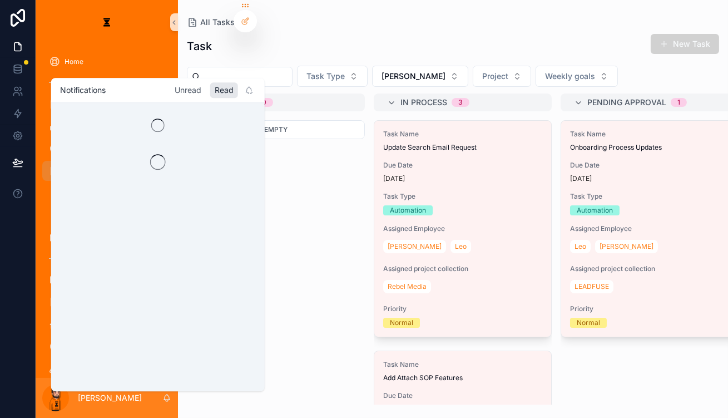
click at [170, 89] on div "Unread" at bounding box center [188, 90] width 36 height 16
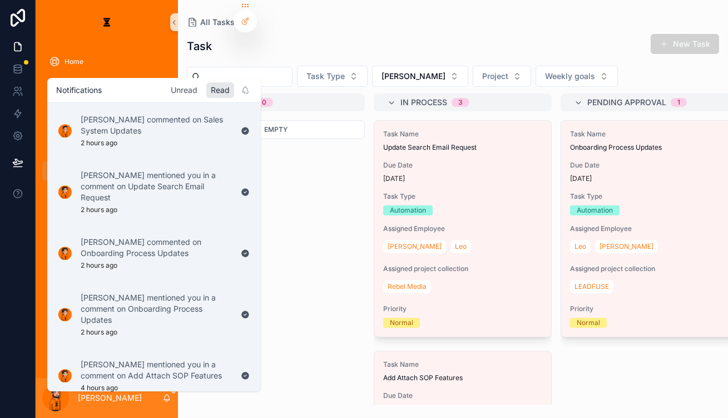
click at [166, 89] on div "Unread" at bounding box center [184, 90] width 36 height 16
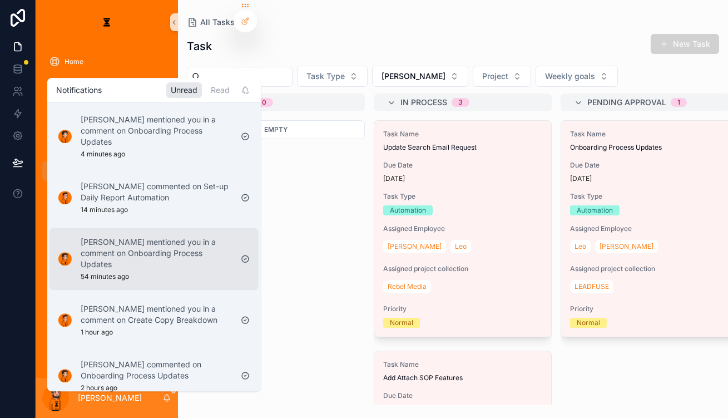
click at [161, 236] on p "[PERSON_NAME] mentioned you in a comment on Onboarding Process Updates" at bounding box center [156, 252] width 151 height 33
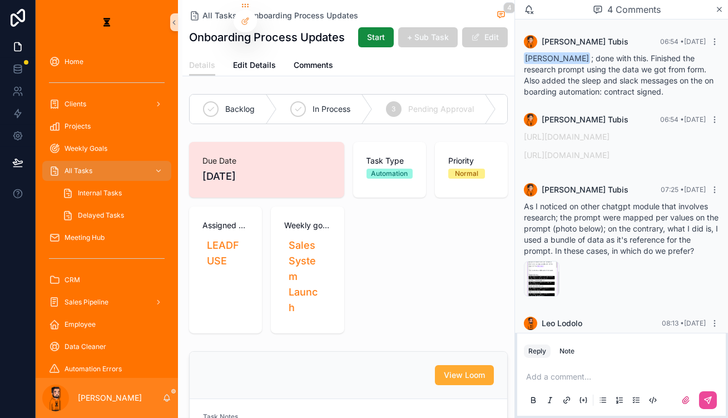
scroll to position [262, 0]
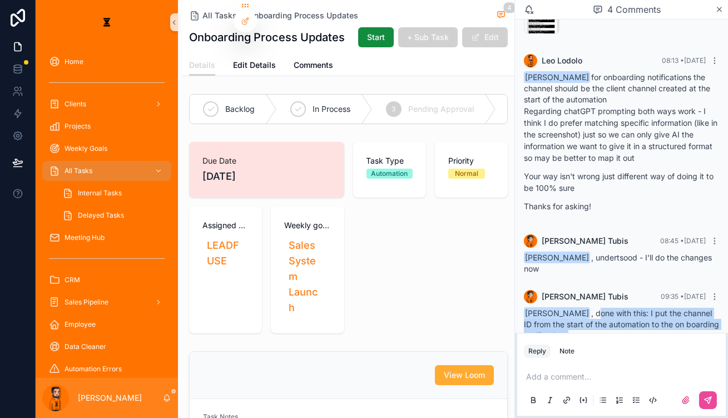
drag, startPoint x: 594, startPoint y: 254, endPoint x: 627, endPoint y: 303, distance: 58.9
click at [627, 308] on div "[PERSON_NAME] , done with this: I put the channel ID from the start of the auto…" at bounding box center [621, 345] width 195 height 75
click at [627, 371] on p "Thanks!" at bounding box center [621, 377] width 195 height 12
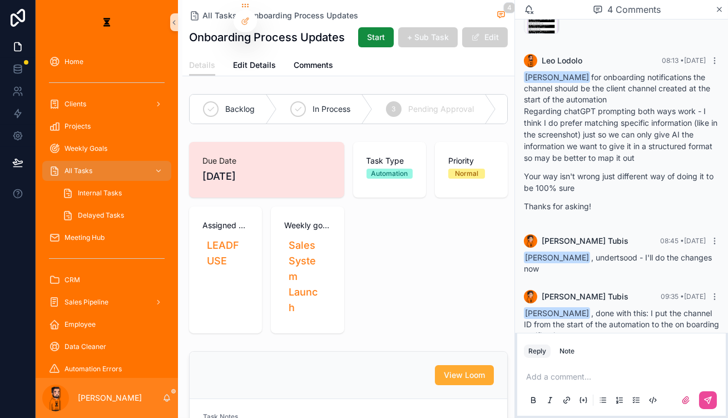
click at [507, 95] on div "4 Complete" at bounding box center [542, 109] width 93 height 29
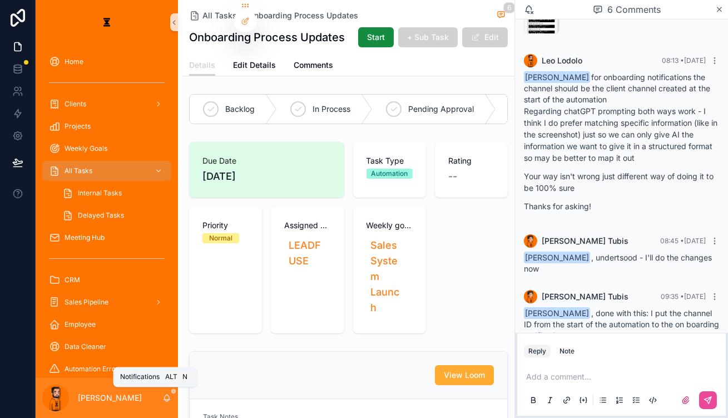
click at [162, 402] on icon "scrollable content" at bounding box center [166, 397] width 9 height 9
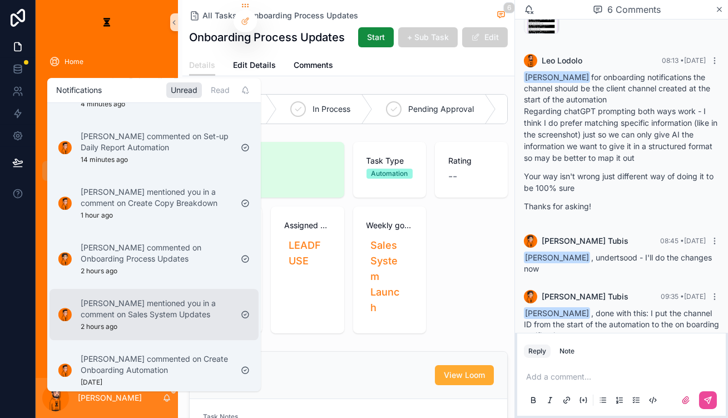
scroll to position [0, 0]
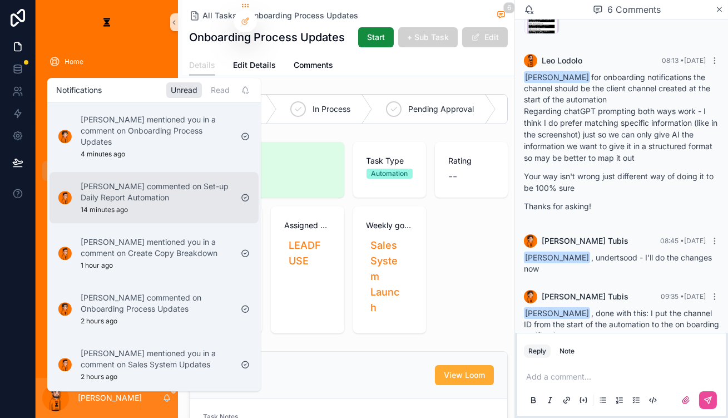
click at [141, 182] on p "[PERSON_NAME] commented on Set-up Daily Report Automation" at bounding box center [156, 192] width 151 height 22
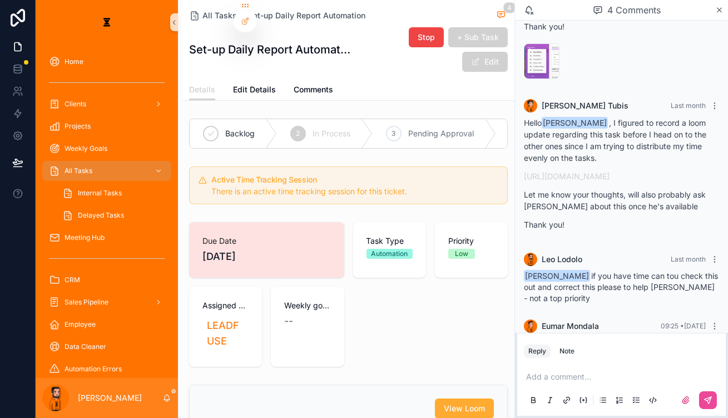
click at [150, 399] on div "[PERSON_NAME]" at bounding box center [107, 398] width 142 height 40
click at [162, 398] on icon "scrollable content" at bounding box center [166, 397] width 9 height 9
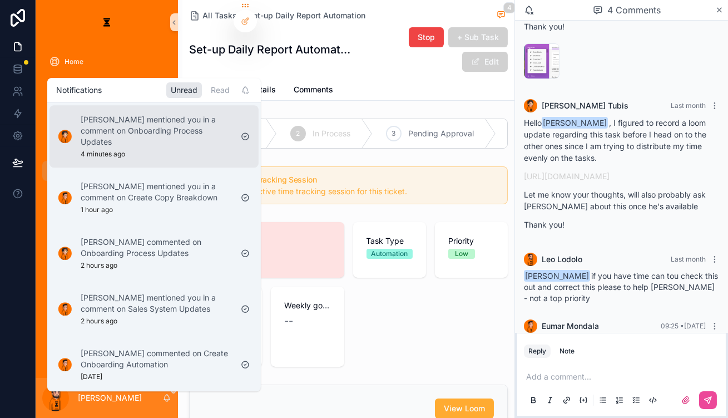
click at [152, 125] on p "[PERSON_NAME] mentioned you in a comment on Onboarding Process Updates" at bounding box center [156, 130] width 151 height 33
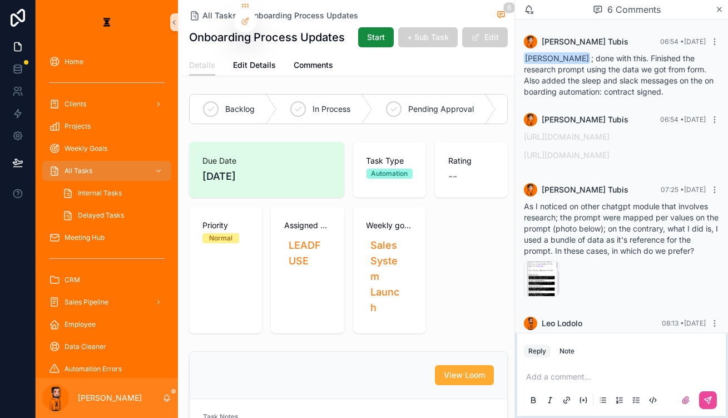
scroll to position [262, 0]
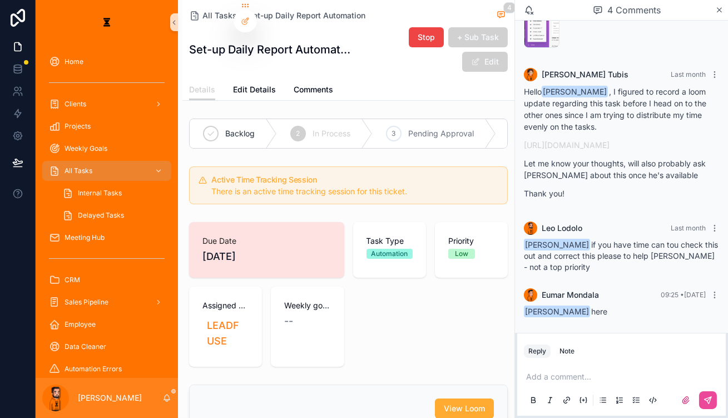
scroll to position [56, 0]
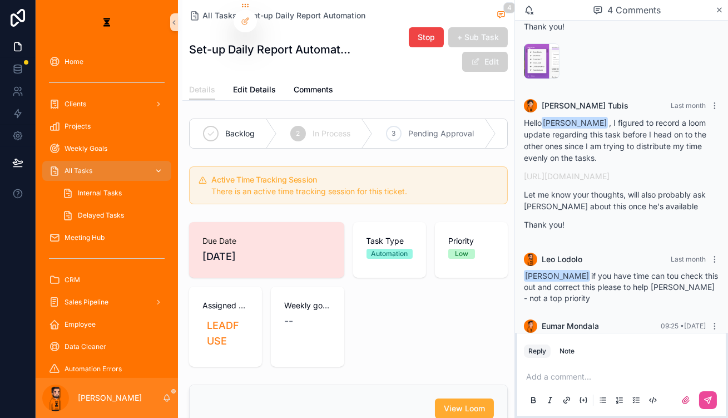
click at [108, 162] on div "All Tasks" at bounding box center [107, 171] width 116 height 18
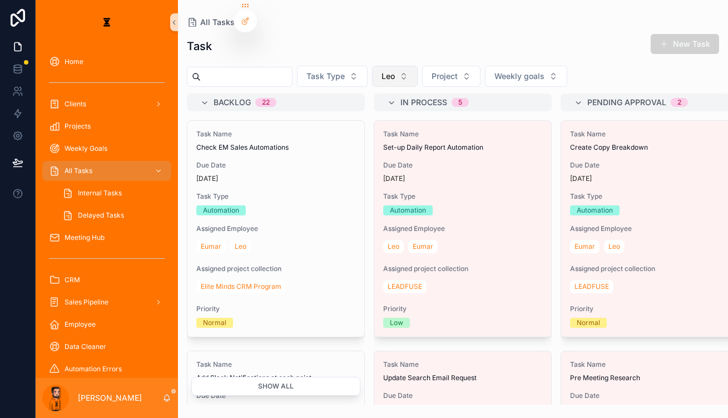
click at [381, 71] on span "Leo" at bounding box center [387, 76] width 13 height 11
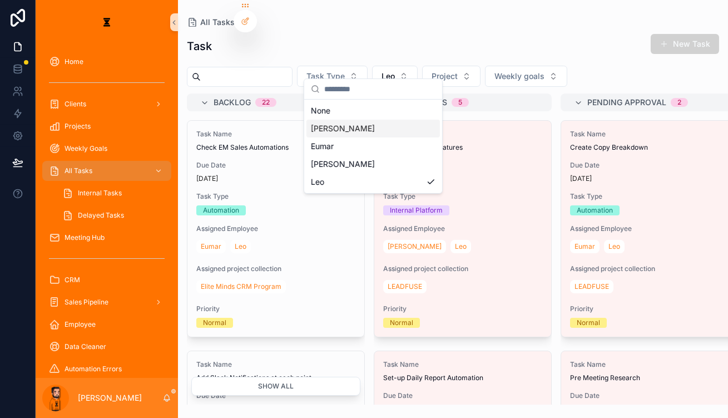
click at [350, 127] on div "[PERSON_NAME]" at bounding box center [372, 129] width 133 height 18
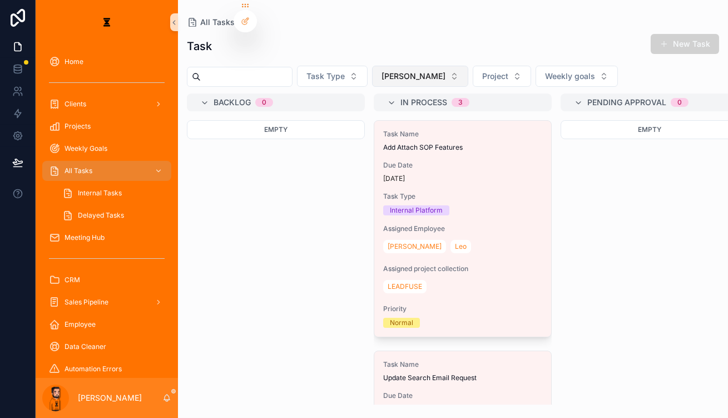
click at [372, 66] on button "[PERSON_NAME]" at bounding box center [420, 76] width 96 height 21
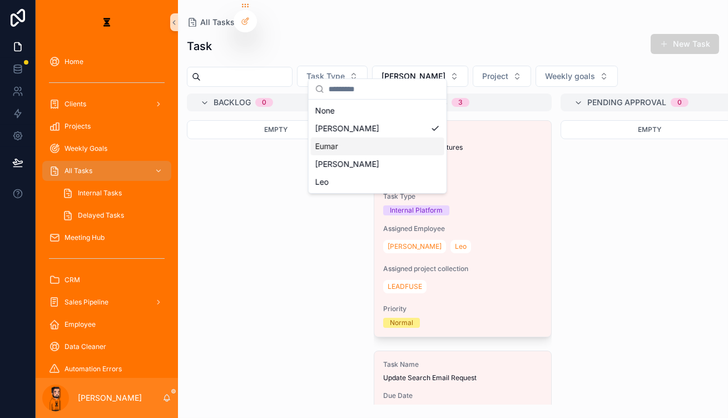
click at [338, 137] on div "Eumar" at bounding box center [377, 146] width 133 height 18
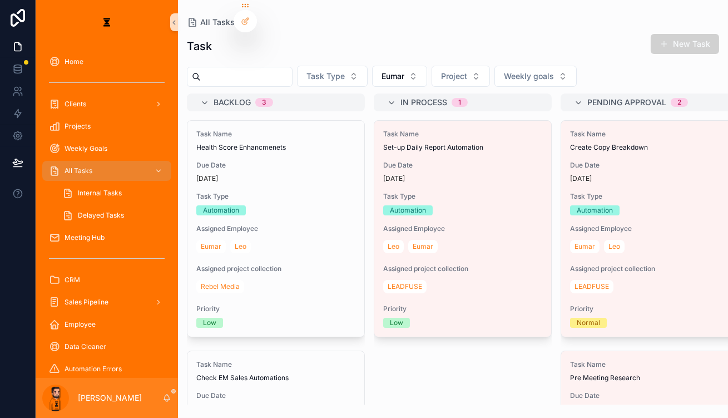
click at [386, 56] on div "Task New Task Task Type Eumar Project Weekly goals Backlog 3 Task Name Health S…" at bounding box center [453, 216] width 550 height 378
click at [381, 71] on span "Eumar" at bounding box center [392, 76] width 23 height 11
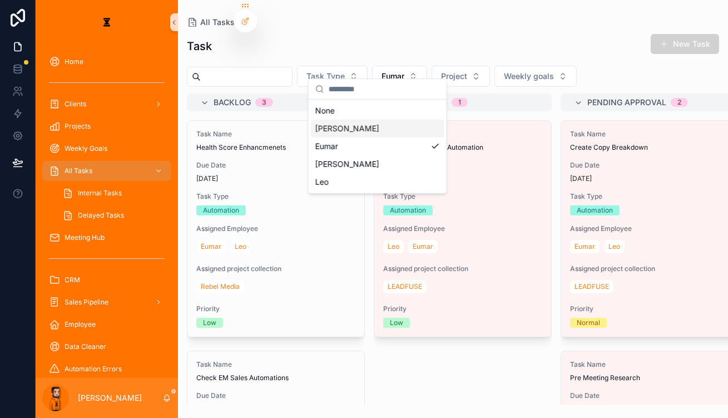
click at [339, 124] on div "[PERSON_NAME]" at bounding box center [377, 129] width 133 height 18
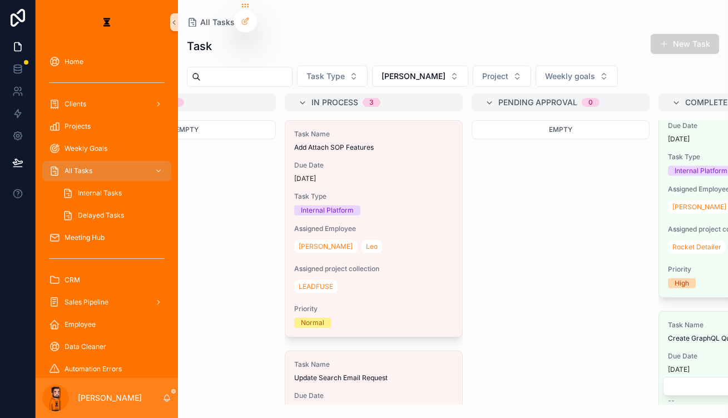
scroll to position [1011, 0]
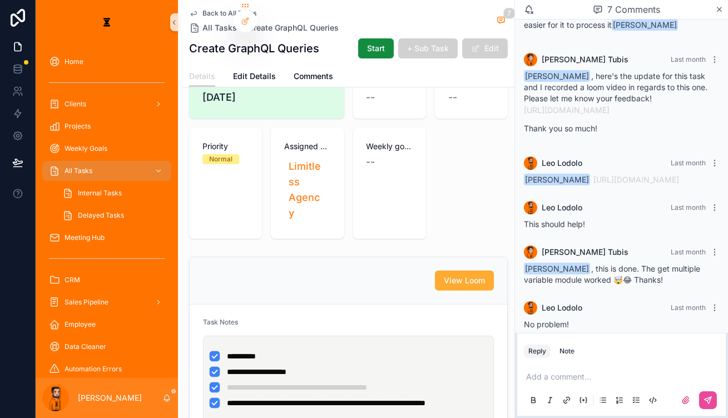
scroll to position [101, 0]
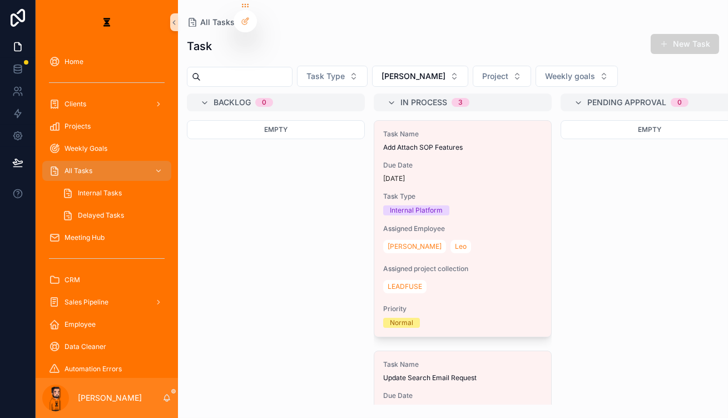
scroll to position [101, 0]
click at [376, 51] on div "Task New Task" at bounding box center [453, 46] width 532 height 26
click at [390, 66] on button "[PERSON_NAME]" at bounding box center [420, 76] width 96 height 21
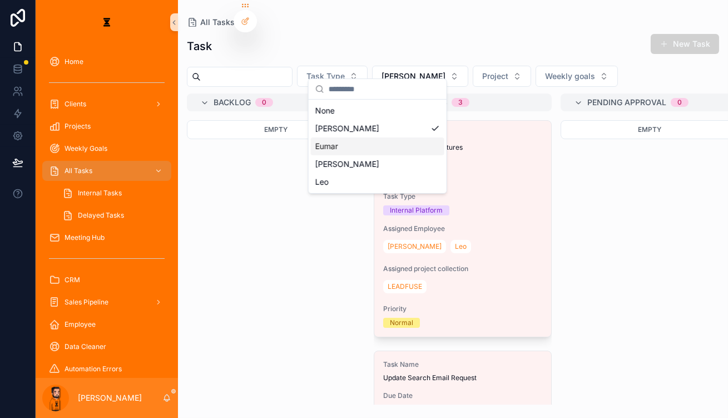
click at [343, 143] on div "Eumar" at bounding box center [377, 146] width 133 height 18
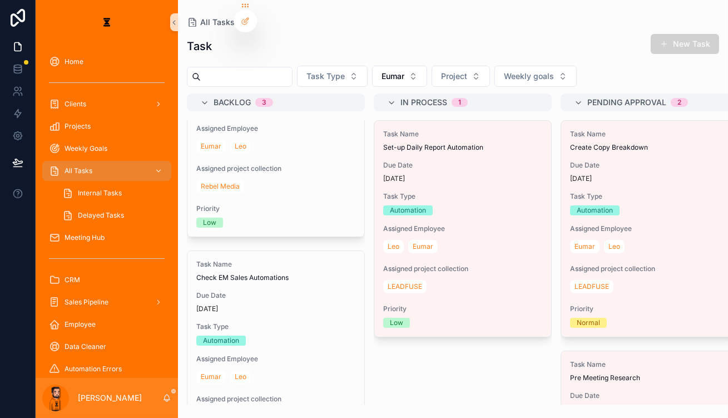
scroll to position [101, 0]
click at [82, 233] on span "Meeting Hub" at bounding box center [85, 237] width 40 height 9
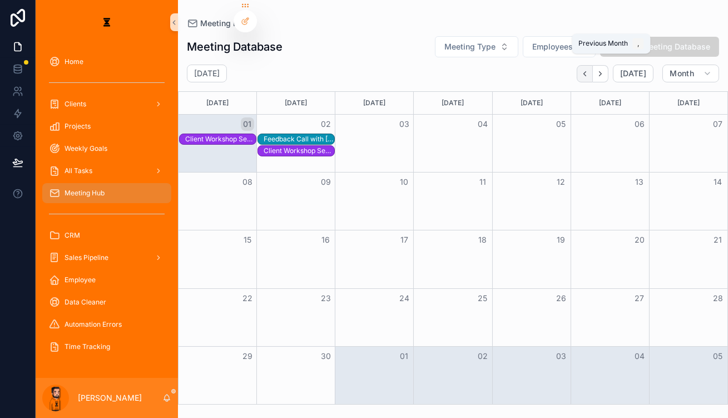
click at [589, 70] on icon "Back" at bounding box center [585, 74] width 8 height 8
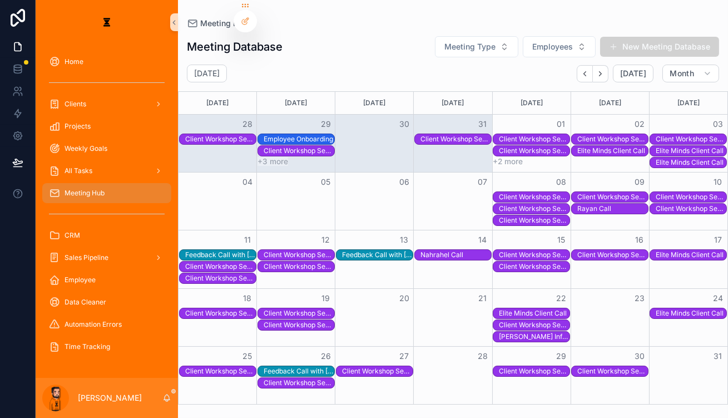
click at [523, 135] on div "Client Workshop Session" at bounding box center [534, 139] width 71 height 9
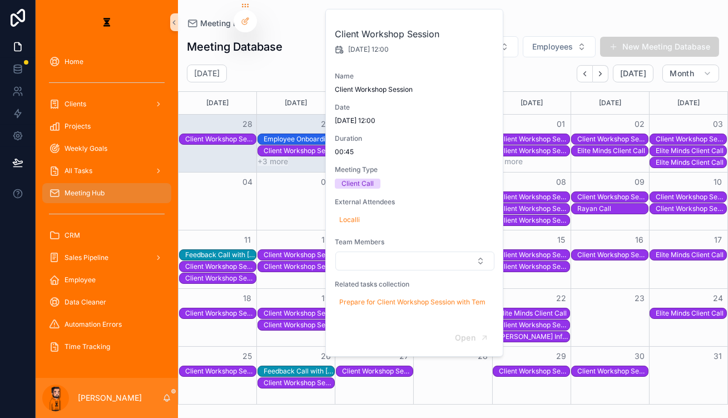
click at [501, 157] on button "+2 more" at bounding box center [508, 161] width 30 height 9
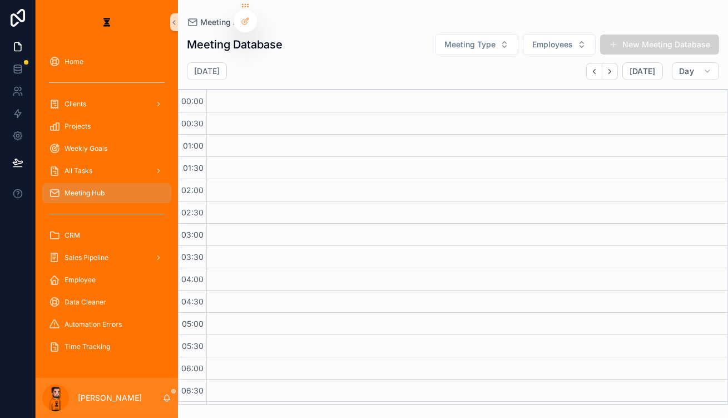
drag, startPoint x: 342, startPoint y: 26, endPoint x: 391, endPoint y: 18, distance: 50.0
click at [518, 37] on button "Meeting Type" at bounding box center [476, 44] width 83 height 21
click at [485, 95] on div "Client Call" at bounding box center [509, 101] width 133 height 18
click at [690, 66] on span "Day" at bounding box center [686, 71] width 15 height 10
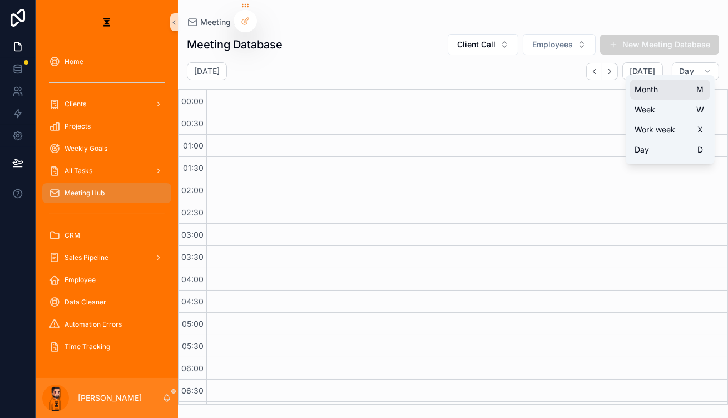
click at [667, 82] on button "Month M" at bounding box center [670, 90] width 80 height 20
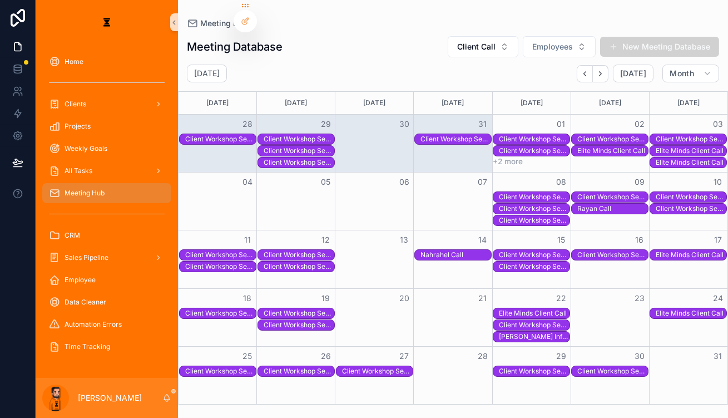
click at [538, 135] on div "Client Workshop Session" at bounding box center [534, 139] width 71 height 9
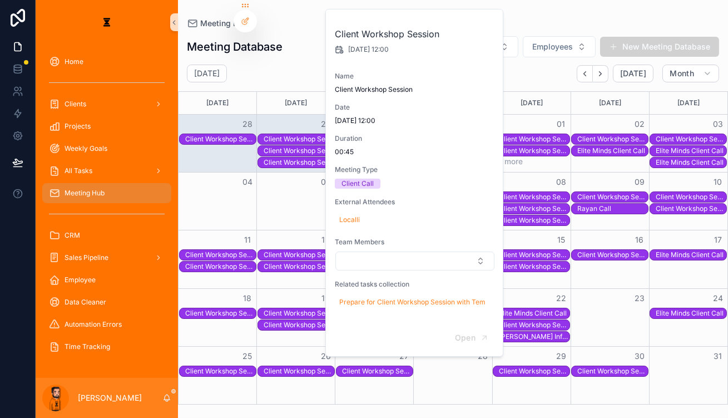
click at [538, 146] on div "Client Workshop Session" at bounding box center [534, 150] width 71 height 9
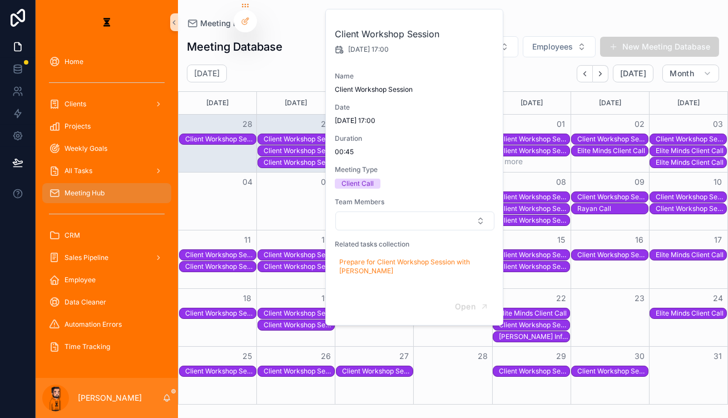
click at [594, 135] on div "Client Workshop Session" at bounding box center [612, 139] width 71 height 9
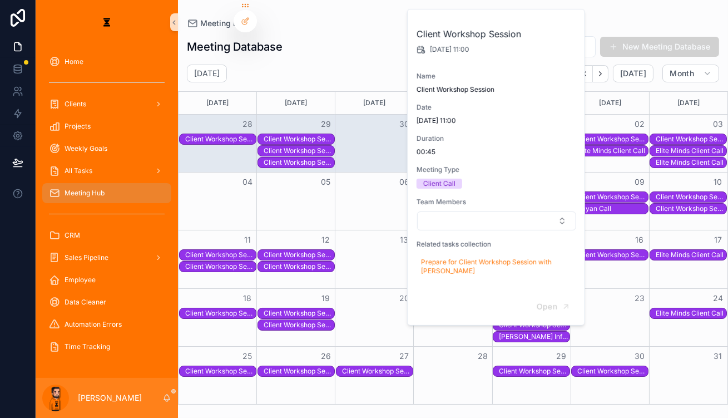
click at [539, 147] on span "00:45" at bounding box center [496, 151] width 160 height 9
click at [600, 158] on div "Month View" at bounding box center [610, 143] width 78 height 57
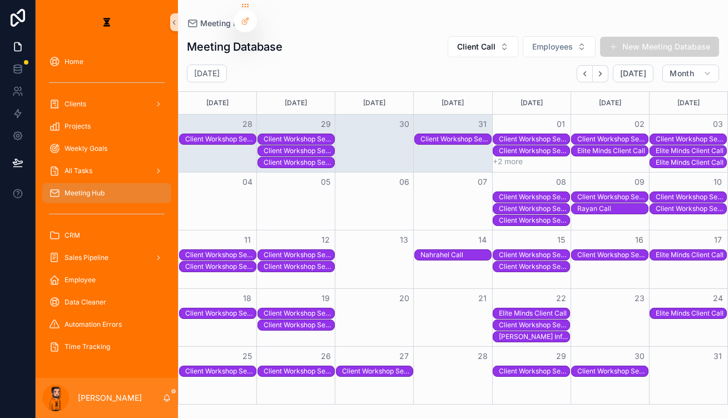
click at [533, 146] on div "Client Workshop Session" at bounding box center [534, 150] width 71 height 9
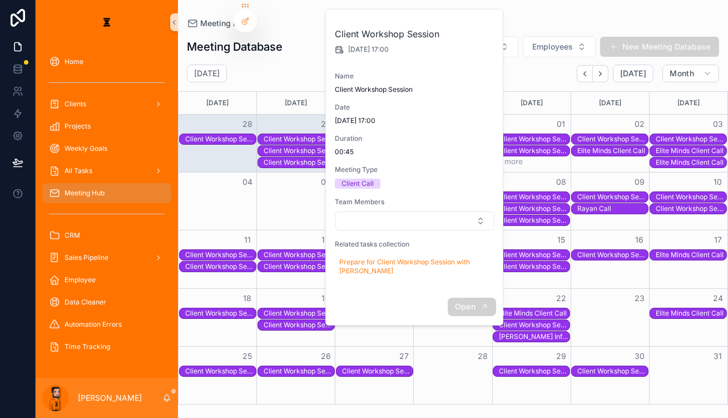
click at [464, 297] on button "Open" at bounding box center [472, 306] width 48 height 18
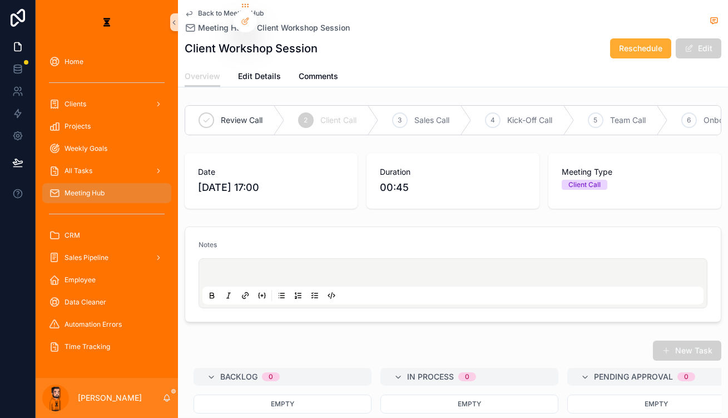
drag, startPoint x: 398, startPoint y: 242, endPoint x: 408, endPoint y: 234, distance: 13.0
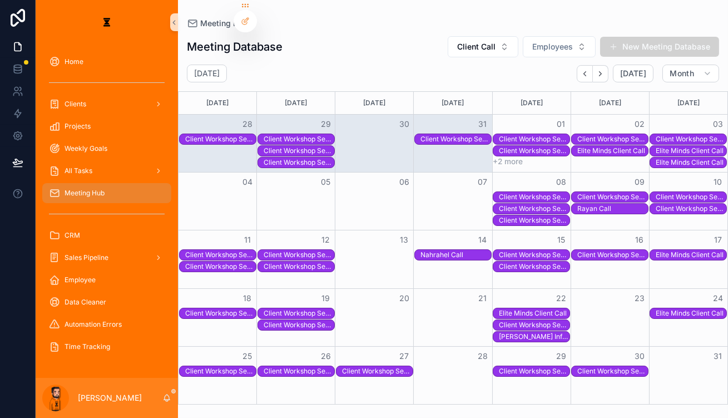
click at [468, 134] on div "Client Workshop Session" at bounding box center [455, 139] width 71 height 10
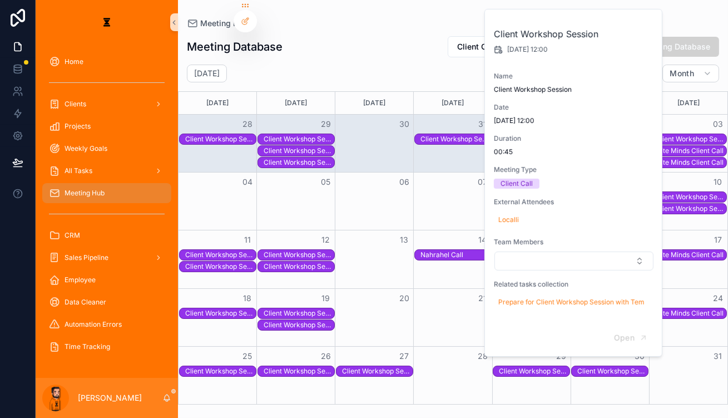
click at [459, 162] on div "Month View" at bounding box center [452, 143] width 78 height 57
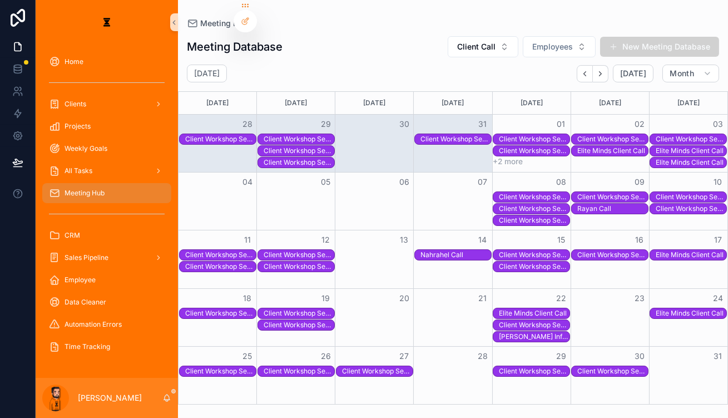
click at [270, 158] on div "Client Workshop Session" at bounding box center [299, 162] width 71 height 9
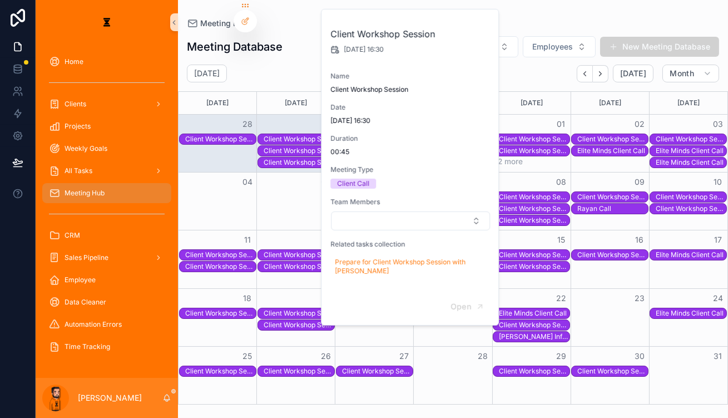
click at [294, 157] on div "Client Workshop Session" at bounding box center [295, 162] width 77 height 11
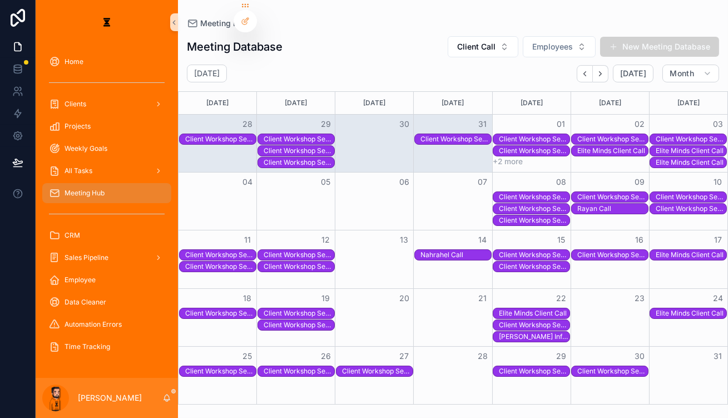
click at [296, 152] on div "Month View" at bounding box center [295, 143] width 78 height 57
click at [301, 157] on div "Client Workshop Session" at bounding box center [299, 162] width 71 height 10
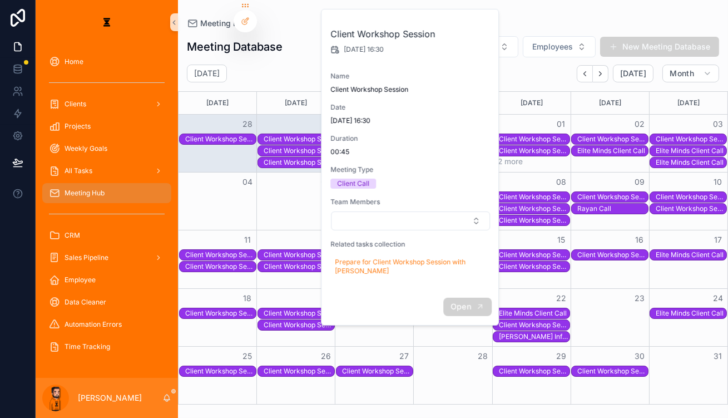
click at [443, 297] on button "Open" at bounding box center [467, 306] width 48 height 18
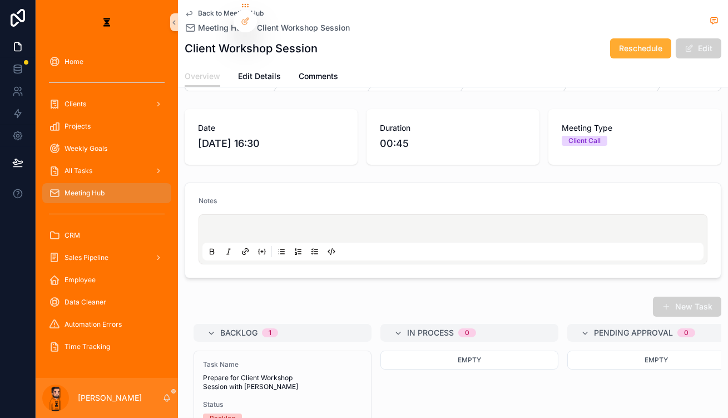
scroll to position [101, 0]
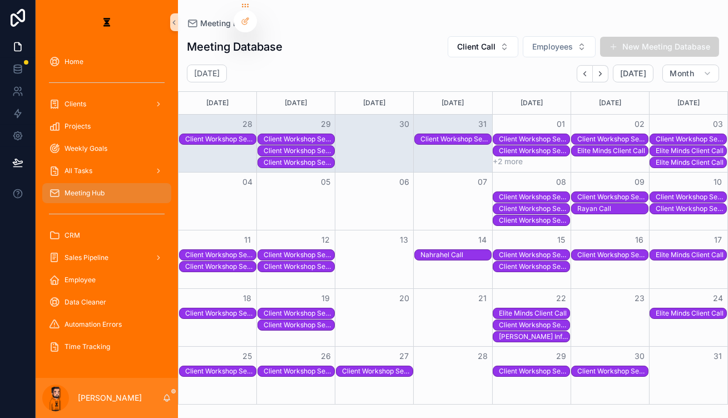
click at [497, 157] on button "+2 more" at bounding box center [508, 161] width 30 height 9
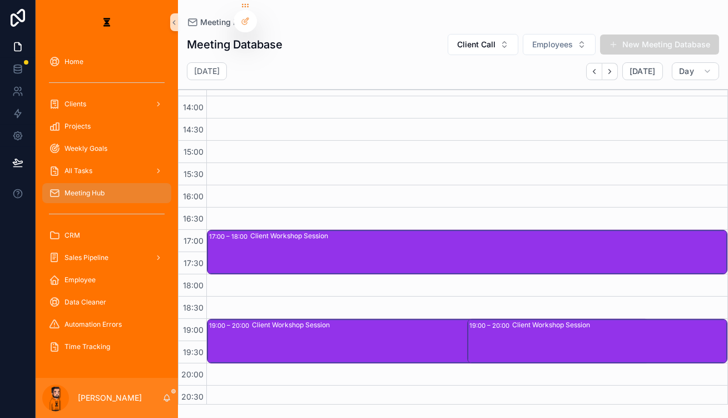
scroll to position [657, 0]
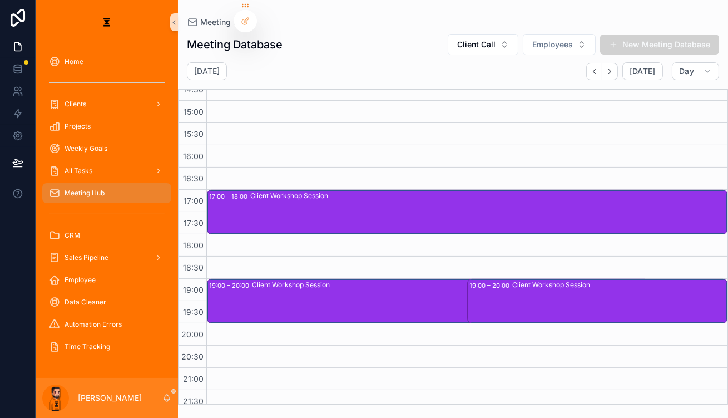
click at [398, 280] on div "Client Workshop Session" at bounding box center [450, 284] width 396 height 9
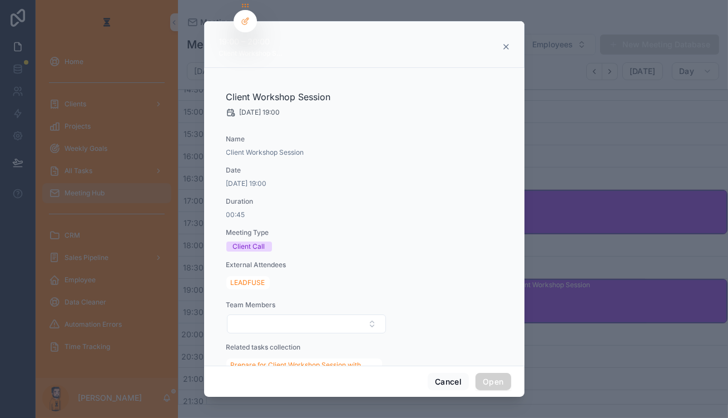
click at [560, 283] on div "scrollable content" at bounding box center [364, 209] width 728 height 418
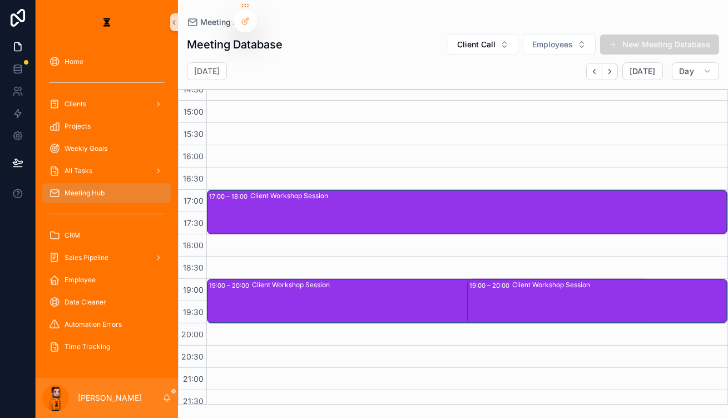
click at [578, 289] on div "Client Workshop Session" at bounding box center [619, 301] width 214 height 42
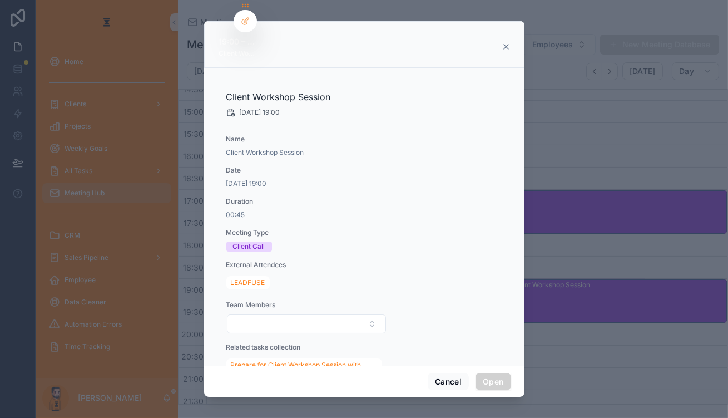
click at [577, 287] on div "scrollable content" at bounding box center [364, 209] width 728 height 418
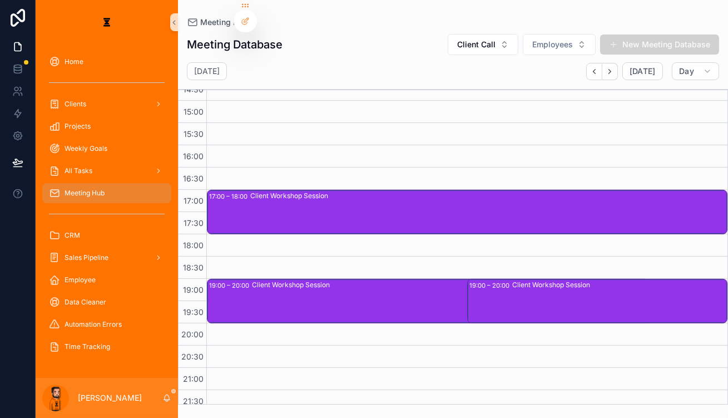
click at [553, 223] on div "17:00 – 18:00 Client Workshop Session" at bounding box center [467, 212] width 520 height 44
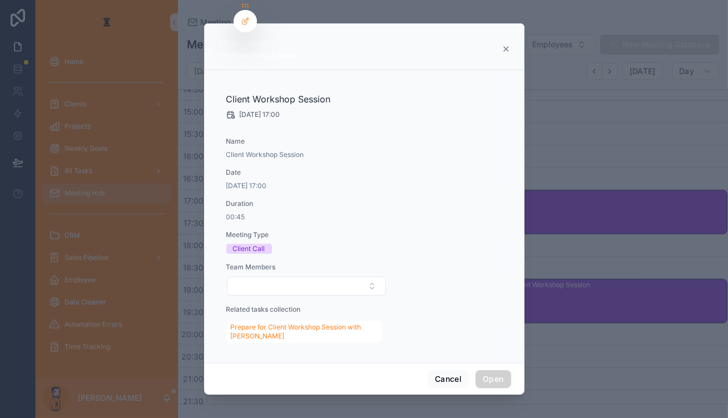
click at [559, 197] on div "scrollable content" at bounding box center [364, 209] width 728 height 418
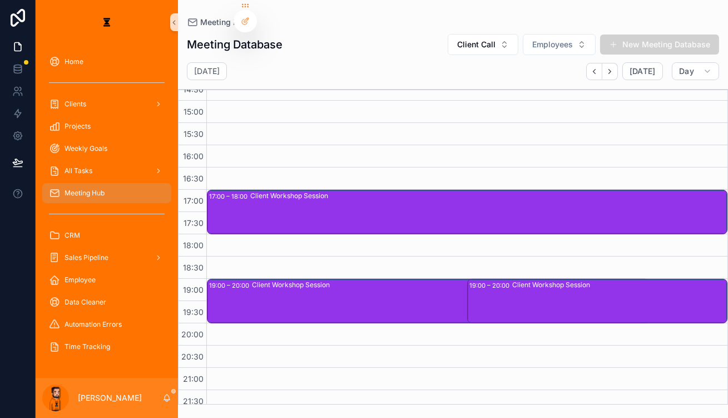
click at [559, 197] on div "Client Workshop Session" at bounding box center [488, 212] width 476 height 42
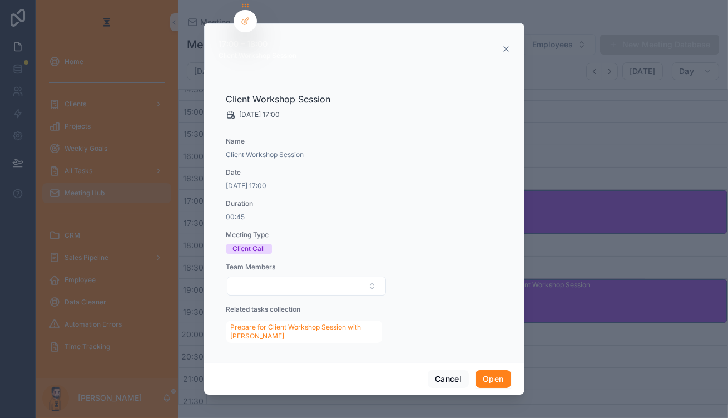
click at [490, 370] on button "Open" at bounding box center [492, 379] width 35 height 18
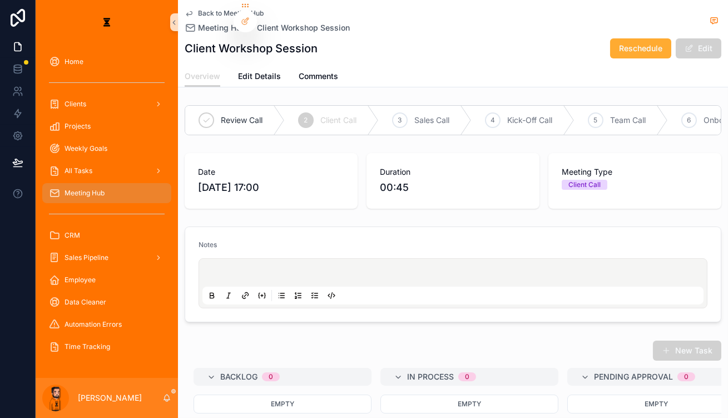
scroll to position [300, 0]
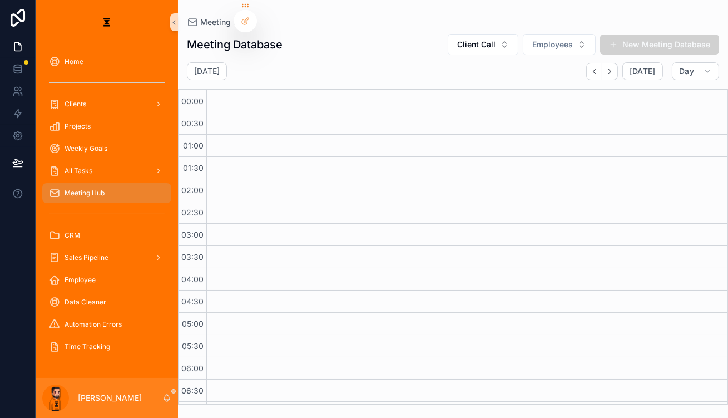
drag, startPoint x: 568, startPoint y: 215, endPoint x: 573, endPoint y: 206, distance: 10.7
click at [656, 66] on span "[DATE]" at bounding box center [642, 71] width 26 height 10
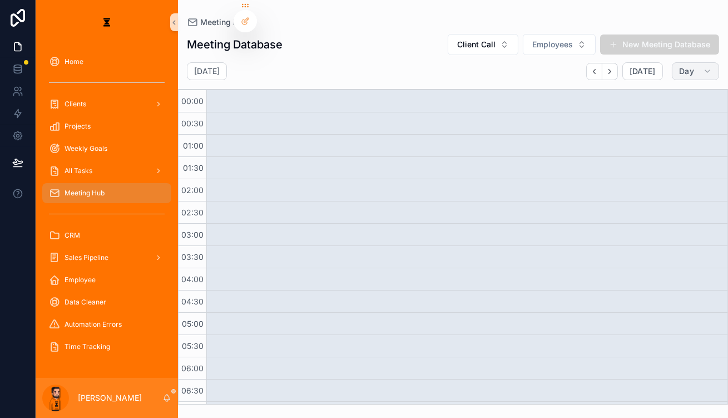
click at [707, 67] on icon "scrollable content" at bounding box center [707, 71] width 9 height 9
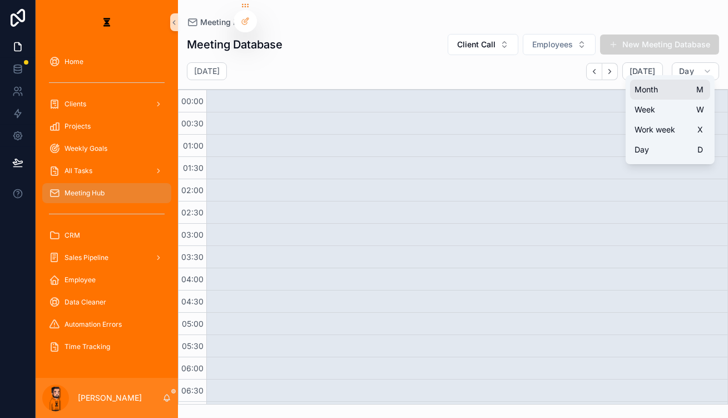
click at [673, 87] on button "Month M" at bounding box center [670, 90] width 80 height 20
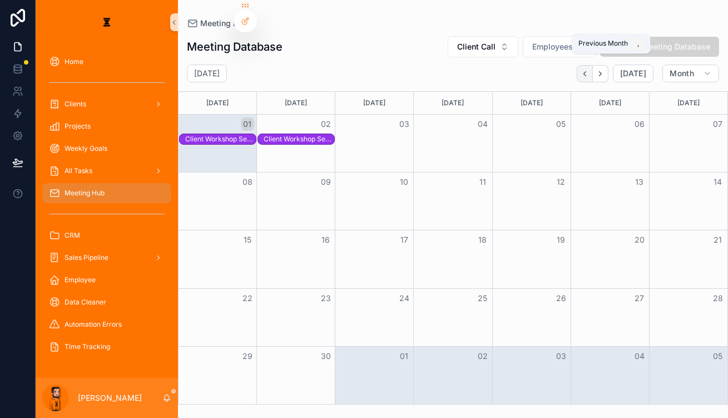
click at [593, 67] on button "Back" at bounding box center [585, 73] width 16 height 17
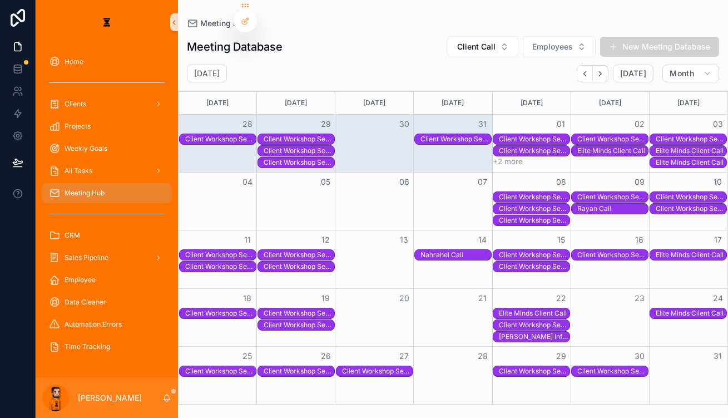
click at [604, 145] on div "Elite Minds Client Call" at bounding box center [609, 150] width 77 height 11
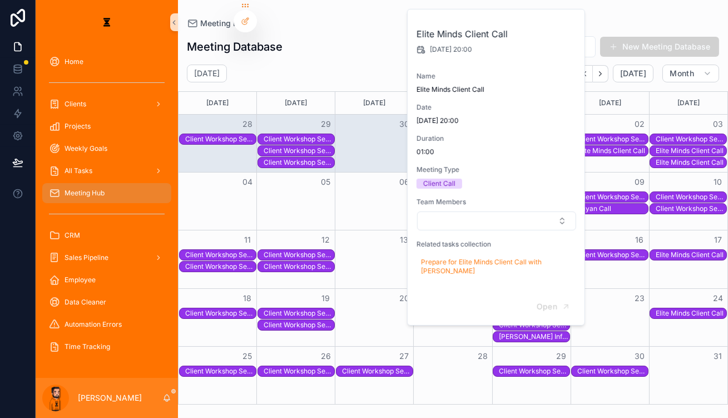
click at [614, 135] on div "Client Workshop Session" at bounding box center [612, 139] width 71 height 9
click at [662, 135] on div "Client Workshop Session" at bounding box center [691, 139] width 71 height 9
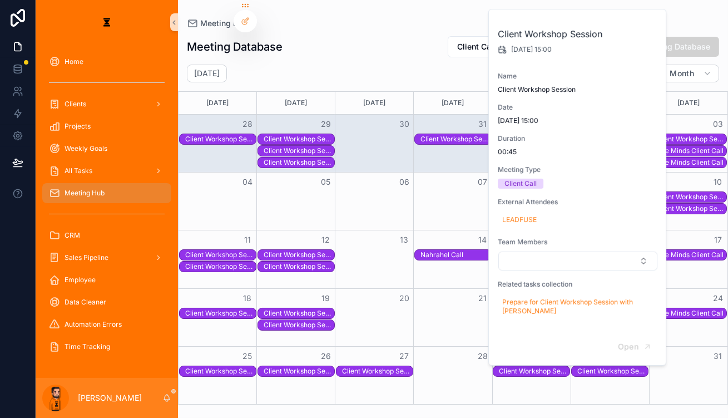
click at [667, 146] on div "Elite Minds Client Call" at bounding box center [691, 150] width 71 height 9
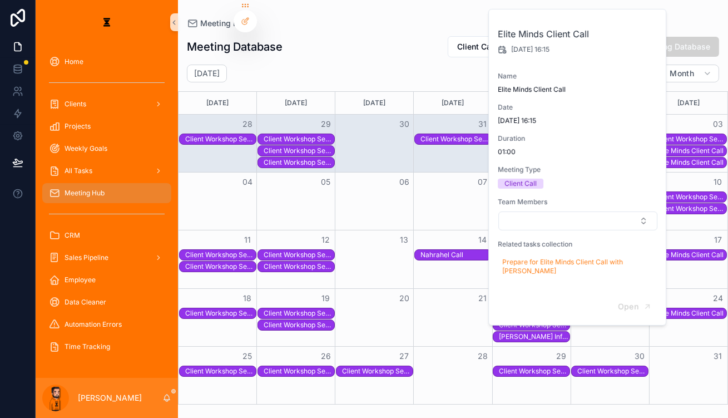
click at [666, 158] on div "Elite Minds Client Call" at bounding box center [691, 162] width 71 height 9
click at [221, 250] on div "Client Workshop Session" at bounding box center [220, 254] width 71 height 9
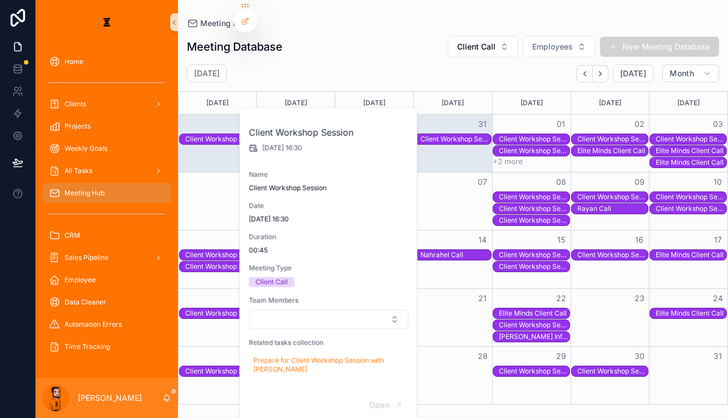
click at [219, 261] on div "Client Workshop Session" at bounding box center [220, 266] width 71 height 10
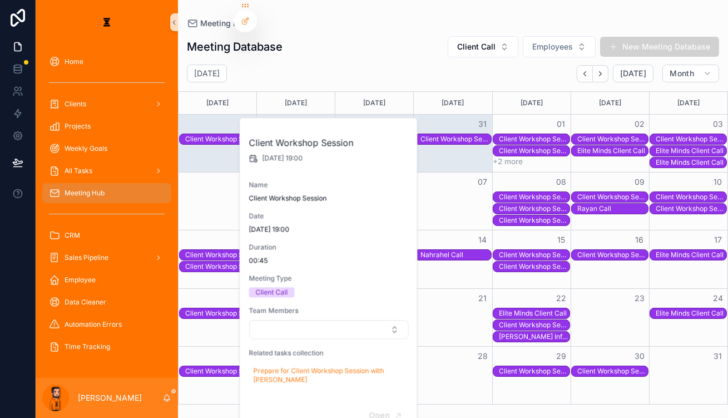
click at [226, 250] on div "Client Workshop Session" at bounding box center [220, 254] width 71 height 9
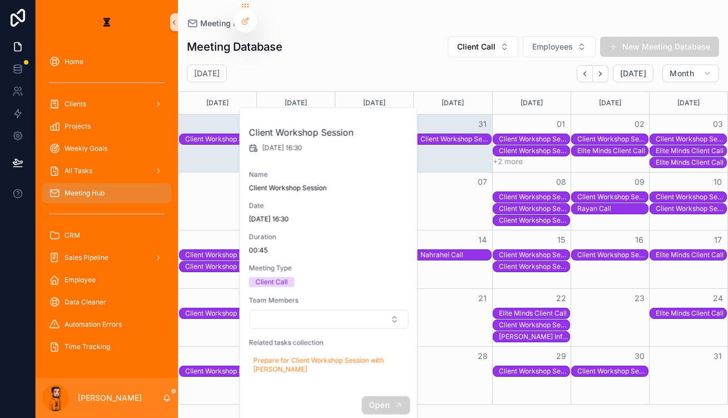
click at [371, 396] on button "Open" at bounding box center [385, 405] width 48 height 18
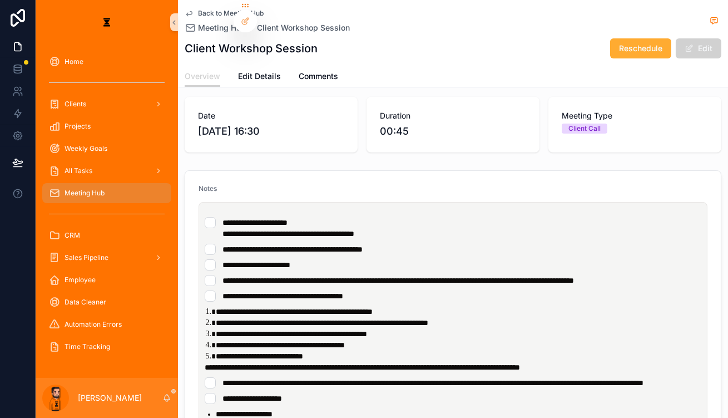
scroll to position [252, 0]
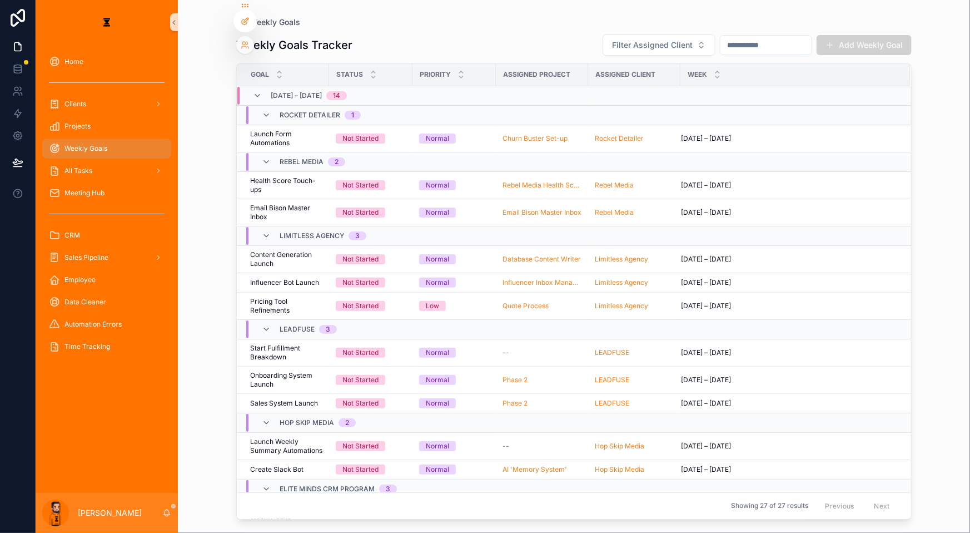
click at [241, 17] on icon at bounding box center [245, 21] width 9 height 9
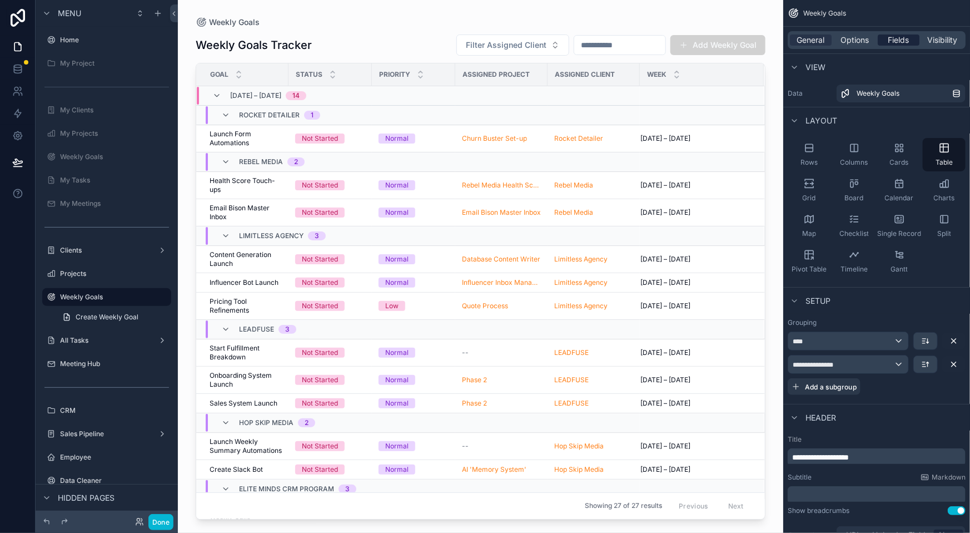
click at [910, 37] on span "Fields" at bounding box center [899, 39] width 21 height 11
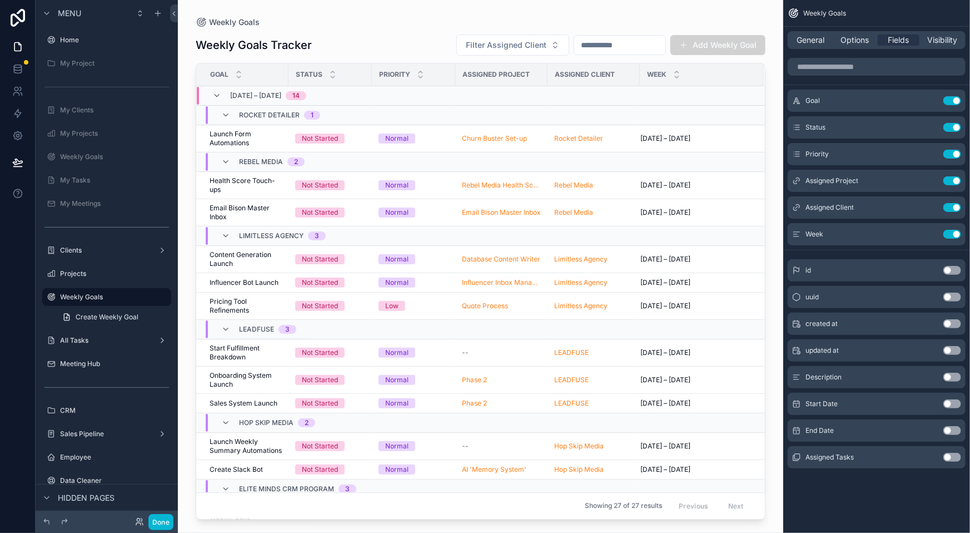
click at [952, 453] on button "Use setting" at bounding box center [953, 457] width 18 height 9
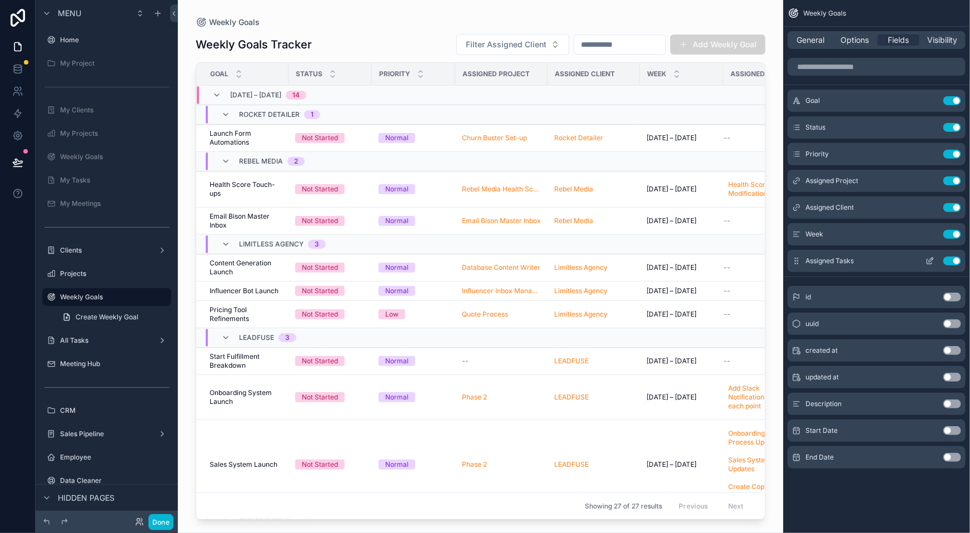
click at [935, 256] on icon "scrollable content" at bounding box center [930, 260] width 9 height 9
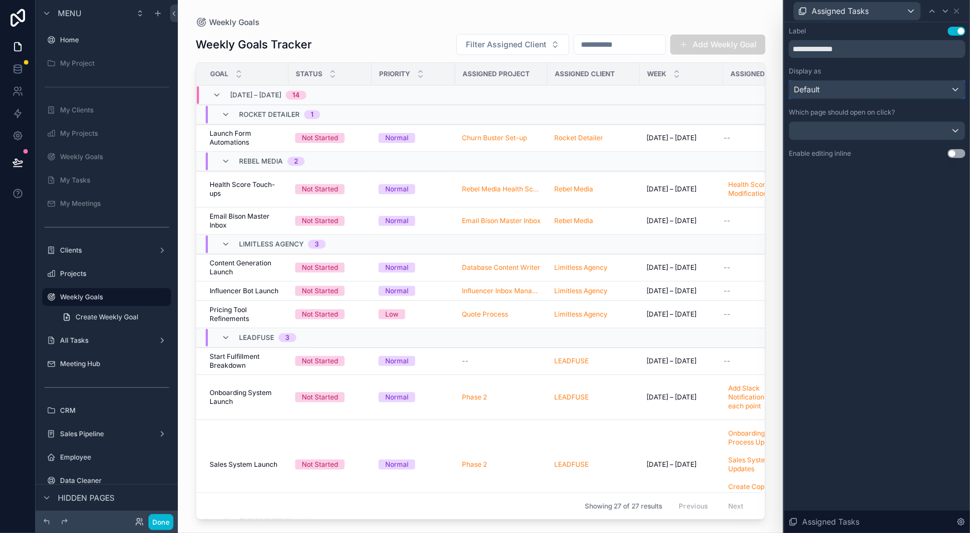
click at [866, 81] on div "Default" at bounding box center [878, 90] width 176 height 18
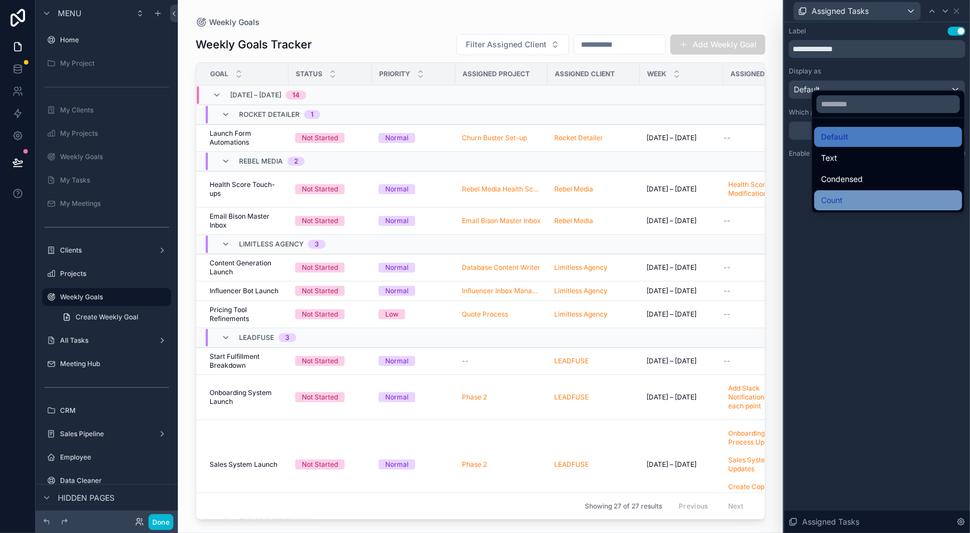
click at [839, 194] on span "Count" at bounding box center [832, 200] width 22 height 13
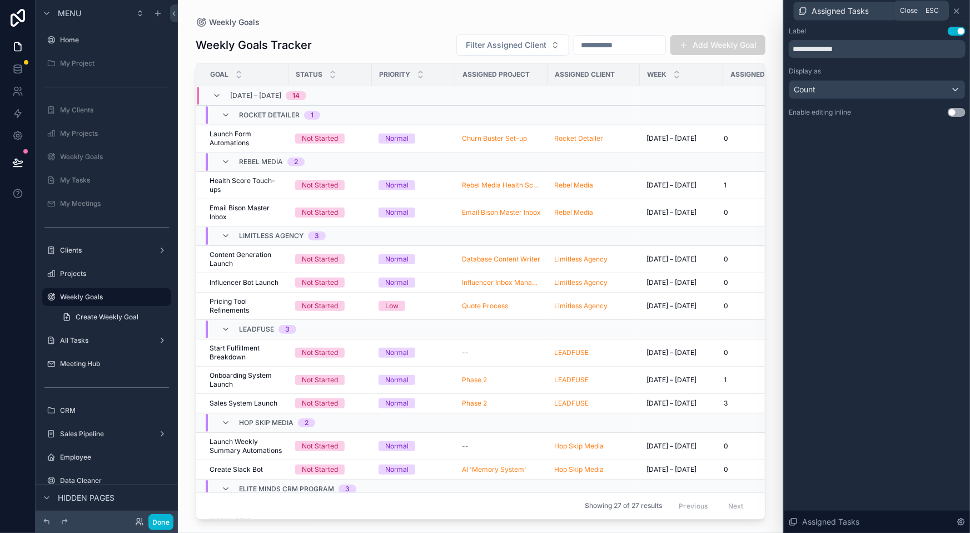
click at [959, 9] on icon at bounding box center [957, 11] width 4 height 4
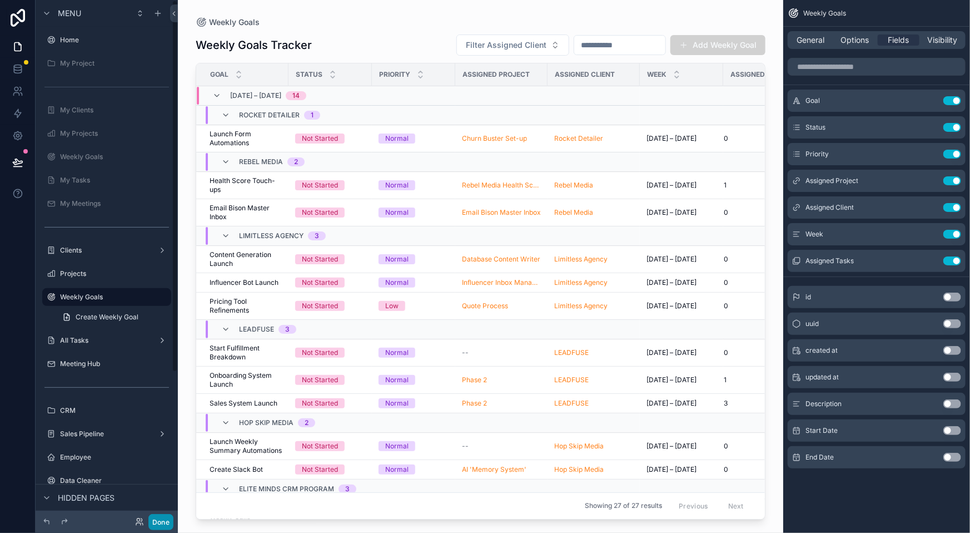
click at [148, 527] on button "Done" at bounding box center [160, 522] width 25 height 16
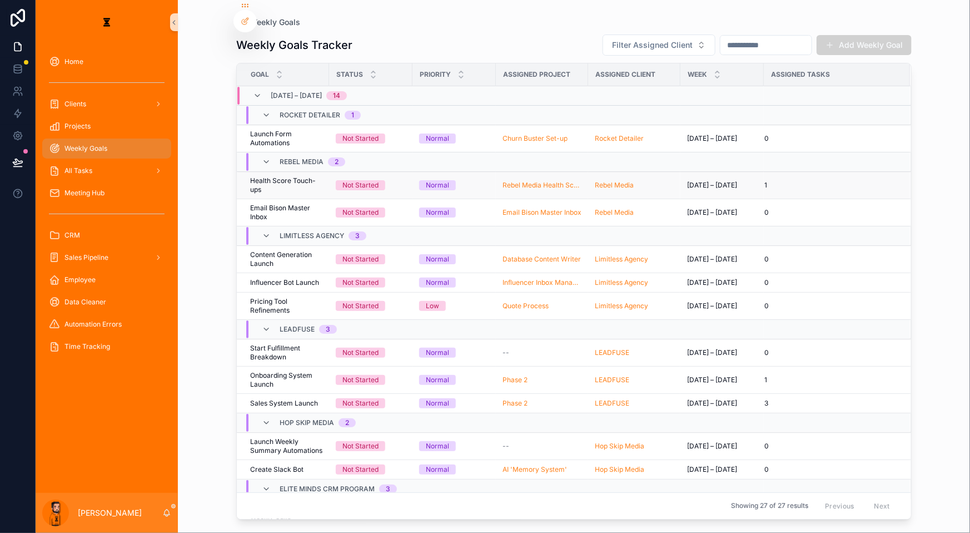
click at [379, 171] on td "Not Started" at bounding box center [370, 184] width 83 height 27
click at [284, 171] on td "Health Score Touch-ups Health Score Touch-ups" at bounding box center [283, 184] width 92 height 27
click at [287, 176] on span "Health Score Touch-ups" at bounding box center [286, 185] width 72 height 18
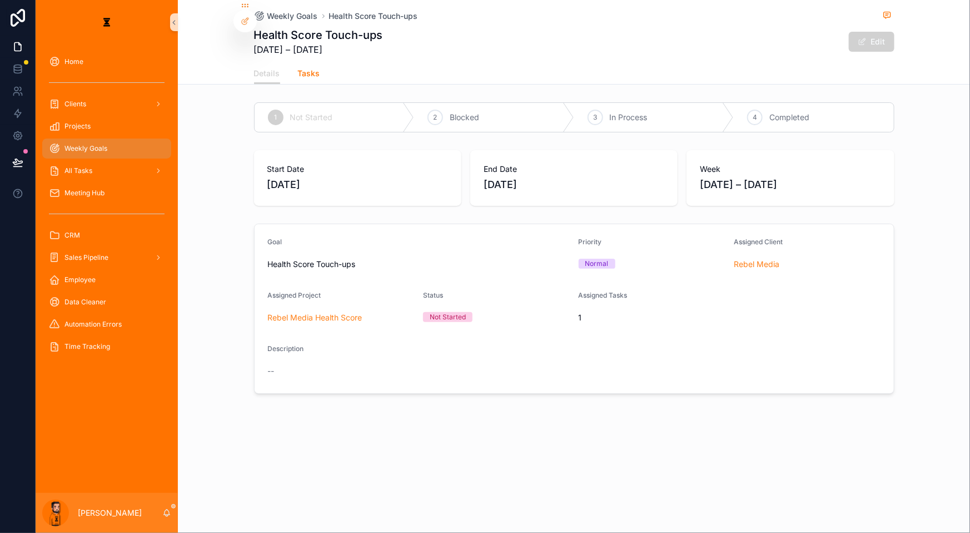
click at [320, 72] on link "Tasks" at bounding box center [309, 74] width 22 height 22
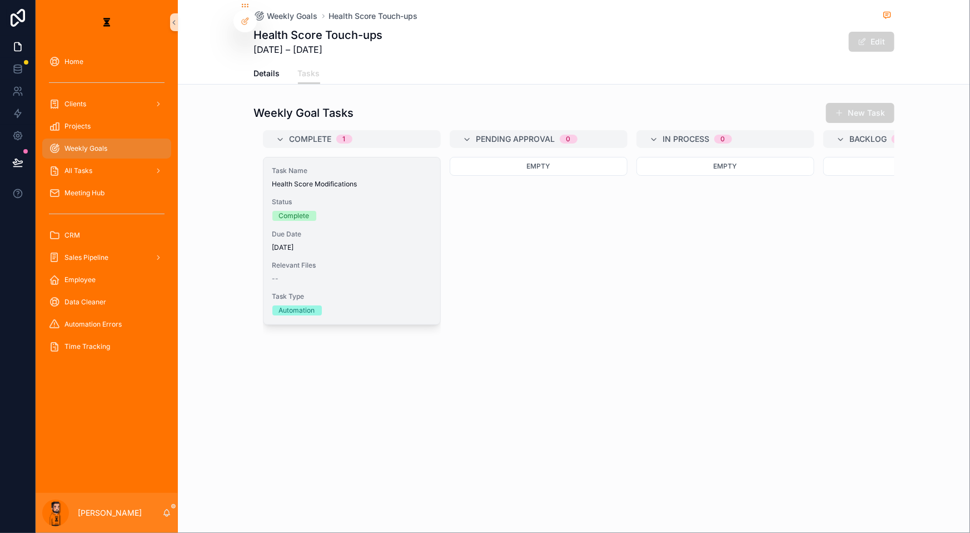
click at [394, 211] on div "Complete" at bounding box center [351, 216] width 159 height 10
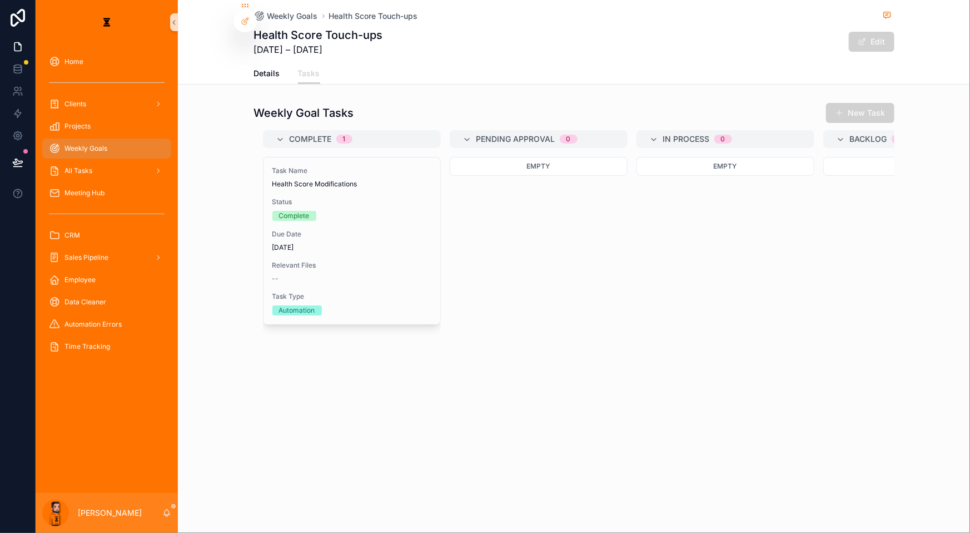
click at [109, 140] on div "Weekly Goals" at bounding box center [107, 149] width 116 height 18
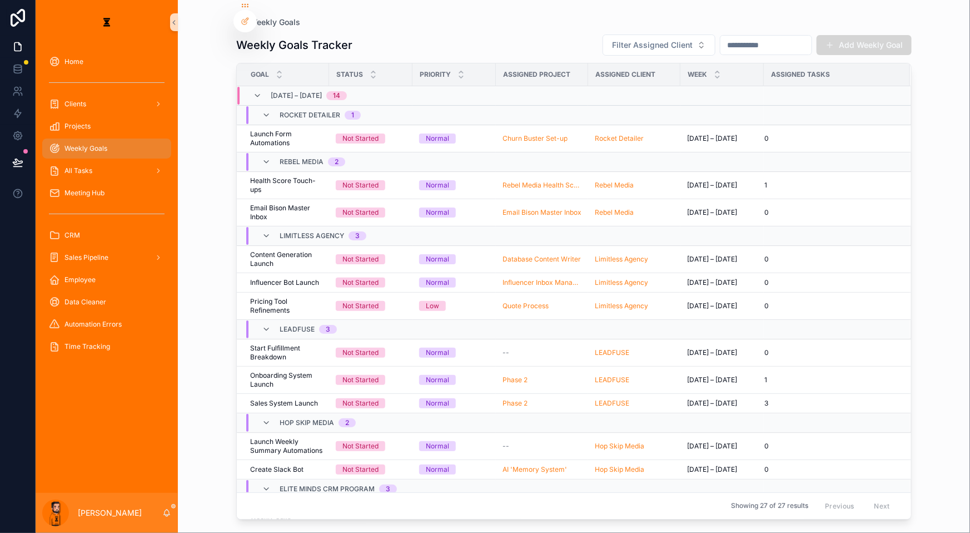
click at [889, 41] on button "Add Weekly Goal" at bounding box center [864, 45] width 95 height 20
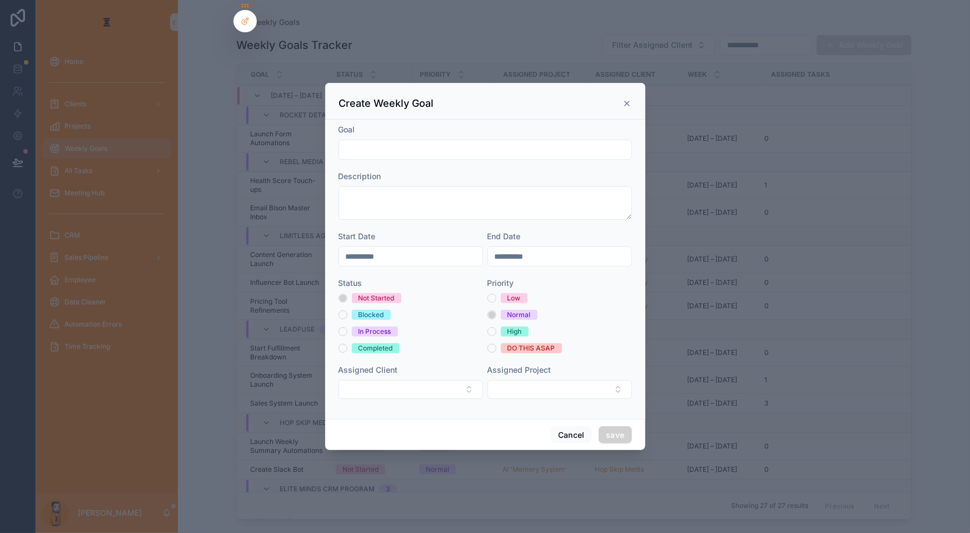
click at [462, 157] on input "scrollable content" at bounding box center [485, 150] width 292 height 16
click at [616, 116] on div "Create Weekly Goal" at bounding box center [485, 101] width 320 height 37
click at [614, 117] on div "Create Weekly Goal" at bounding box center [485, 101] width 320 height 37
click at [623, 108] on icon "scrollable content" at bounding box center [627, 103] width 9 height 9
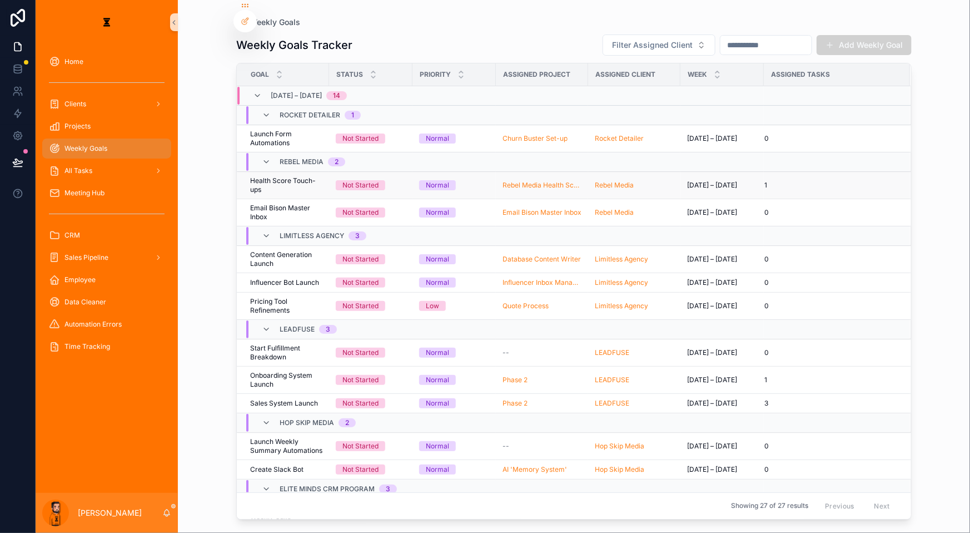
click at [276, 176] on span "Health Score Touch-ups" at bounding box center [286, 185] width 72 height 18
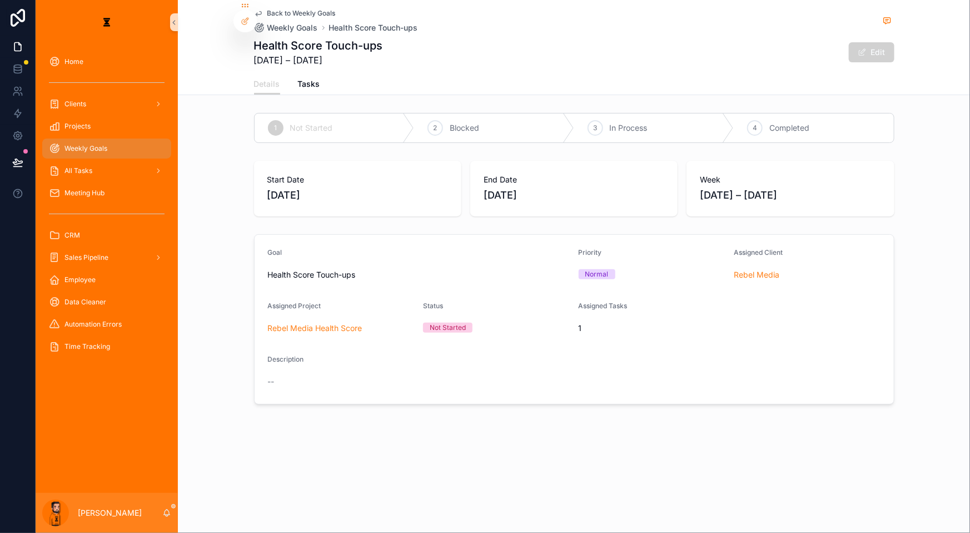
click at [340, 78] on div "Details Tasks" at bounding box center [574, 83] width 641 height 21
click at [320, 78] on span "Tasks" at bounding box center [309, 83] width 22 height 11
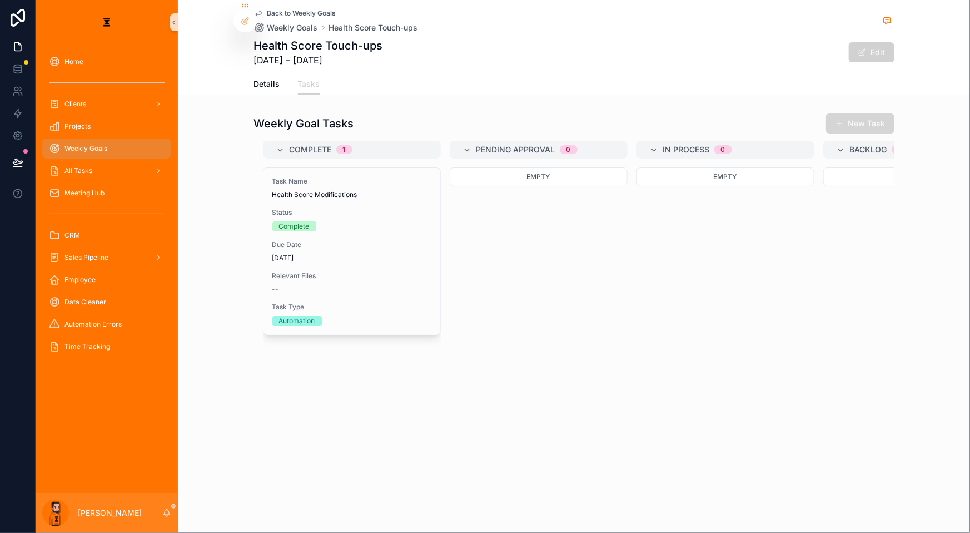
click at [834, 113] on button "New Task" at bounding box center [860, 123] width 68 height 20
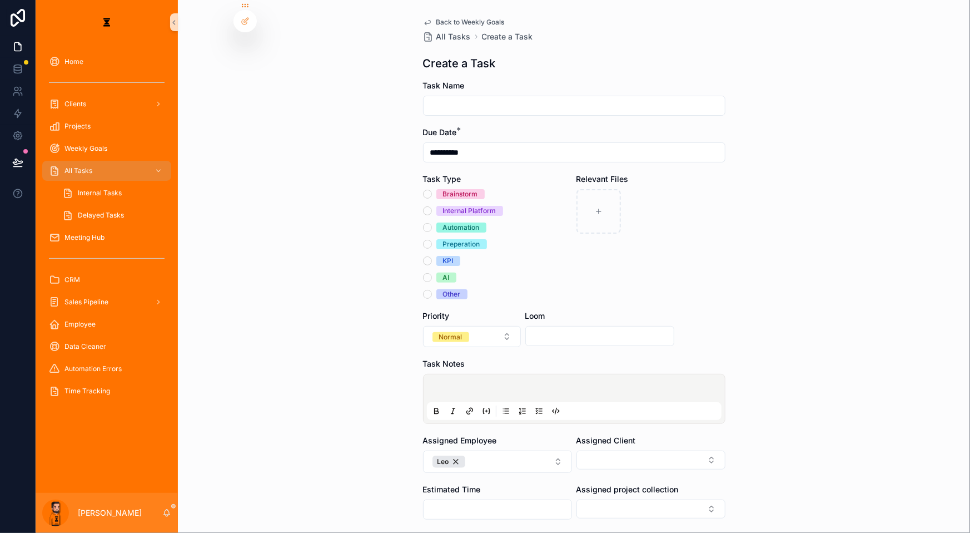
click at [524, 98] on input "scrollable content" at bounding box center [574, 106] width 301 height 16
click at [486, 100] on input "**********" at bounding box center [574, 106] width 301 height 16
type input "**********"
click at [447, 222] on div "Automation" at bounding box center [461, 227] width 37 height 10
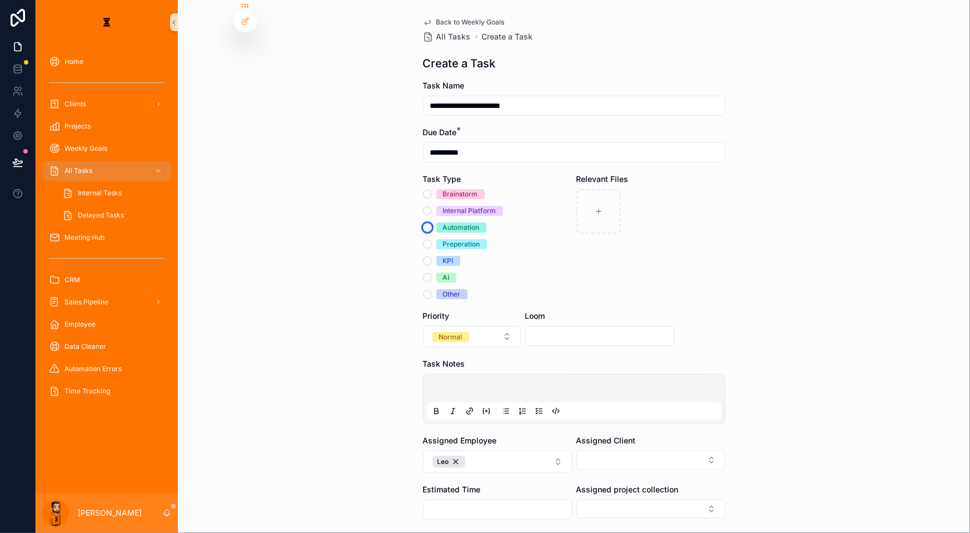
click at [432, 223] on button "Automation" at bounding box center [427, 227] width 9 height 9
click at [494, 450] on button "Leo" at bounding box center [497, 461] width 149 height 22
click at [461, 479] on div "Eumar" at bounding box center [491, 487] width 133 height 18
click at [653, 450] on button "Select Button" at bounding box center [651, 459] width 149 height 19
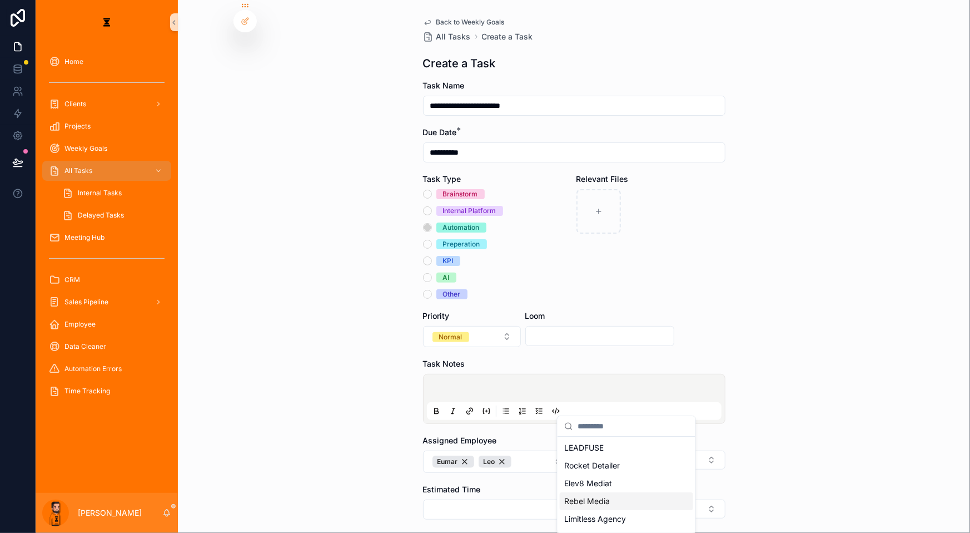
click at [596, 495] on span "Rebel Media" at bounding box center [587, 500] width 46 height 11
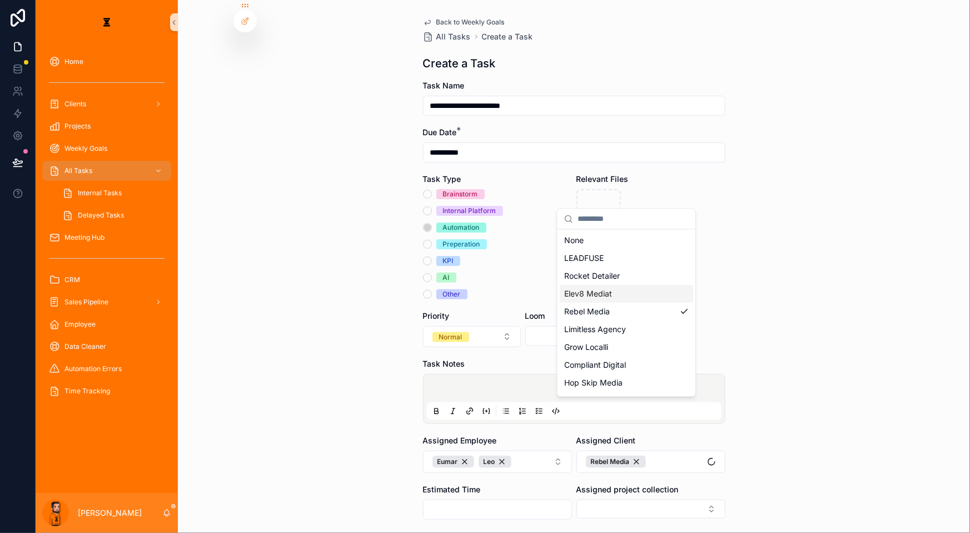
click at [803, 404] on div "**********" at bounding box center [574, 266] width 792 height 533
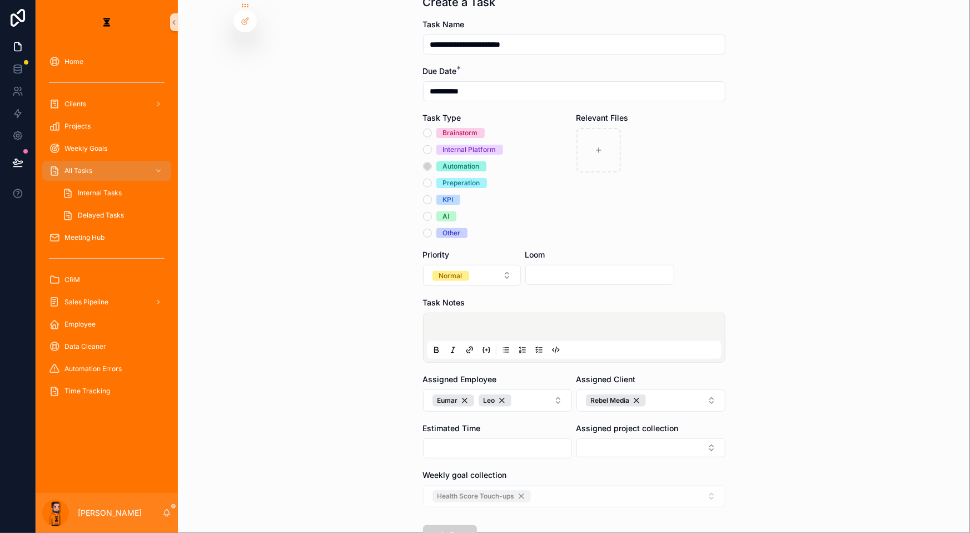
scroll to position [62, 0]
click at [612, 437] on button "Select Button" at bounding box center [651, 446] width 149 height 19
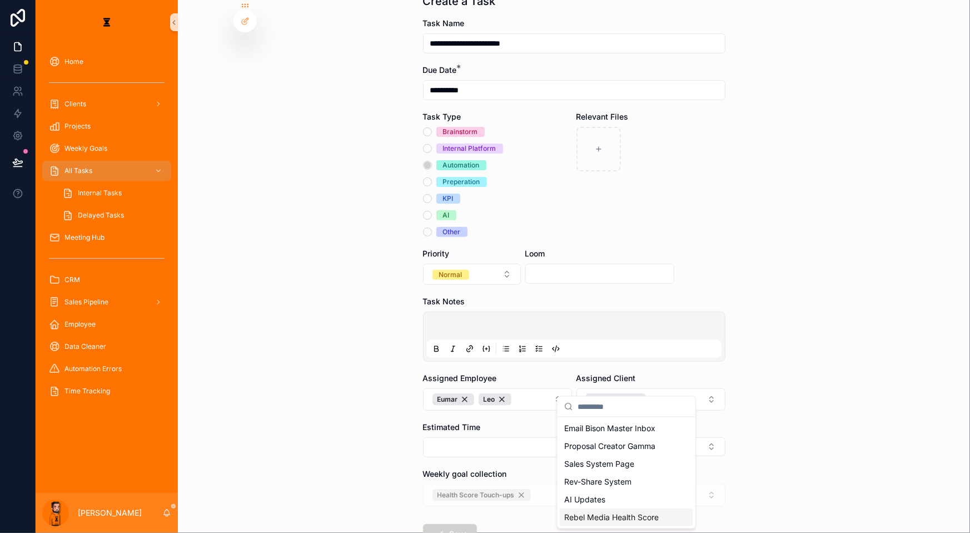
click at [595, 512] on span "Rebel Media Health Score" at bounding box center [611, 517] width 95 height 11
click at [517, 471] on form "**********" at bounding box center [574, 317] width 303 height 599
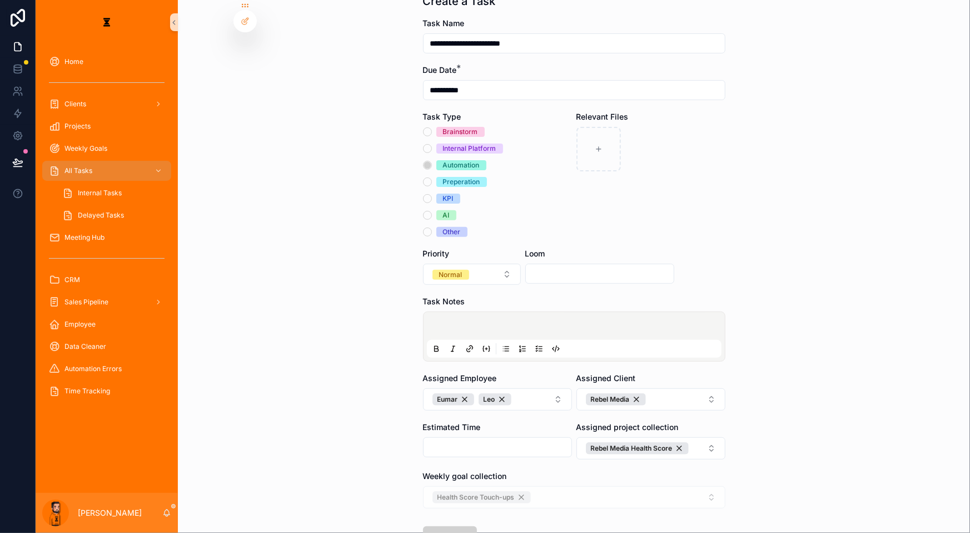
click at [517, 322] on p "scrollable content" at bounding box center [576, 327] width 295 height 11
click at [535, 344] on icon "scrollable content" at bounding box center [539, 348] width 9 height 9
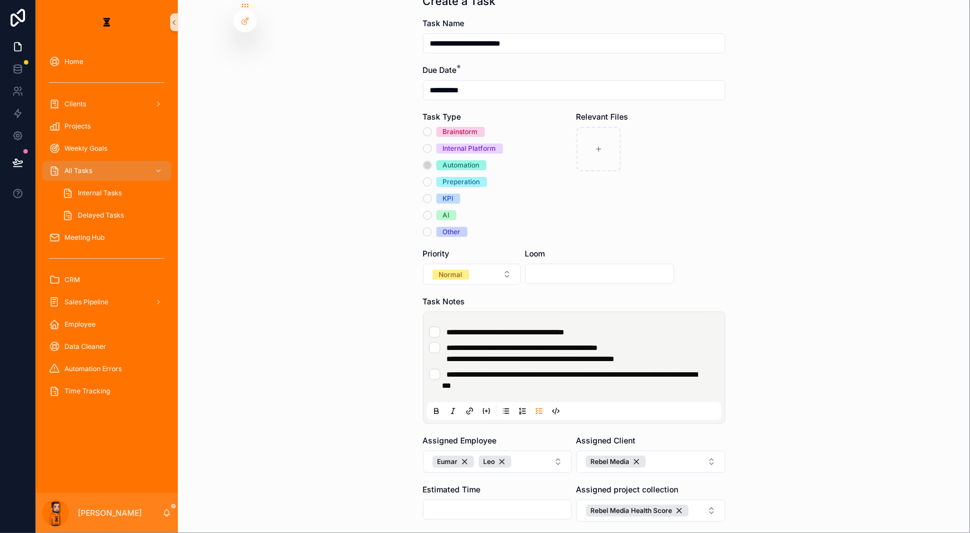
click at [492, 248] on div "Priority" at bounding box center [472, 253] width 98 height 11
click at [488, 264] on button "Normal" at bounding box center [472, 274] width 98 height 21
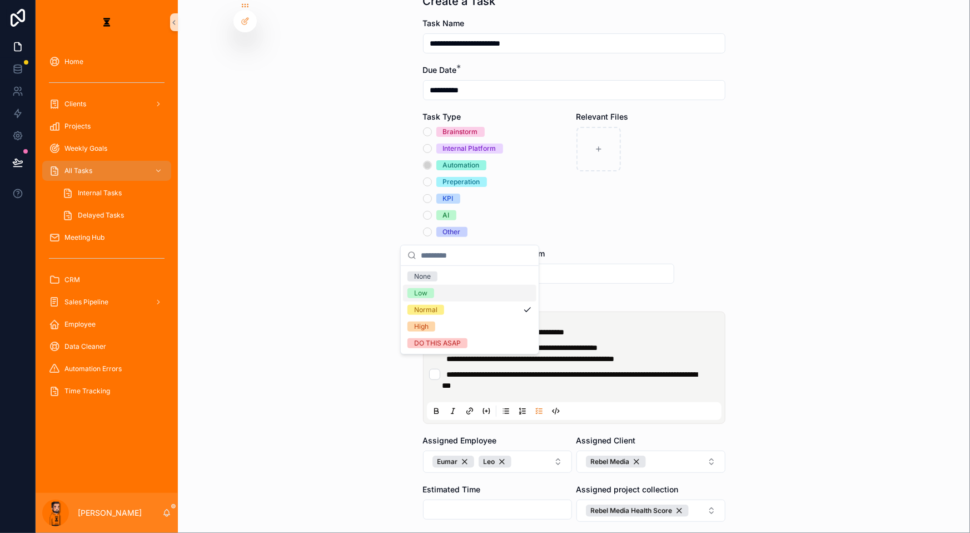
click at [454, 291] on div "Low" at bounding box center [469, 293] width 133 height 17
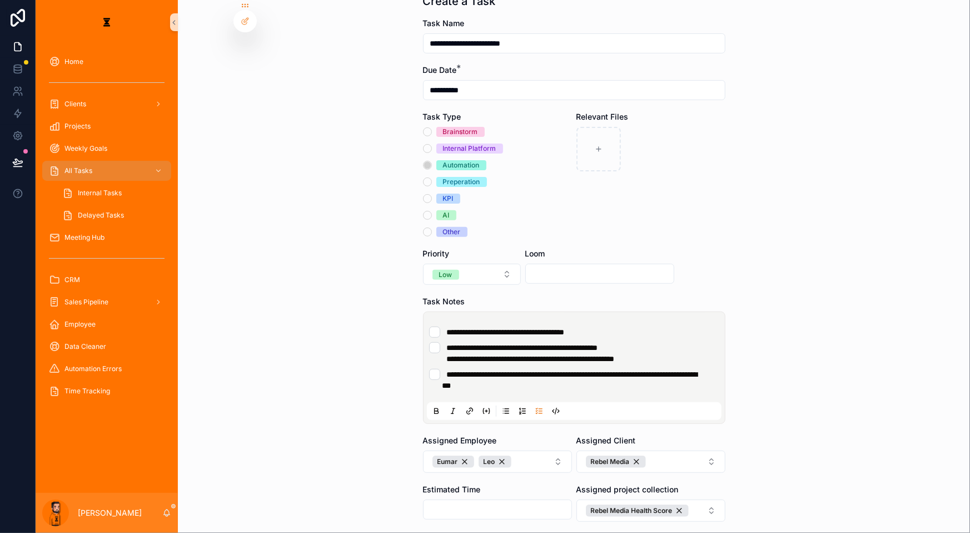
click at [757, 271] on div "**********" at bounding box center [574, 204] width 792 height 533
click at [537, 369] on li "**********" at bounding box center [574, 380] width 290 height 22
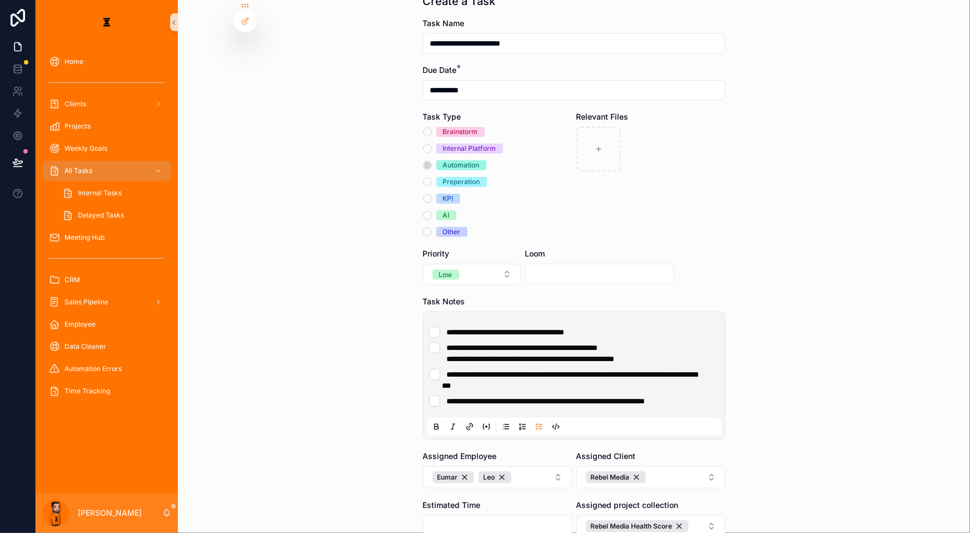
click at [612, 322] on div "**********" at bounding box center [576, 366] width 295 height 89
click at [605, 326] on li "**********" at bounding box center [574, 331] width 290 height 11
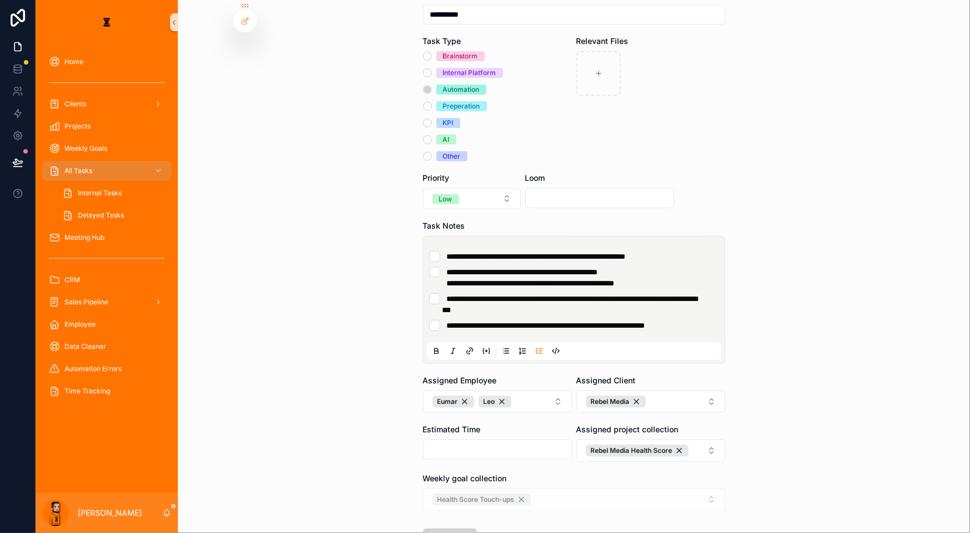
scroll to position [142, 0]
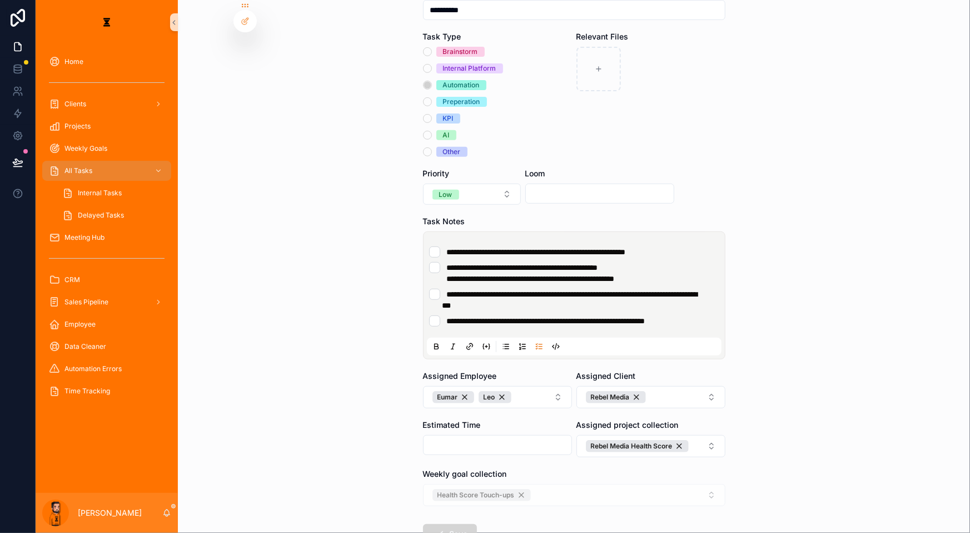
click at [437, 524] on button "Save" at bounding box center [450, 534] width 54 height 20
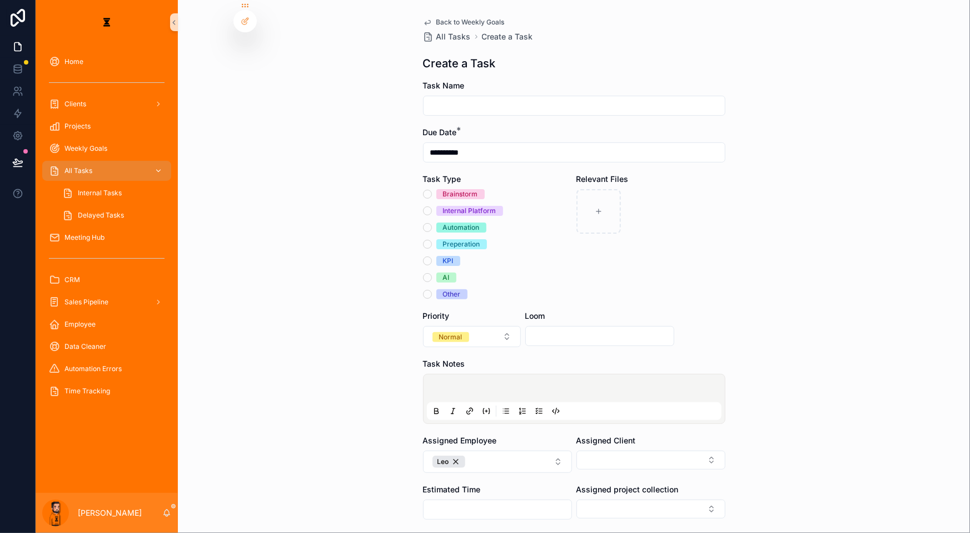
click at [83, 162] on div "All Tasks" at bounding box center [107, 171] width 116 height 18
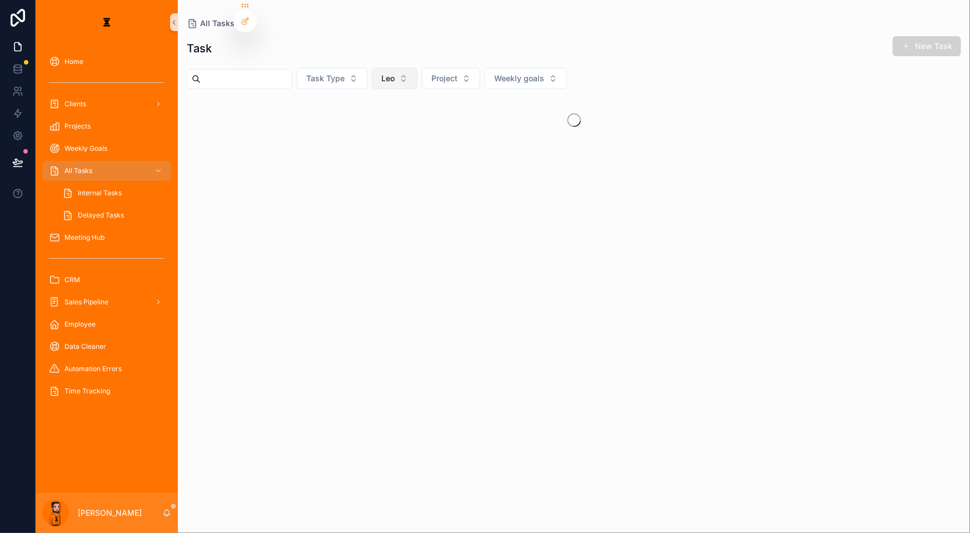
click at [381, 73] on span "Leo" at bounding box center [387, 78] width 13 height 11
click at [339, 140] on div "Eumar" at bounding box center [371, 149] width 133 height 18
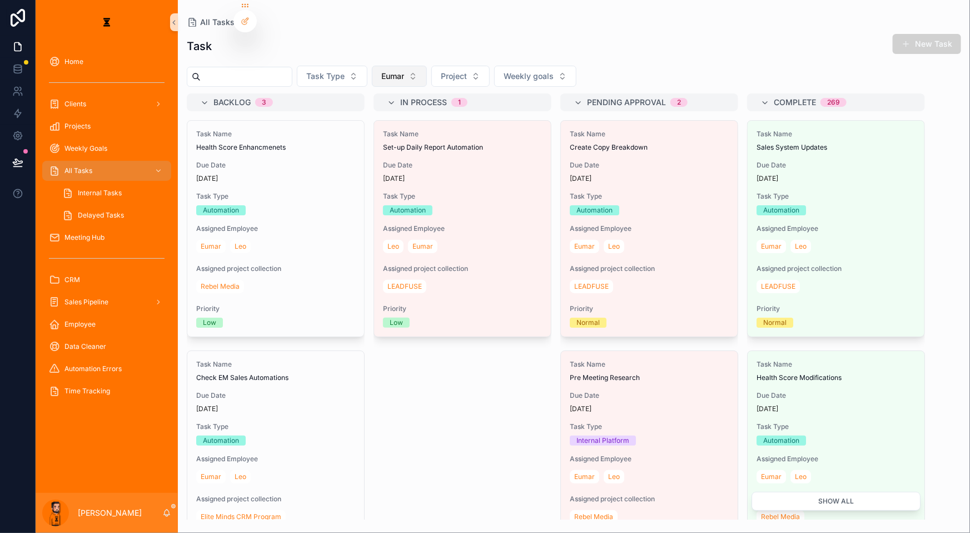
click at [381, 71] on span "Eumar" at bounding box center [392, 76] width 23 height 11
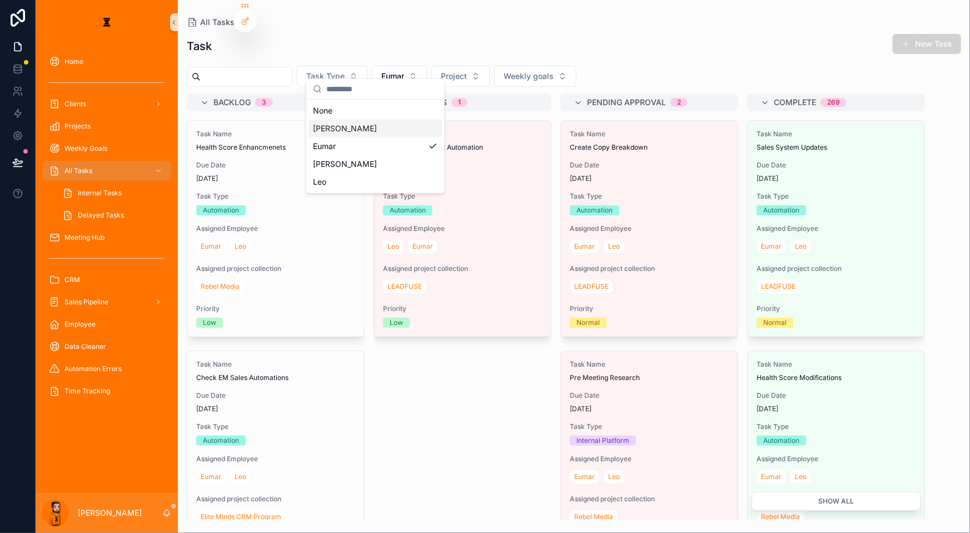
click at [346, 121] on div "[PERSON_NAME]" at bounding box center [375, 129] width 133 height 18
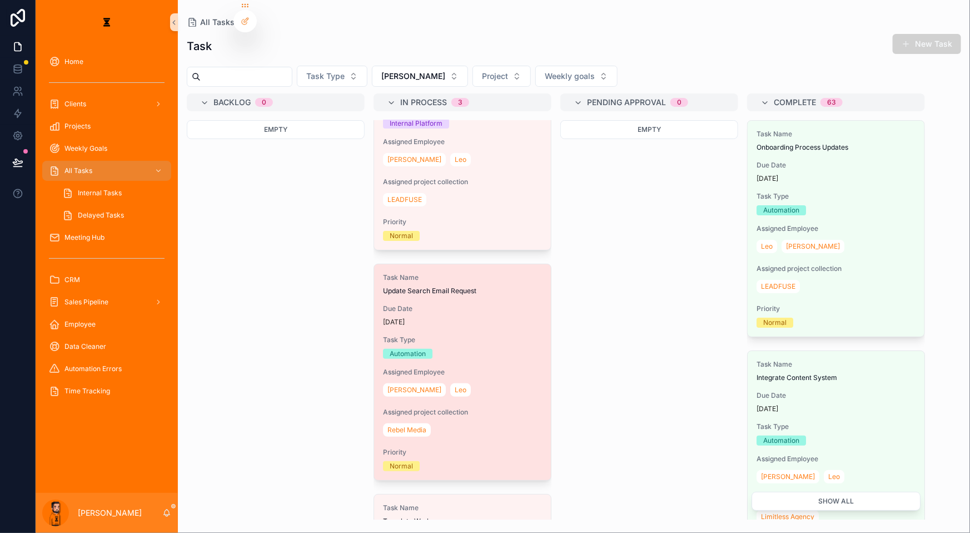
scroll to position [149, 0]
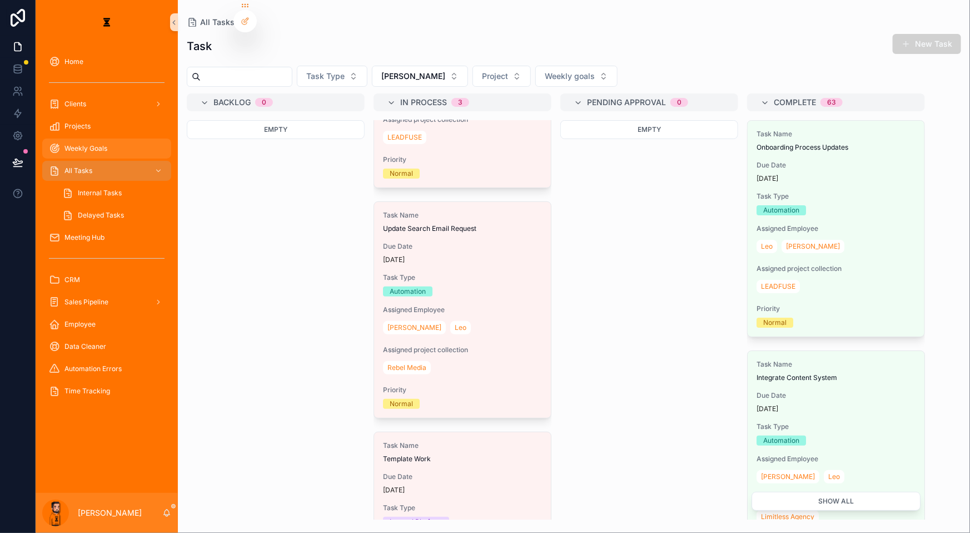
click at [80, 144] on span "Weekly Goals" at bounding box center [86, 148] width 43 height 9
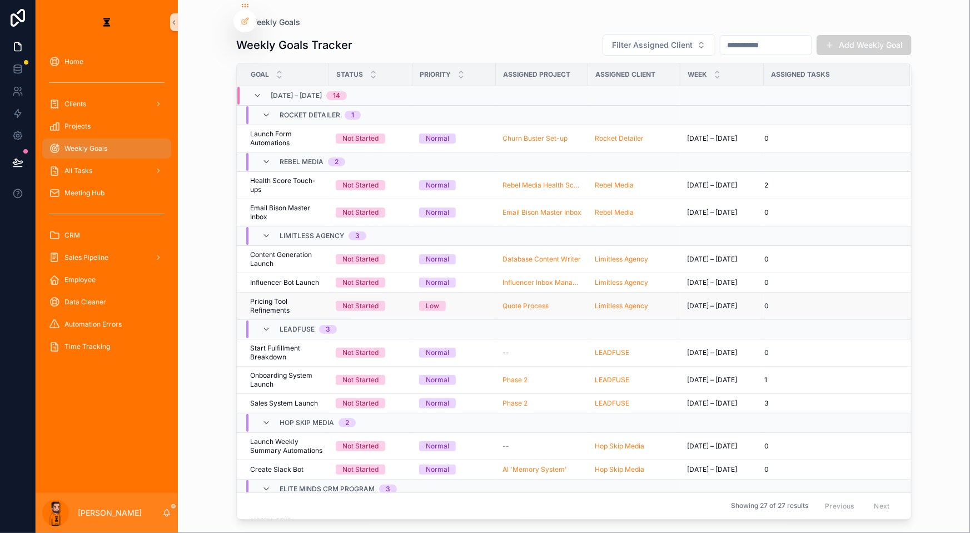
click at [295, 297] on span "Pricing Tool Refinements" at bounding box center [286, 306] width 72 height 18
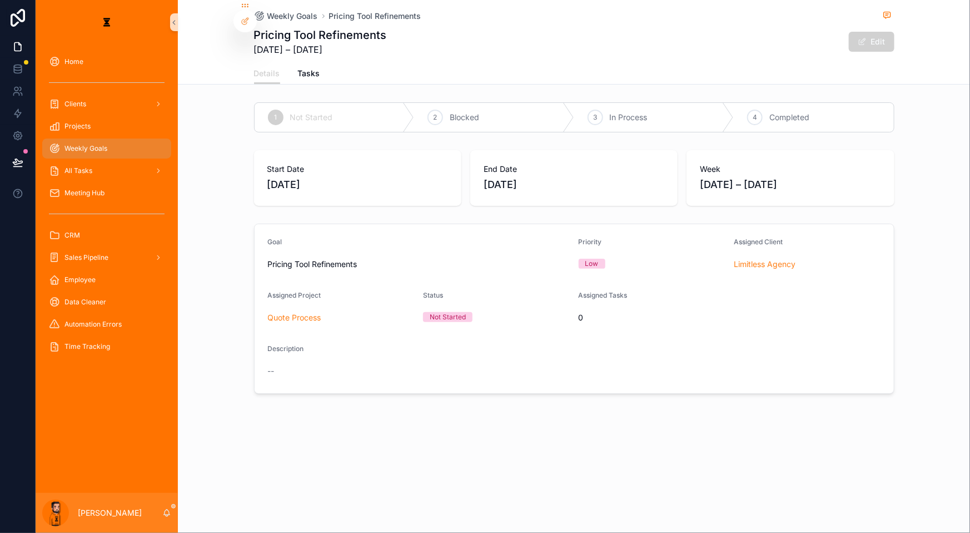
drag, startPoint x: 701, startPoint y: 320, endPoint x: 333, endPoint y: 474, distance: 399.0
click at [333, 474] on div "Weekly Goals Pricing Tool Refinements Pricing Tool Refinements SEP 1 – SEP 5, 2…" at bounding box center [574, 266] width 792 height 533
click at [111, 95] on div "Clients" at bounding box center [107, 104] width 116 height 18
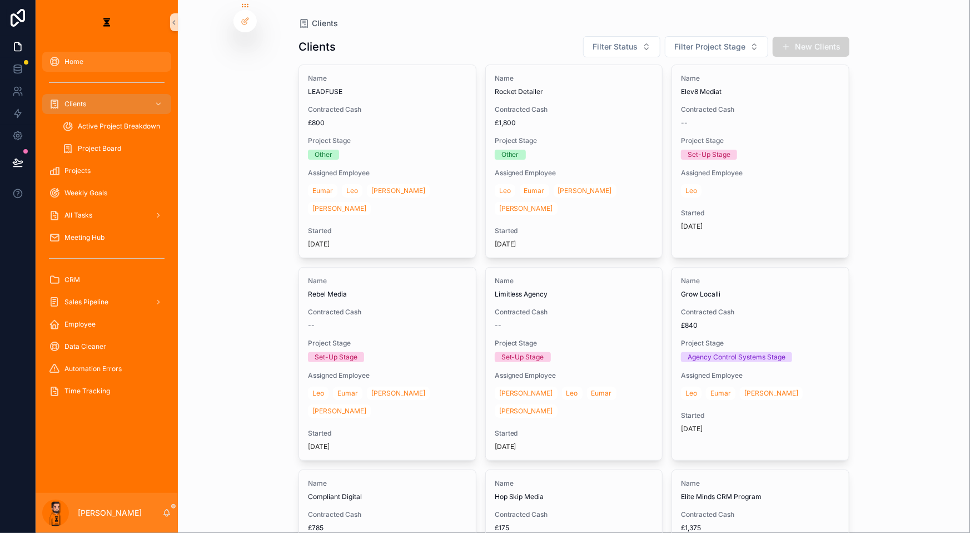
click at [116, 53] on div "Home" at bounding box center [107, 62] width 116 height 18
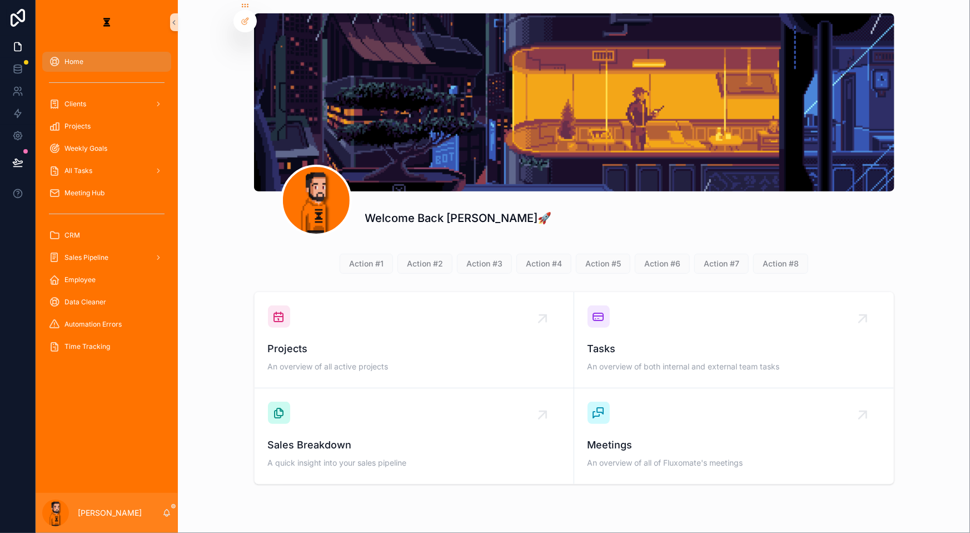
click at [128, 115] on div "Projects" at bounding box center [107, 126] width 142 height 22
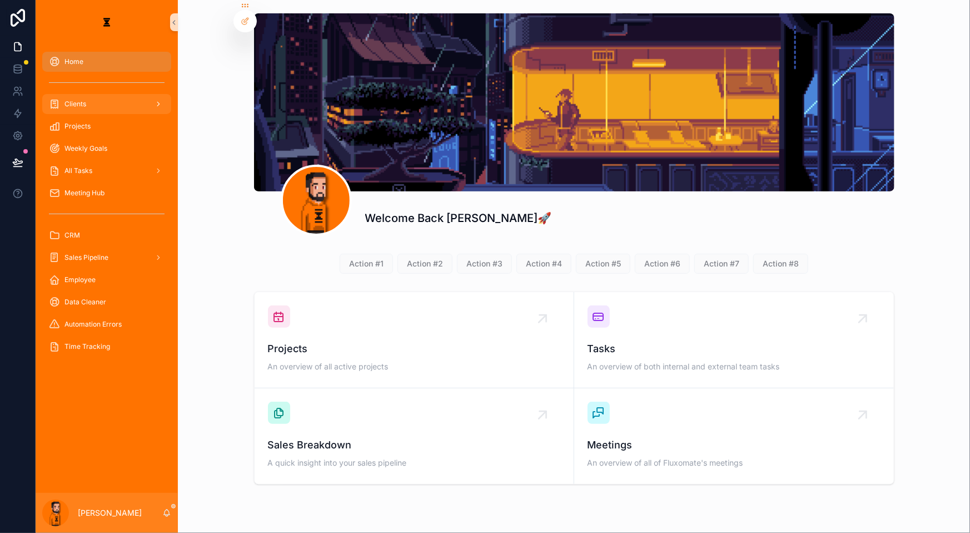
click at [128, 95] on div "Clients" at bounding box center [107, 104] width 116 height 18
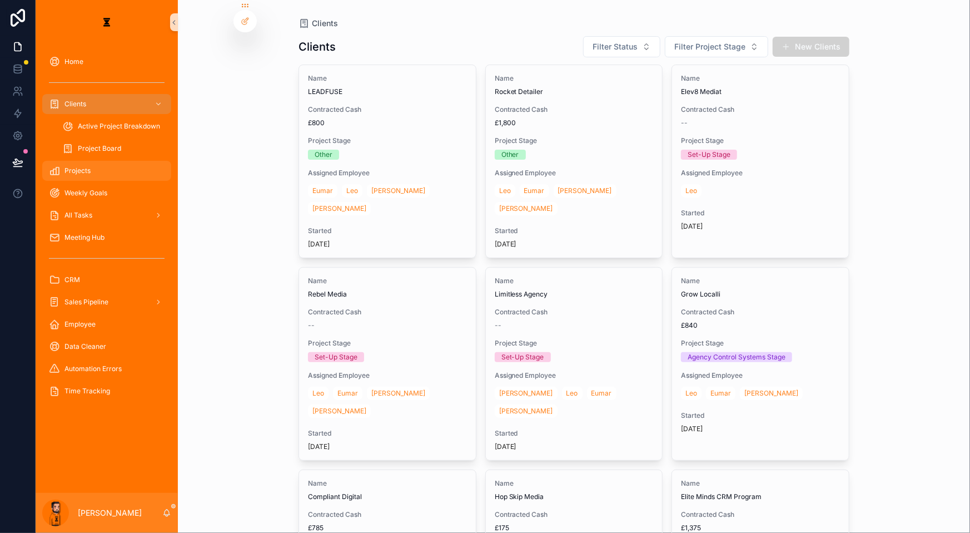
click at [128, 162] on div "Projects" at bounding box center [107, 171] width 116 height 18
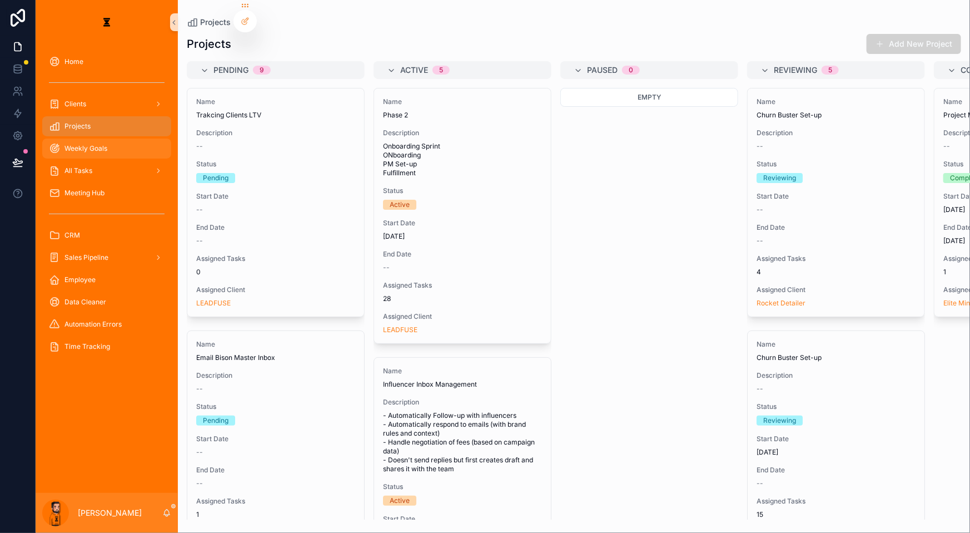
click at [127, 140] on div "Weekly Goals" at bounding box center [107, 149] width 116 height 18
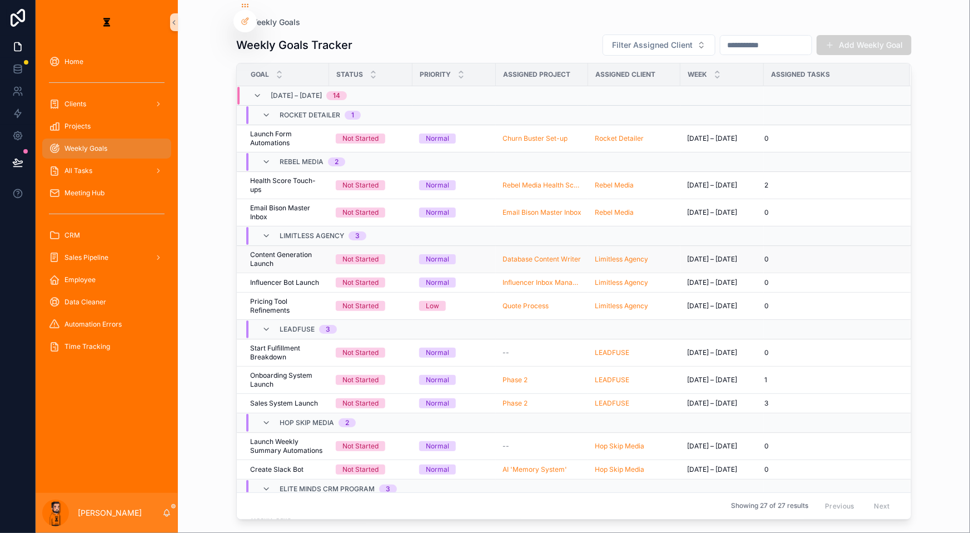
click at [292, 250] on span "Content Generation Launch" at bounding box center [286, 259] width 72 height 18
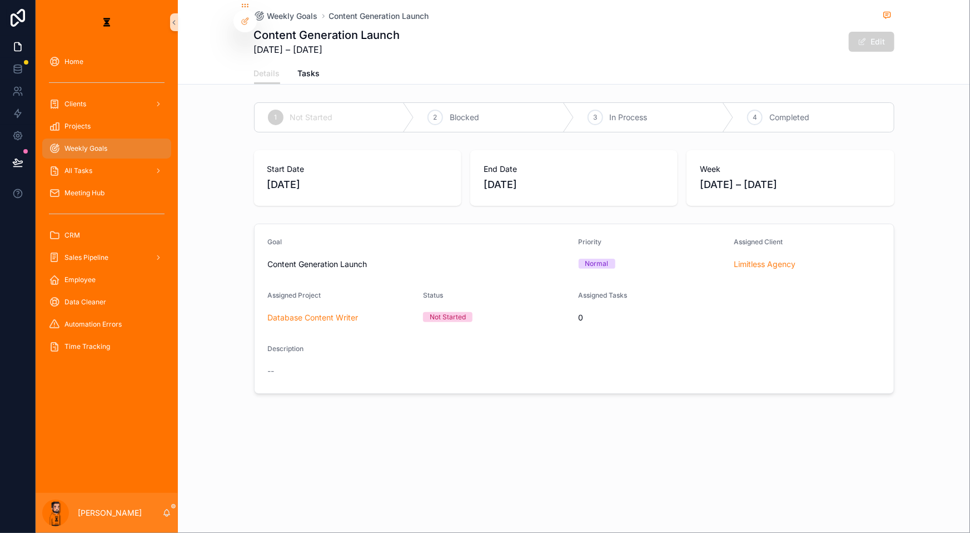
click at [318, 68] on div "Details Tasks" at bounding box center [574, 73] width 641 height 21
click at [320, 68] on span "Tasks" at bounding box center [309, 73] width 22 height 11
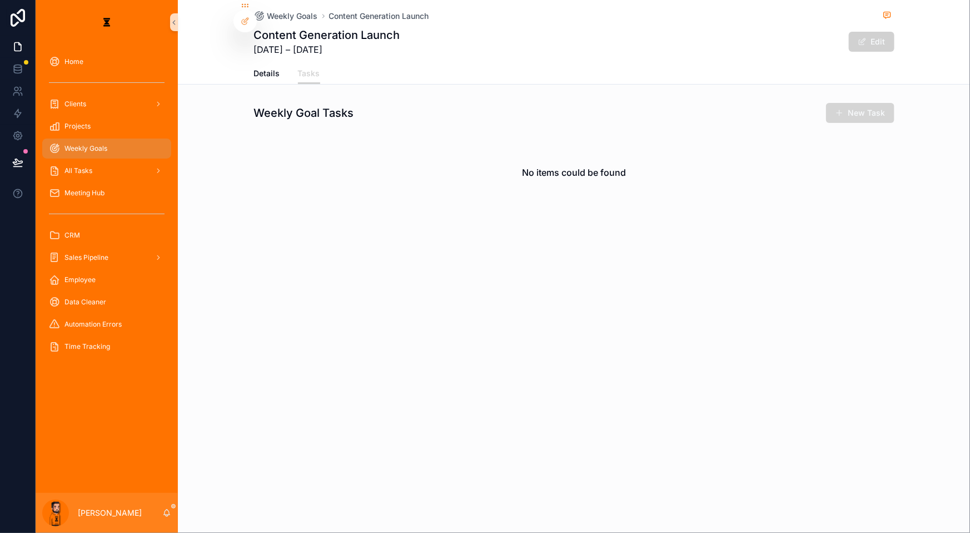
click at [836, 103] on button "New Task" at bounding box center [860, 113] width 68 height 20
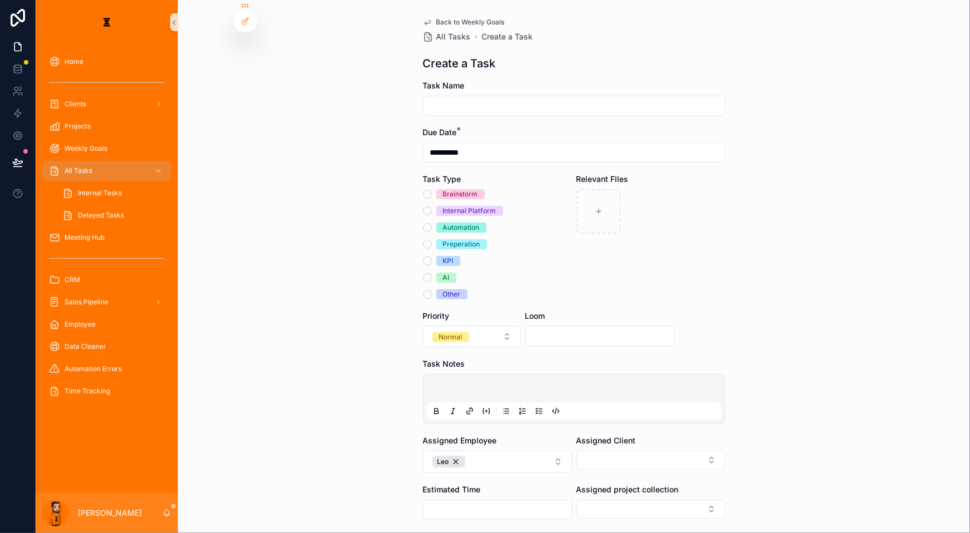
click at [484, 98] on input "scrollable content" at bounding box center [574, 106] width 301 height 16
click at [457, 98] on input "**********" at bounding box center [574, 106] width 301 height 16
type input "**********"
click at [457, 206] on div "Internal Platform" at bounding box center [469, 211] width 53 height 10
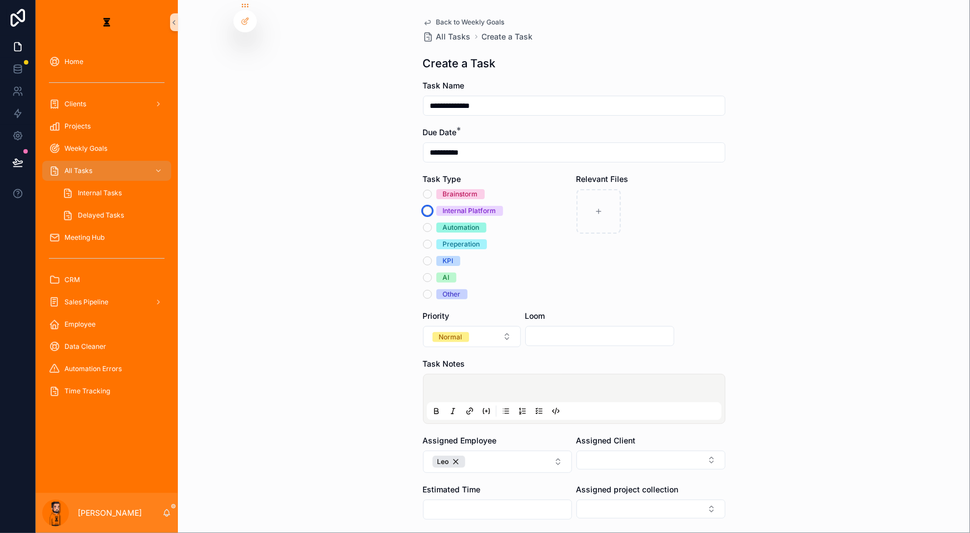
click at [432, 206] on button "Internal Platform" at bounding box center [427, 210] width 9 height 9
click at [472, 326] on button "Normal" at bounding box center [472, 336] width 98 height 21
click at [455, 381] on div "High" at bounding box center [469, 389] width 133 height 17
click at [558, 384] on p "scrollable content" at bounding box center [576, 389] width 295 height 11
click at [541, 404] on button "scrollable content" at bounding box center [539, 410] width 13 height 13
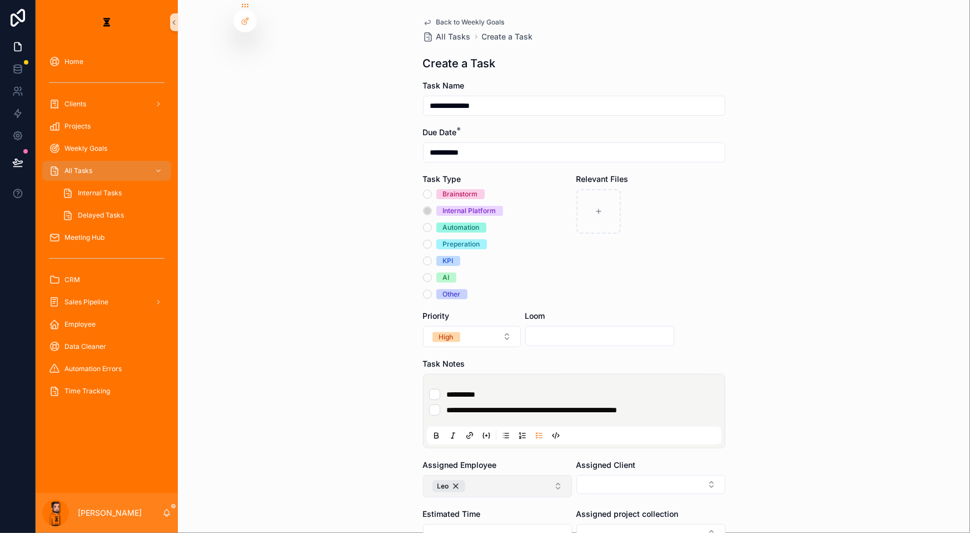
click at [527, 475] on button "Leo" at bounding box center [497, 486] width 149 height 22
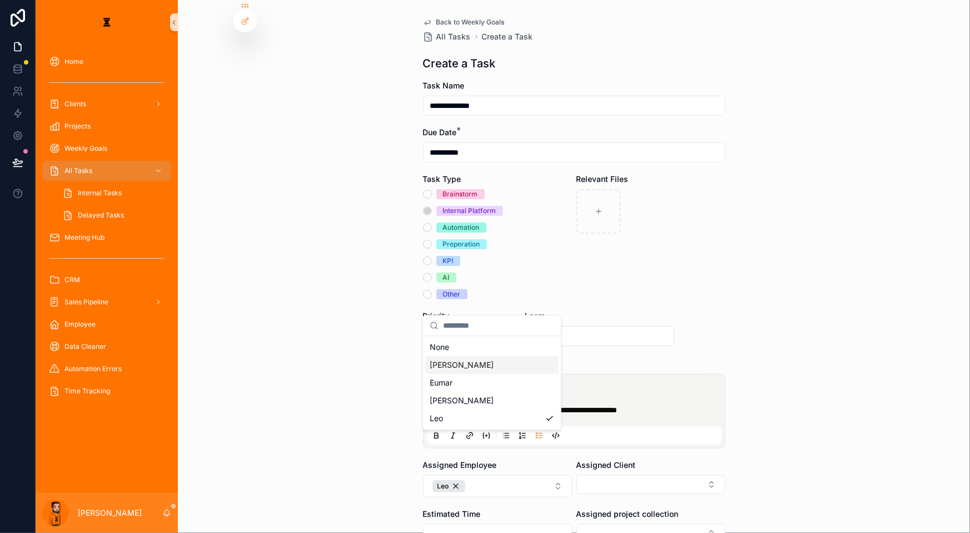
click at [489, 365] on div "[PERSON_NAME]" at bounding box center [491, 365] width 133 height 18
click at [690, 389] on ul "**********" at bounding box center [576, 402] width 295 height 27
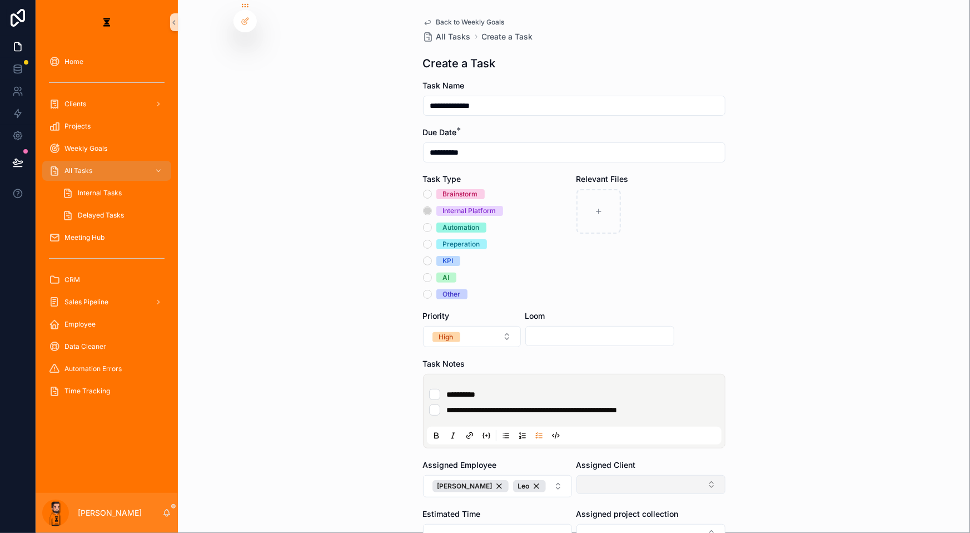
click at [626, 475] on button "Select Button" at bounding box center [651, 484] width 149 height 19
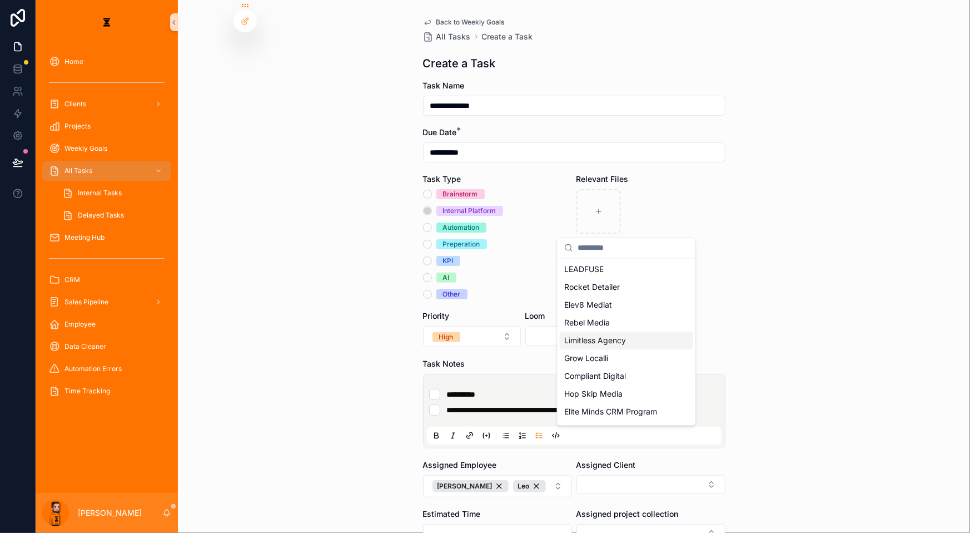
click at [633, 331] on div "Limitless Agency" at bounding box center [626, 340] width 133 height 18
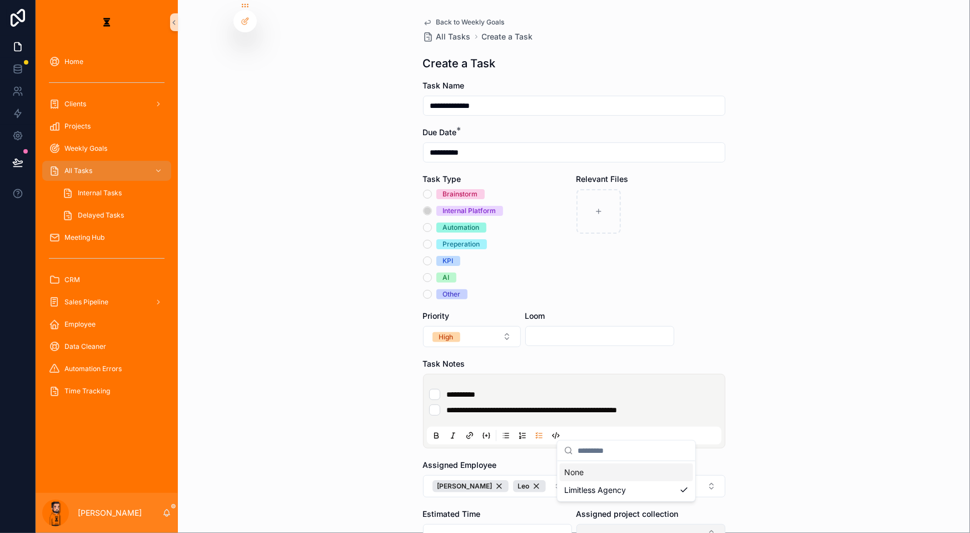
click at [620, 467] on div "**********" at bounding box center [503, 266] width 935 height 533
click at [617, 524] on button "Select Button" at bounding box center [651, 533] width 149 height 19
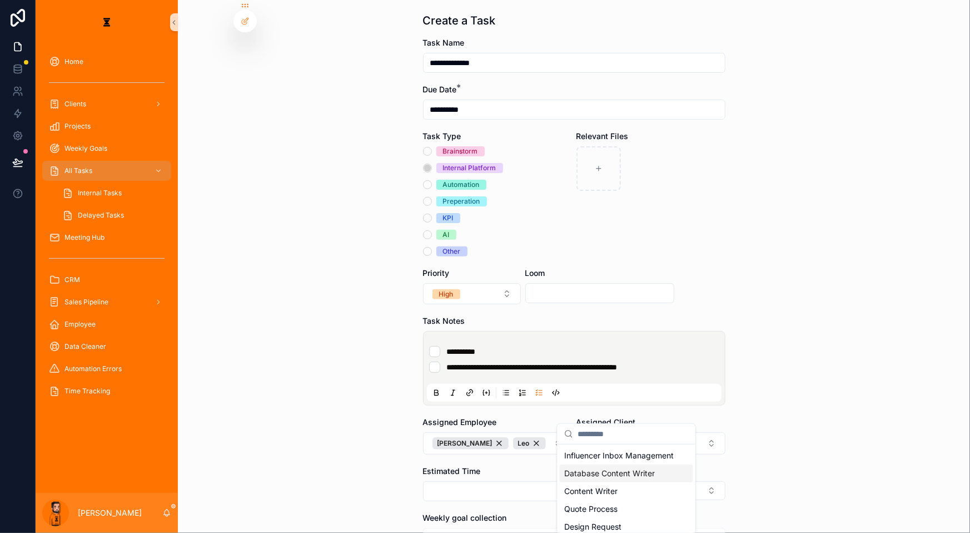
scroll to position [83, 0]
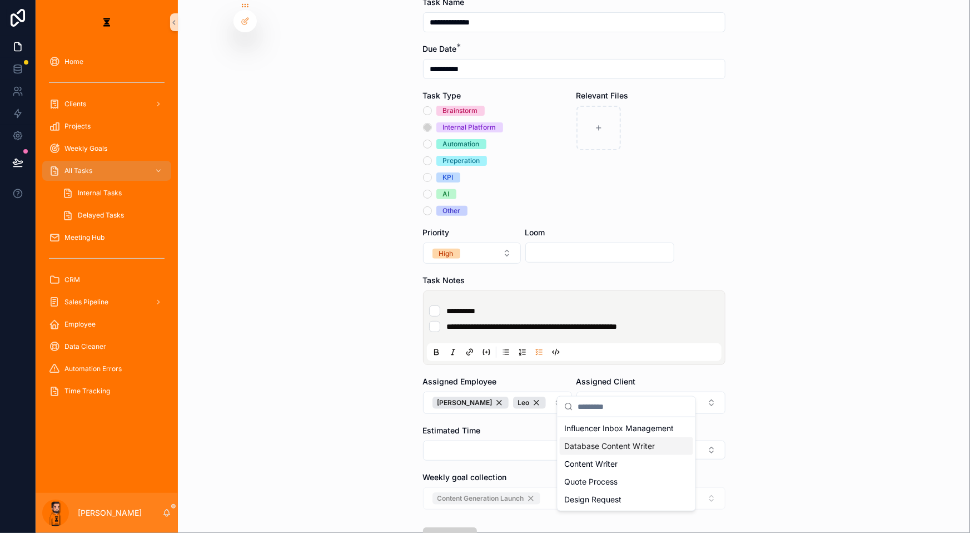
click at [640, 440] on span "Database Content Writer" at bounding box center [609, 445] width 91 height 11
click at [777, 345] on div "**********" at bounding box center [574, 183] width 792 height 533
click at [655, 321] on li "**********" at bounding box center [574, 326] width 290 height 11
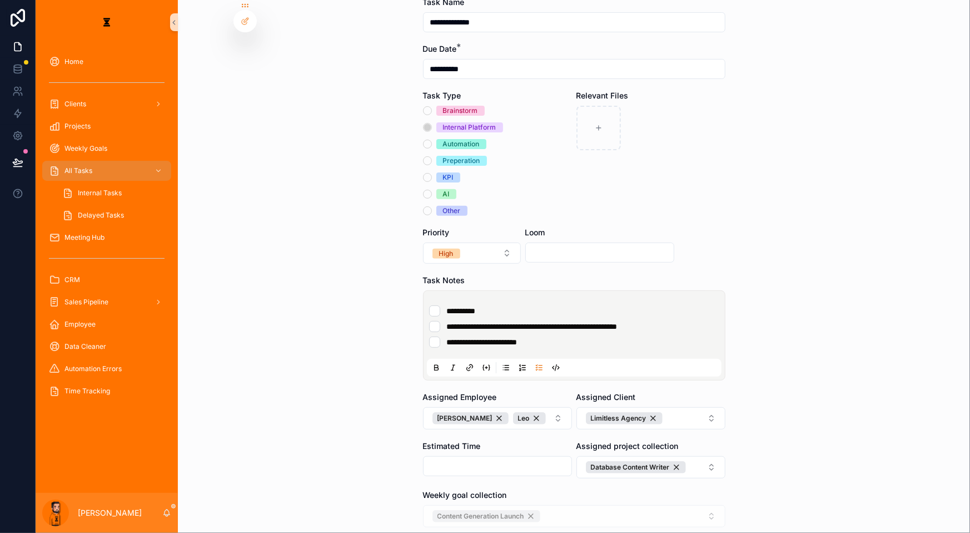
click at [583, 336] on li "**********" at bounding box center [574, 341] width 290 height 11
type li "*"
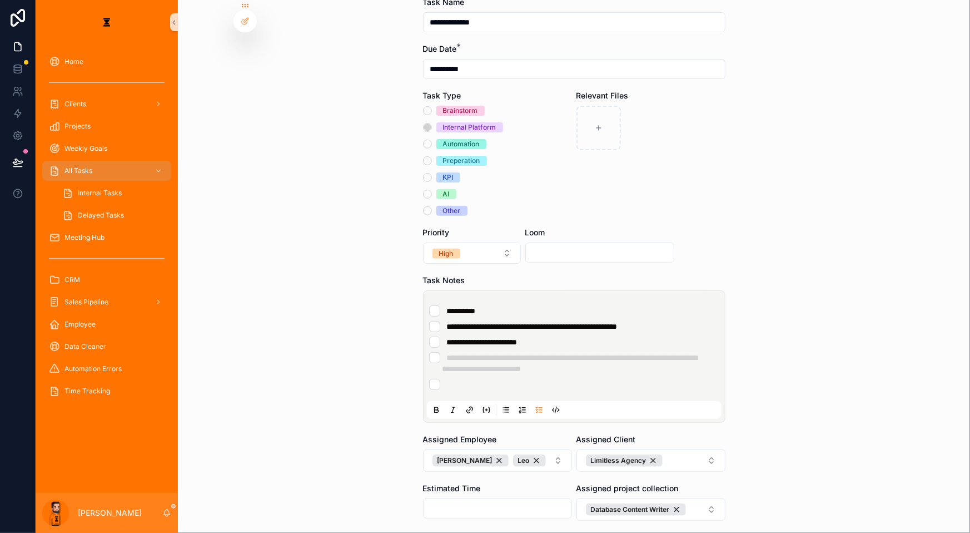
click at [643, 331] on div "**********" at bounding box center [576, 347] width 295 height 93
click at [638, 379] on li "scrollable content" at bounding box center [574, 384] width 290 height 11
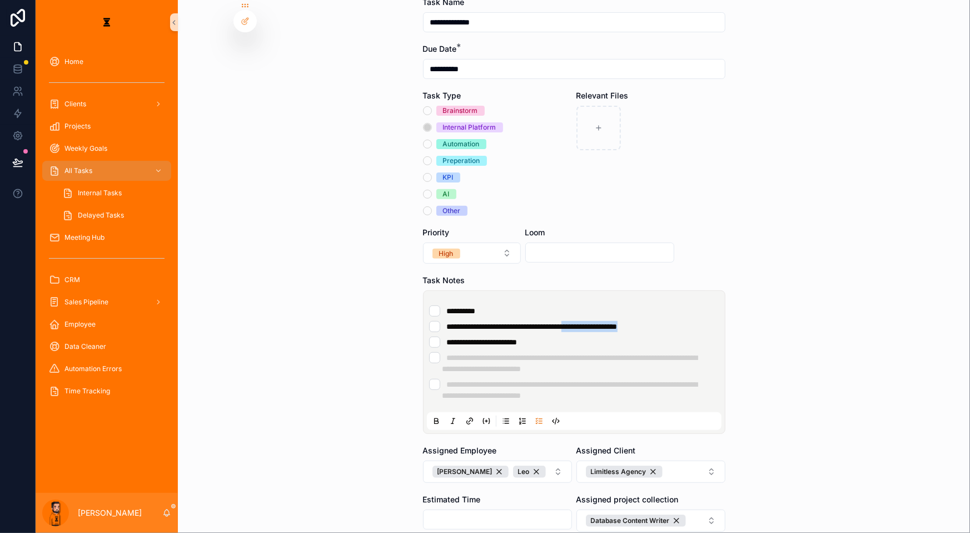
drag, startPoint x: 662, startPoint y: 275, endPoint x: 586, endPoint y: 277, distance: 75.6
click at [586, 321] on li "**********" at bounding box center [574, 326] width 290 height 11
click at [589, 321] on li "**********" at bounding box center [574, 326] width 290 height 11
click at [636, 305] on ul "**********" at bounding box center [576, 353] width 295 height 96
click at [562, 305] on li "**********" at bounding box center [574, 310] width 290 height 11
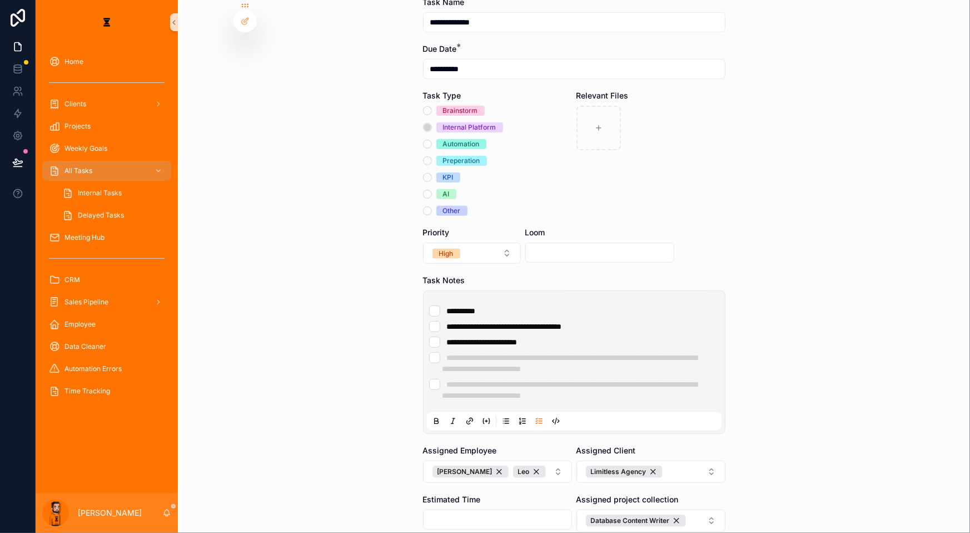
drag, startPoint x: 571, startPoint y: 211, endPoint x: 582, endPoint y: 210, distance: 11.1
click at [571, 245] on input "scrollable content" at bounding box center [600, 253] width 148 height 16
paste input "**********"
type input "**********"
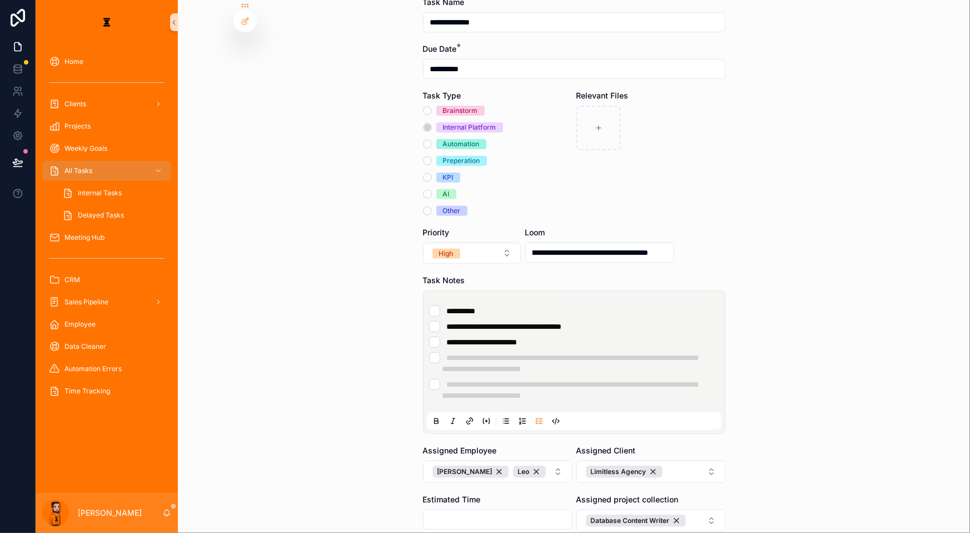
click at [771, 192] on div "**********" at bounding box center [574, 183] width 792 height 533
click at [612, 321] on li "**********" at bounding box center [574, 326] width 290 height 11
click at [862, 276] on div "**********" at bounding box center [574, 183] width 792 height 533
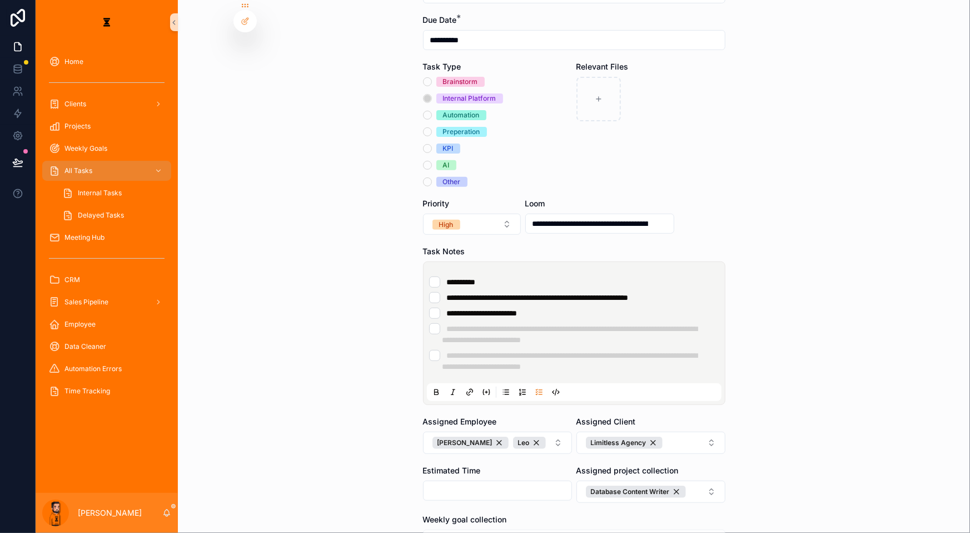
scroll to position [156, 0]
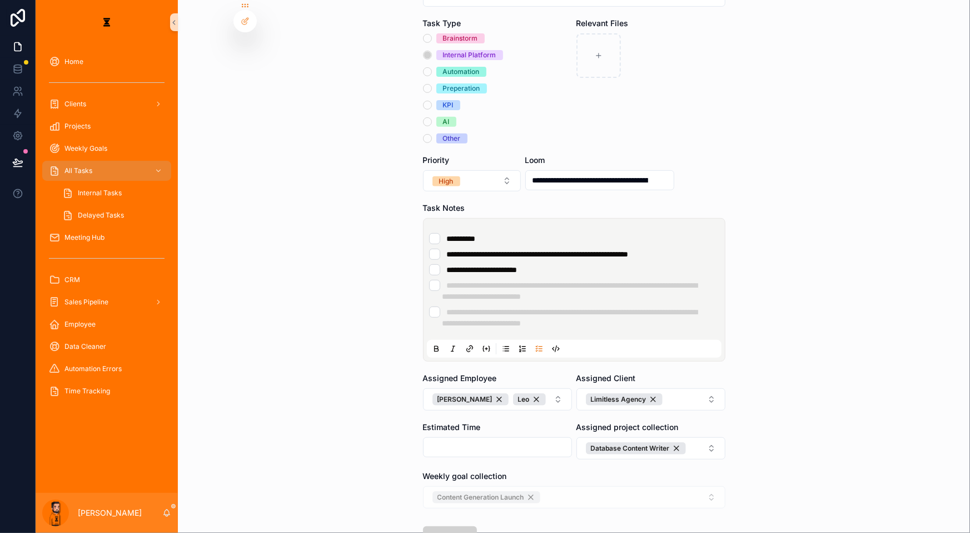
click at [460, 472] on form "**********" at bounding box center [574, 270] width 303 height 693
click at [457, 526] on button "Save" at bounding box center [450, 536] width 54 height 20
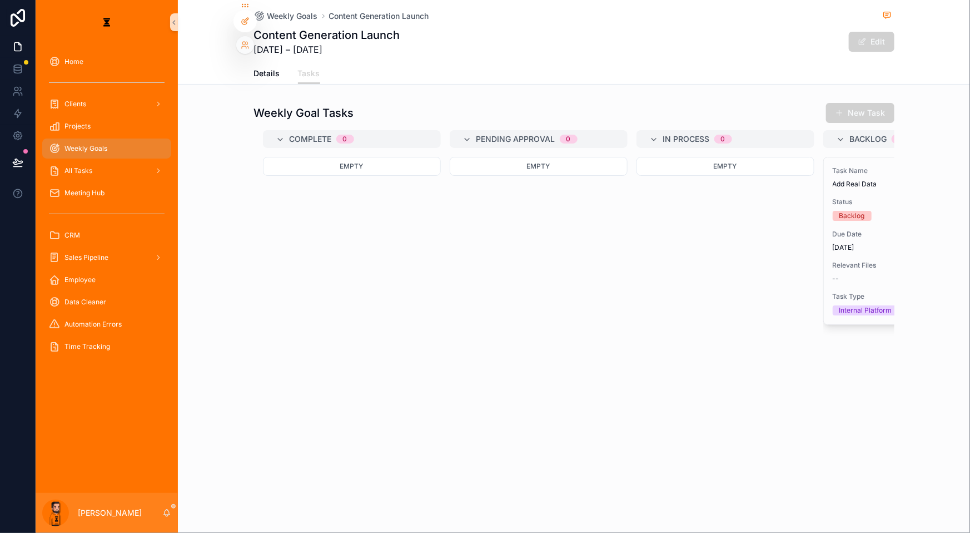
click at [244, 22] on icon at bounding box center [244, 21] width 5 height 5
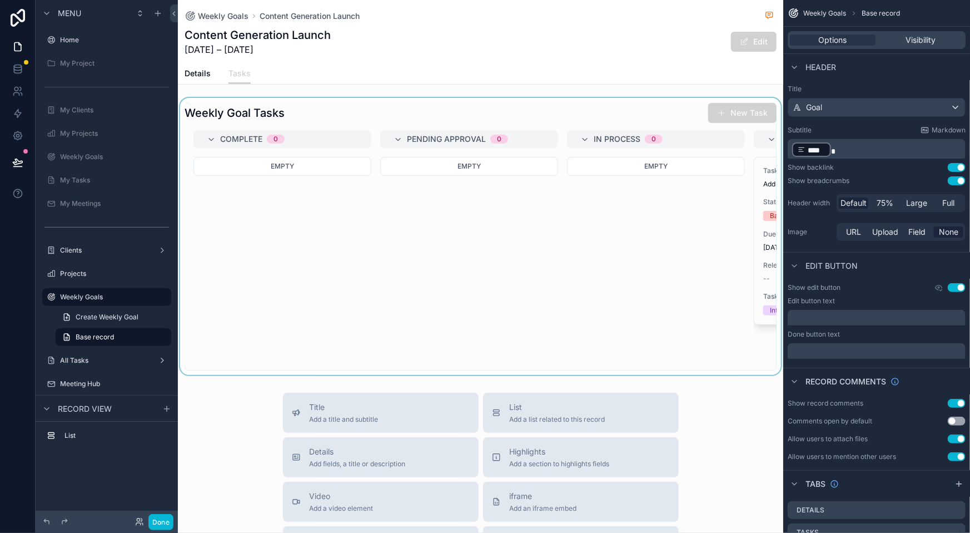
click at [550, 106] on div "scrollable content" at bounding box center [481, 236] width 606 height 277
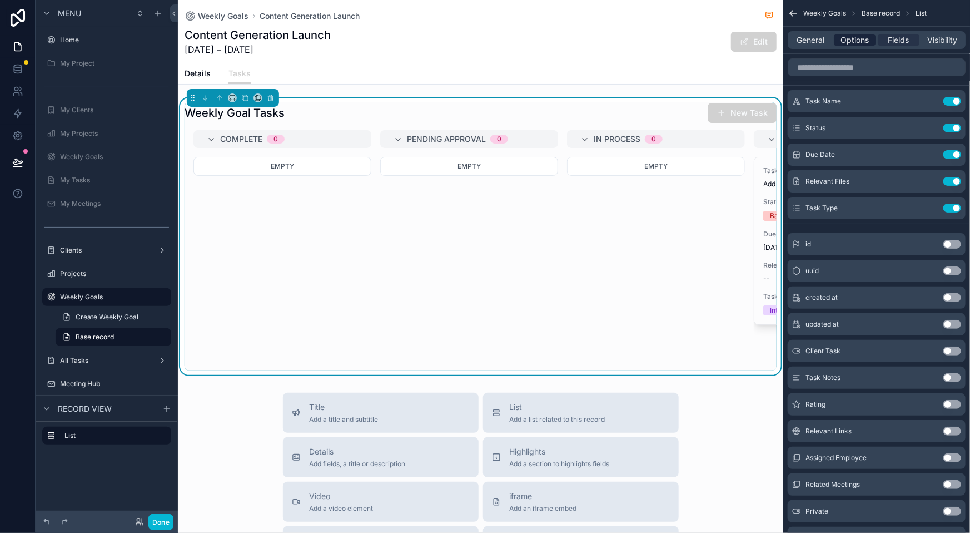
click at [869, 34] on span "Options" at bounding box center [855, 39] width 28 height 11
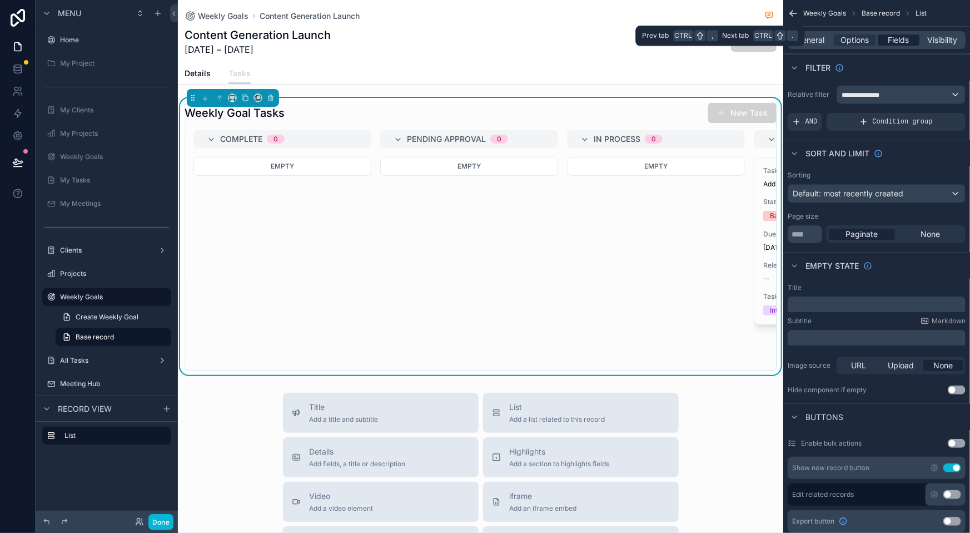
click at [904, 38] on span "Fields" at bounding box center [899, 39] width 21 height 11
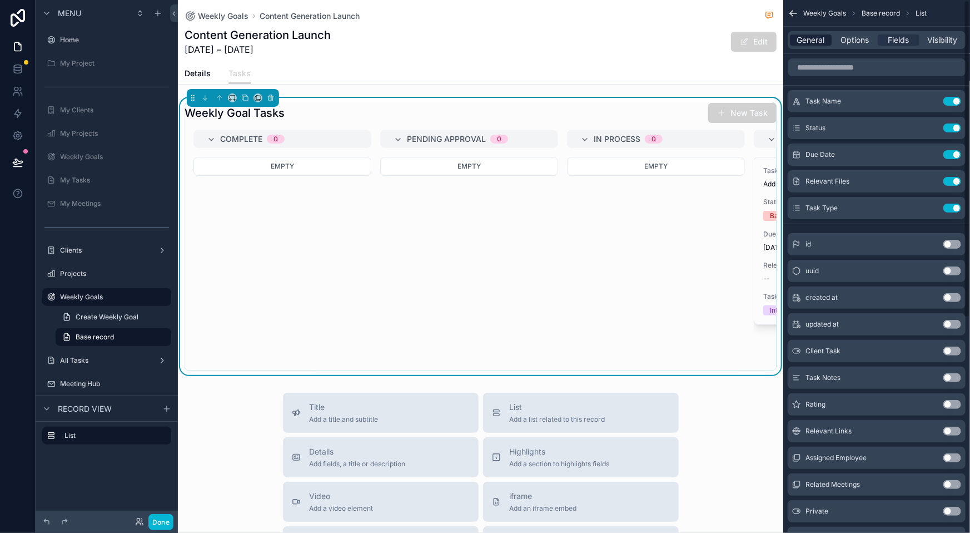
click at [825, 39] on span "General" at bounding box center [811, 39] width 28 height 11
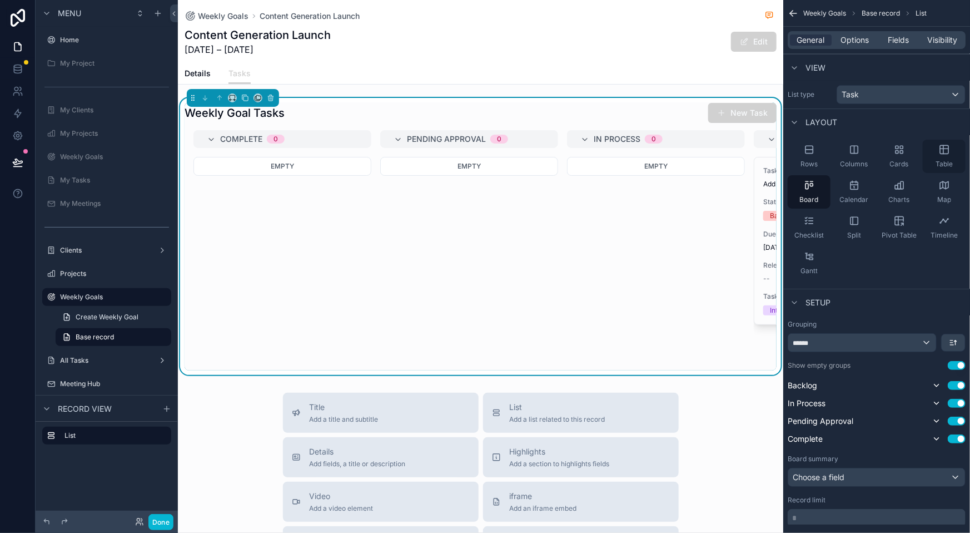
click at [938, 140] on div "Table" at bounding box center [944, 156] width 43 height 33
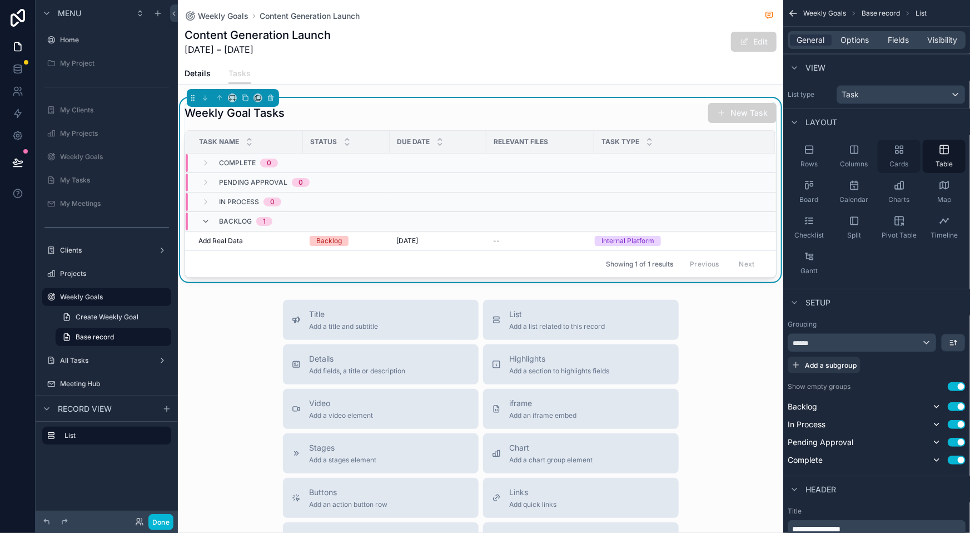
click at [899, 146] on icon "scrollable content" at bounding box center [897, 147] width 3 height 3
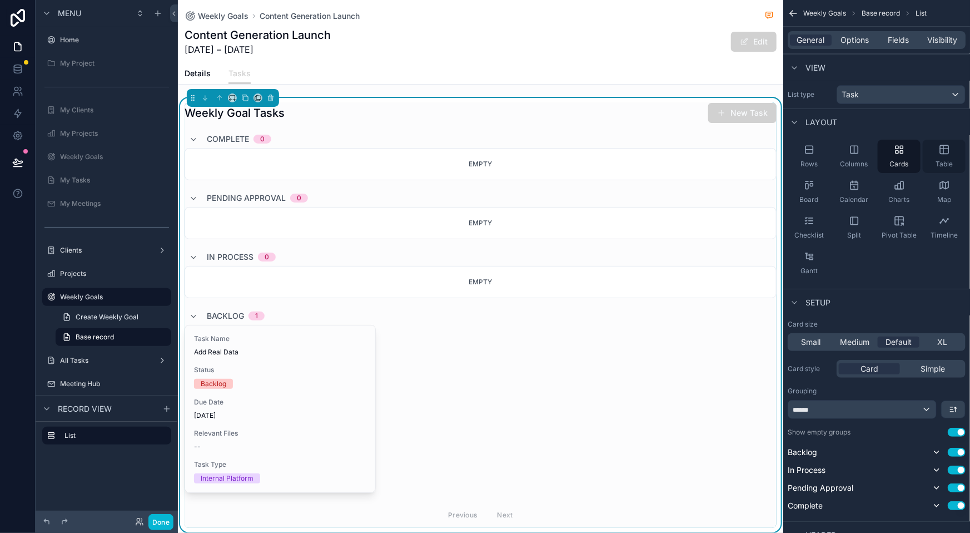
click at [940, 140] on div "Table" at bounding box center [944, 156] width 43 height 33
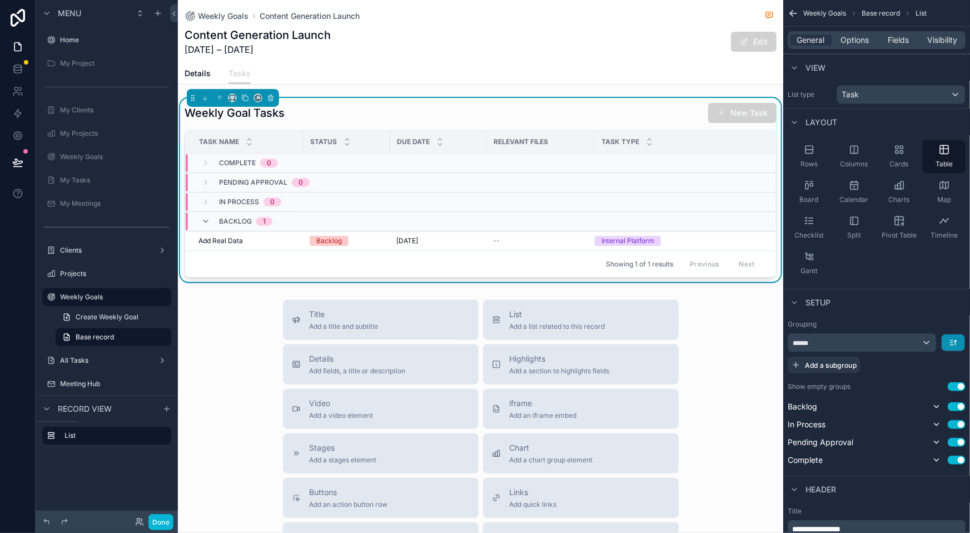
click at [954, 334] on button "scrollable content" at bounding box center [953, 342] width 23 height 17
click at [934, 329] on span "First -> Last" at bounding box center [935, 329] width 45 height 13
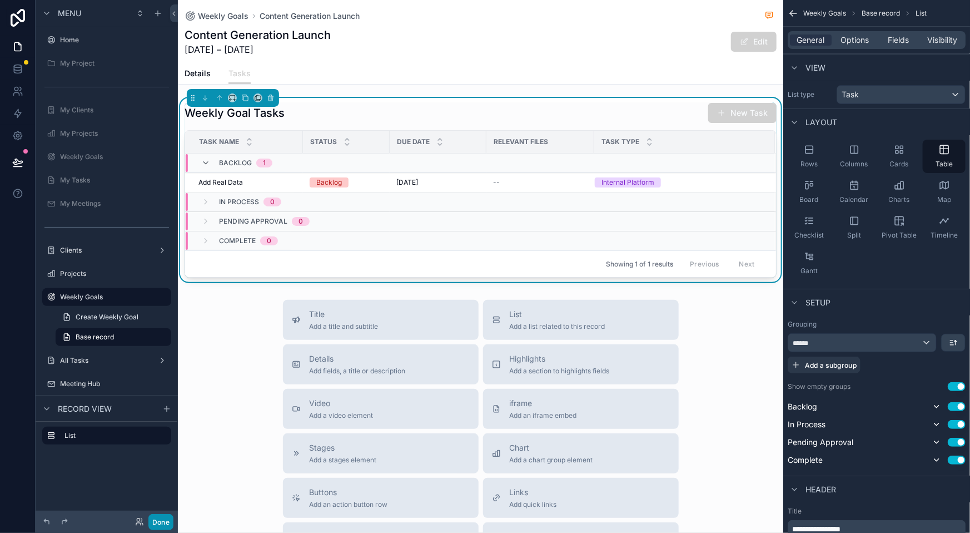
click at [148, 520] on button "Done" at bounding box center [160, 522] width 25 height 16
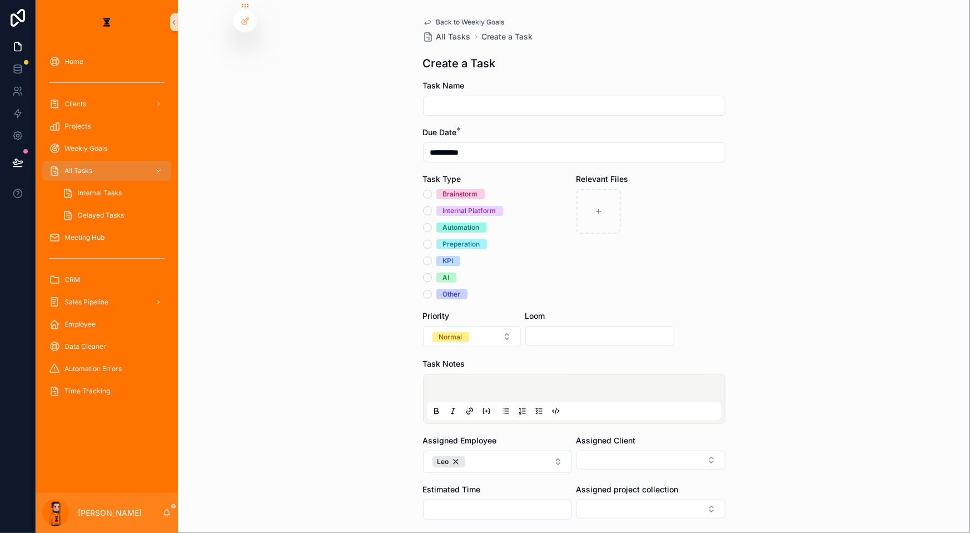
click at [101, 162] on div "All Tasks" at bounding box center [107, 171] width 116 height 18
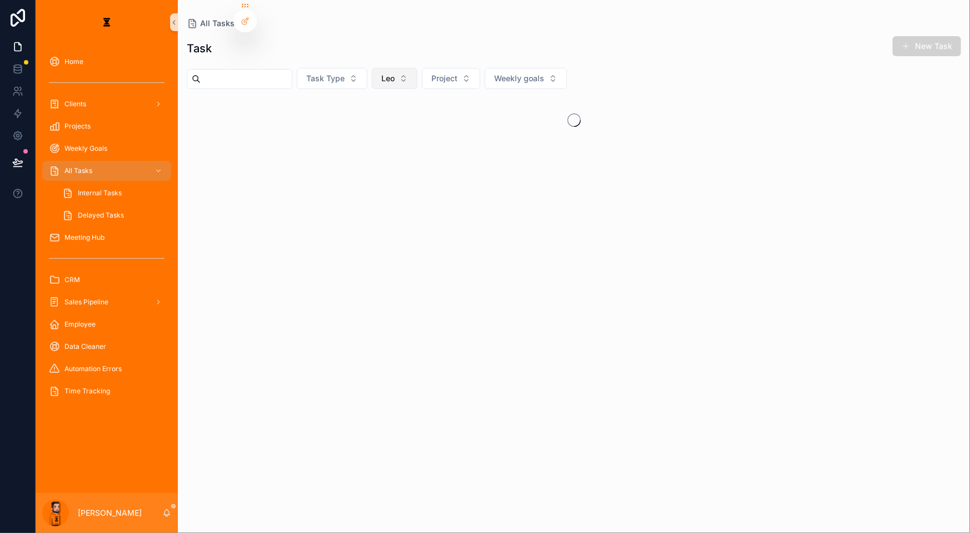
click at [379, 70] on button "Leo" at bounding box center [395, 78] width 46 height 21
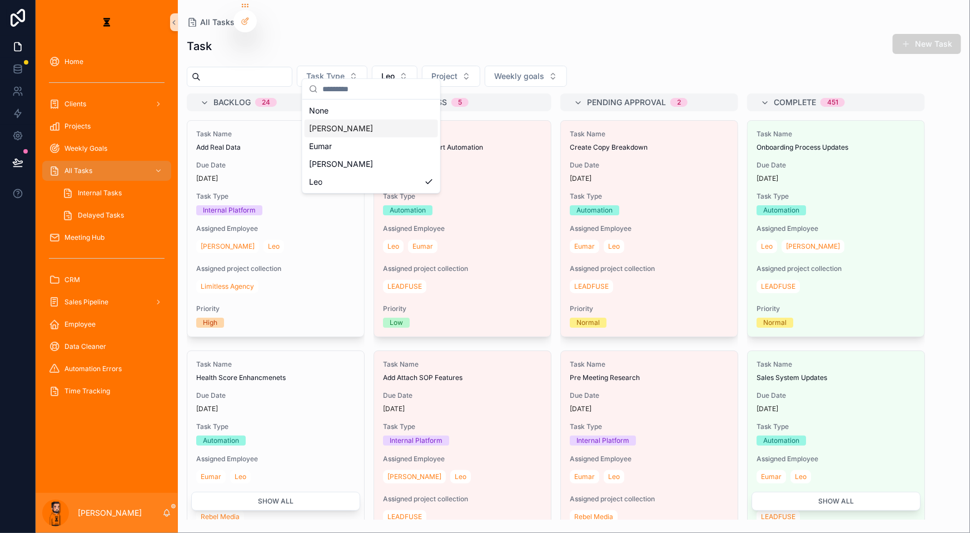
click at [353, 122] on div "[PERSON_NAME]" at bounding box center [371, 129] width 133 height 18
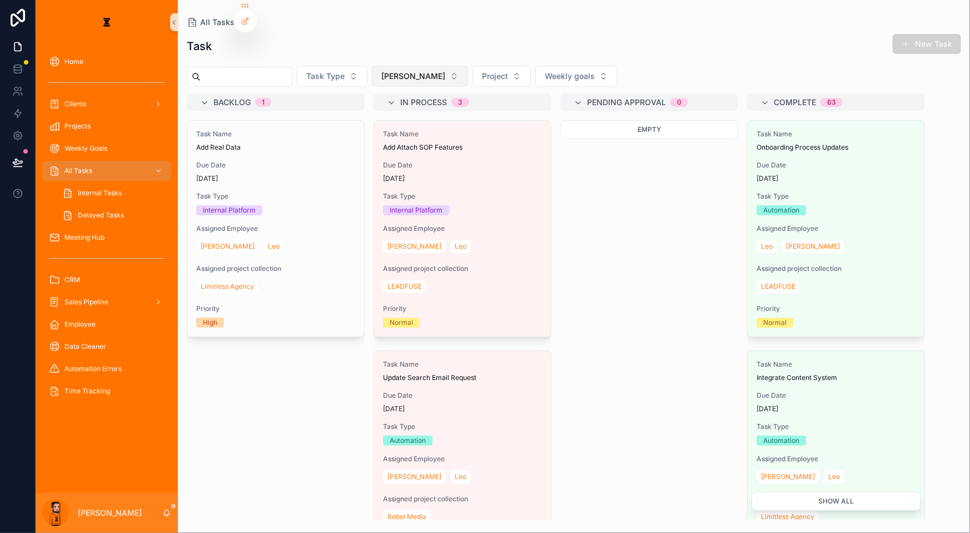
click at [389, 68] on button "[PERSON_NAME]" at bounding box center [420, 76] width 96 height 21
click at [508, 41] on div "Task New Task" at bounding box center [574, 46] width 775 height 26
